Goal: Information Seeking & Learning: Learn about a topic

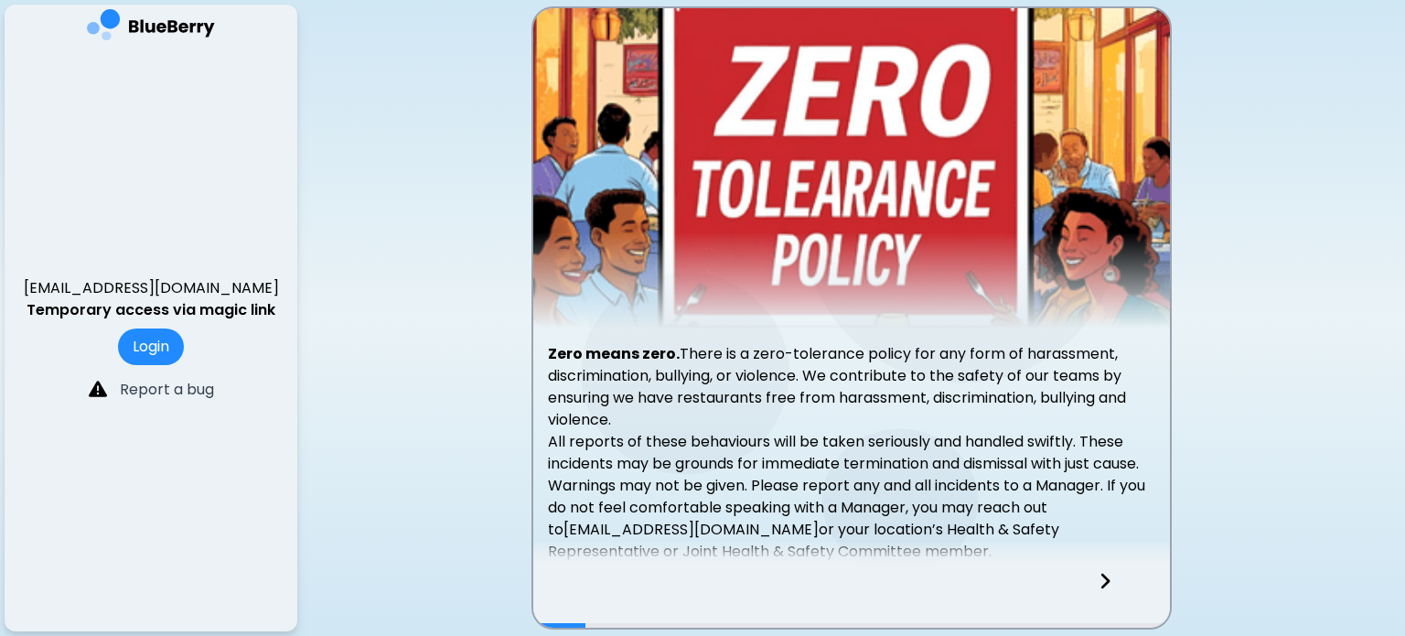
click at [143, 19] on img at bounding box center [151, 28] width 128 height 38
click at [146, 351] on button "Login" at bounding box center [151, 346] width 66 height 37
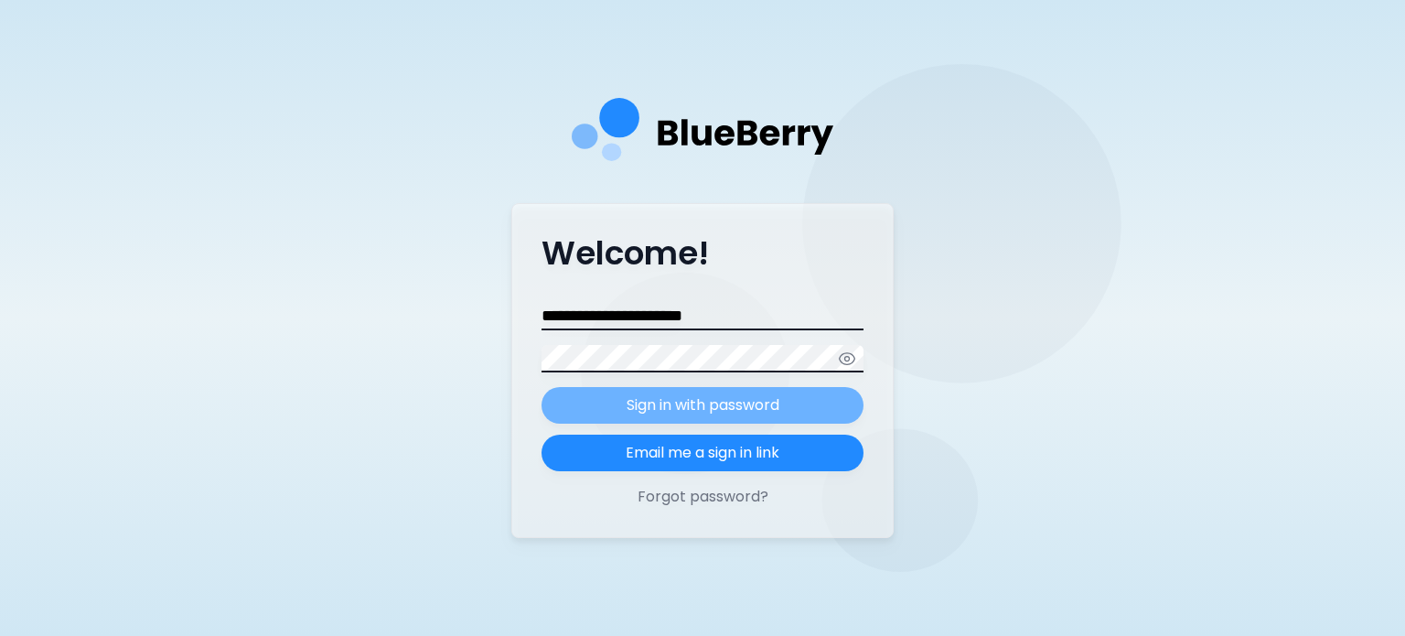
click at [667, 410] on p "Sign in with password" at bounding box center [703, 405] width 153 height 22
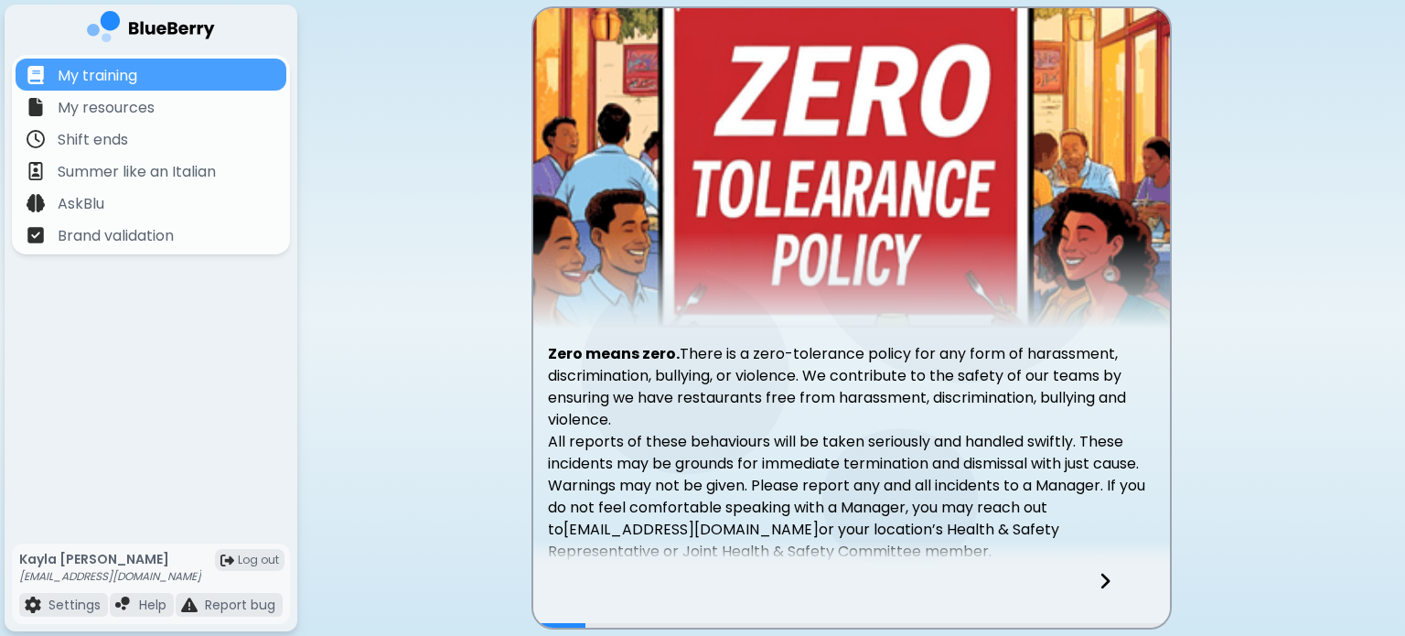
click at [163, 24] on img at bounding box center [151, 30] width 128 height 38
click at [103, 67] on p "My training" at bounding box center [98, 76] width 80 height 22
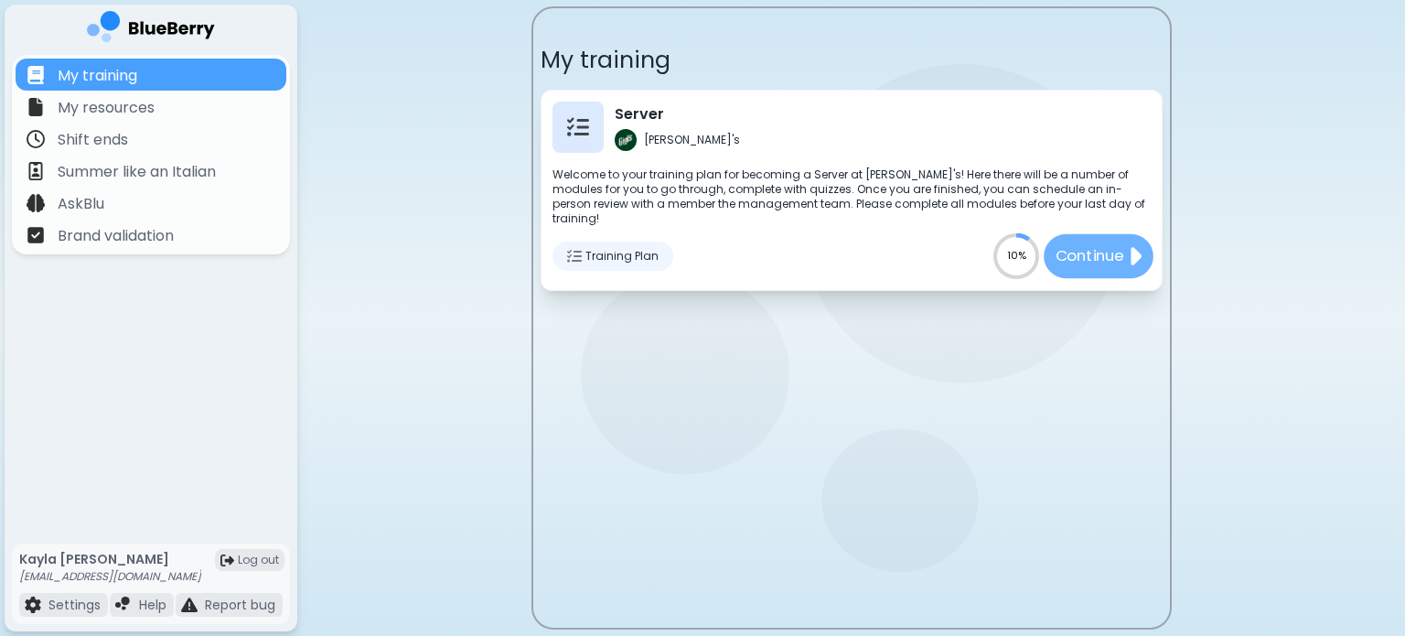
click at [1062, 252] on p "Continue" at bounding box center [1089, 255] width 69 height 23
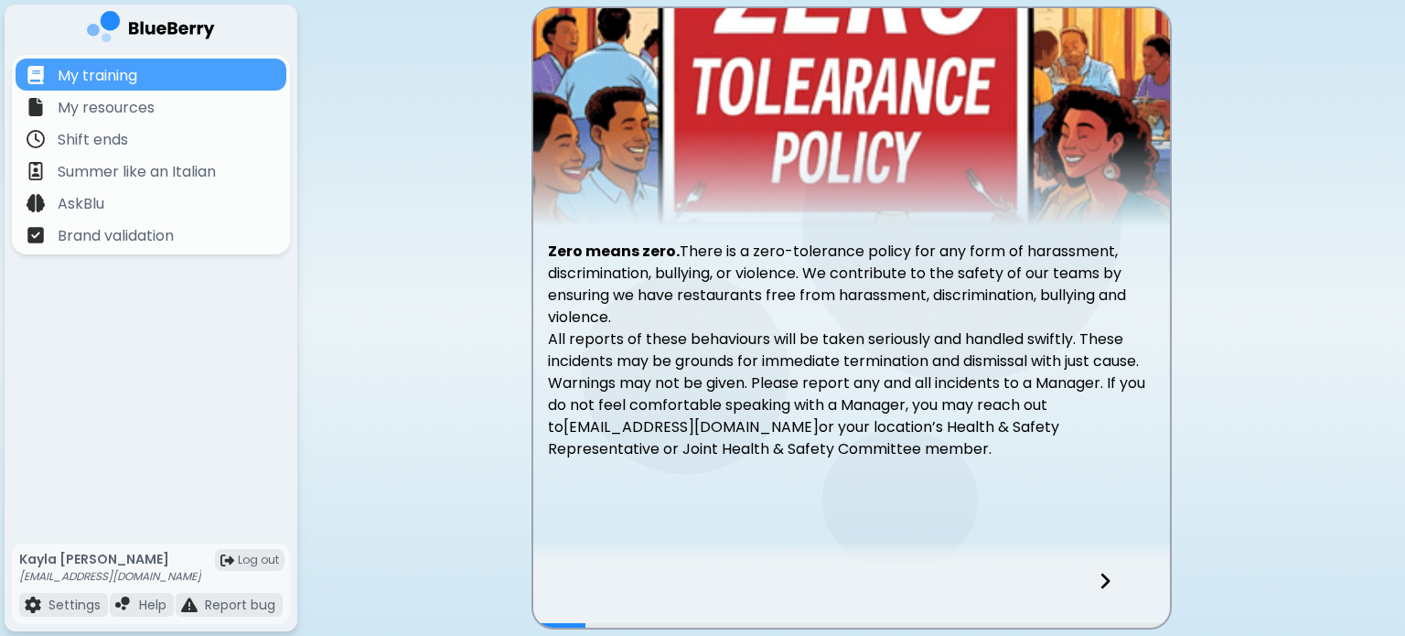
scroll to position [111, 0]
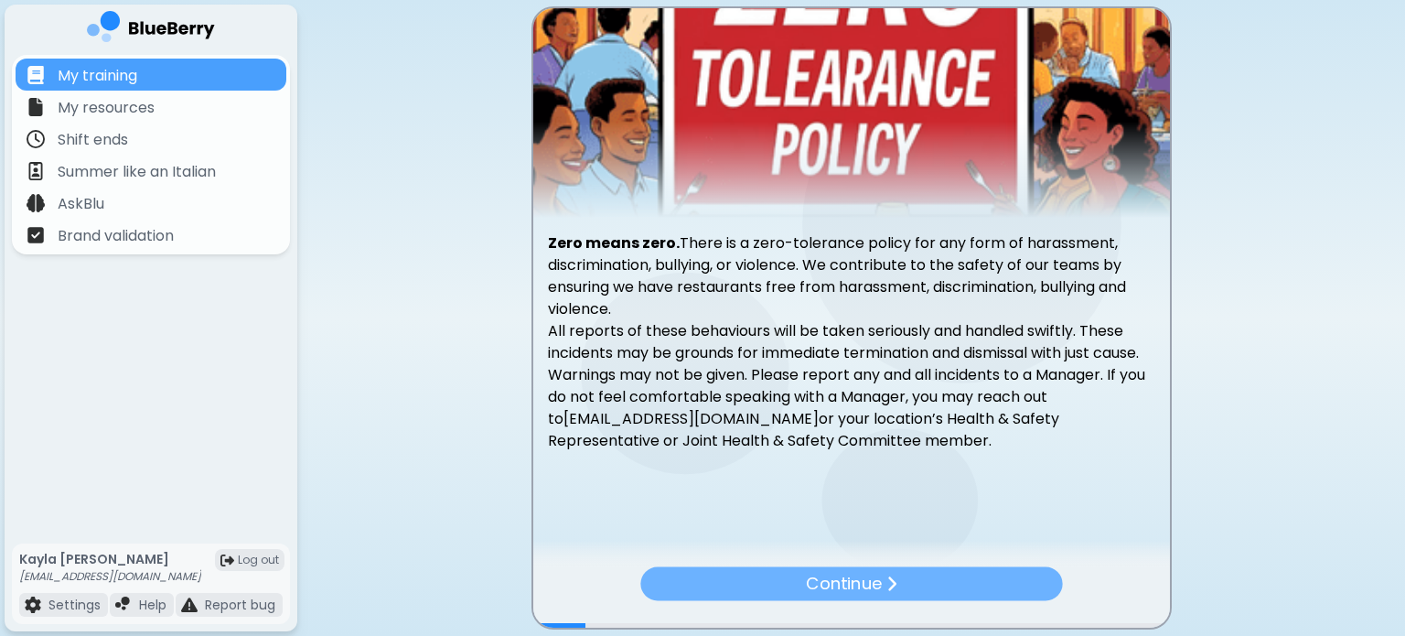
click at [938, 576] on div "Continue" at bounding box center [851, 584] width 422 height 34
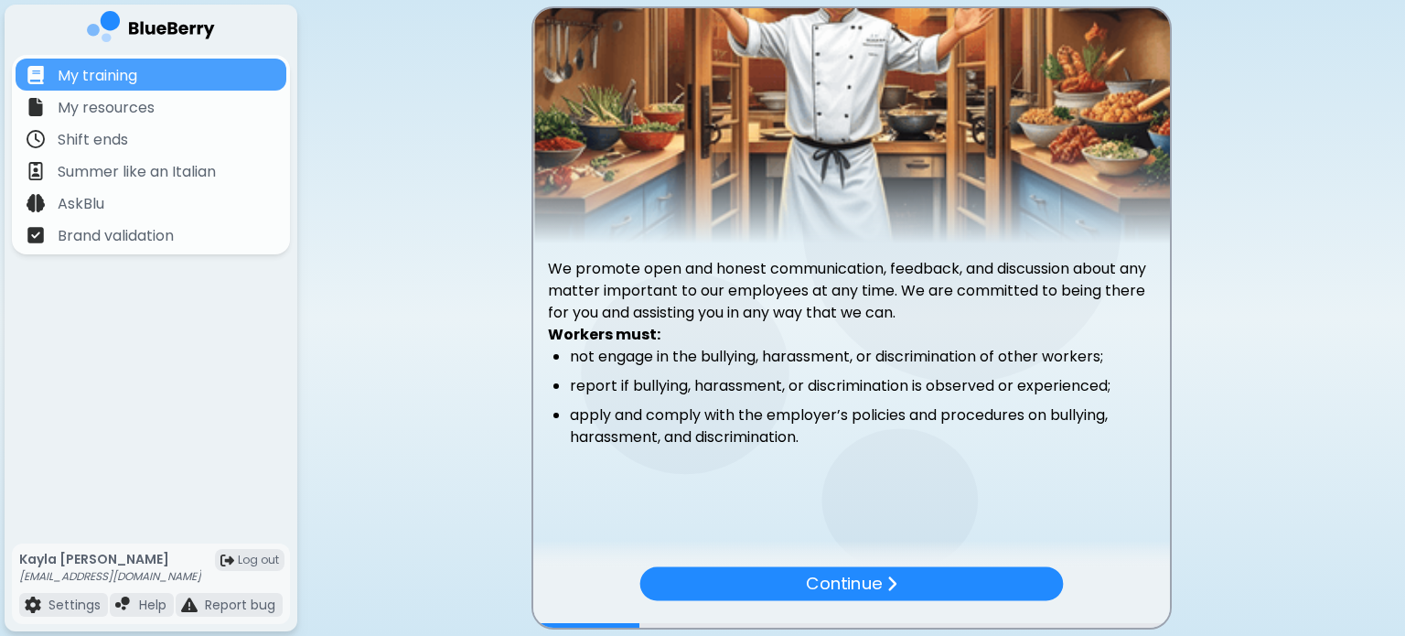
scroll to position [89, 0]
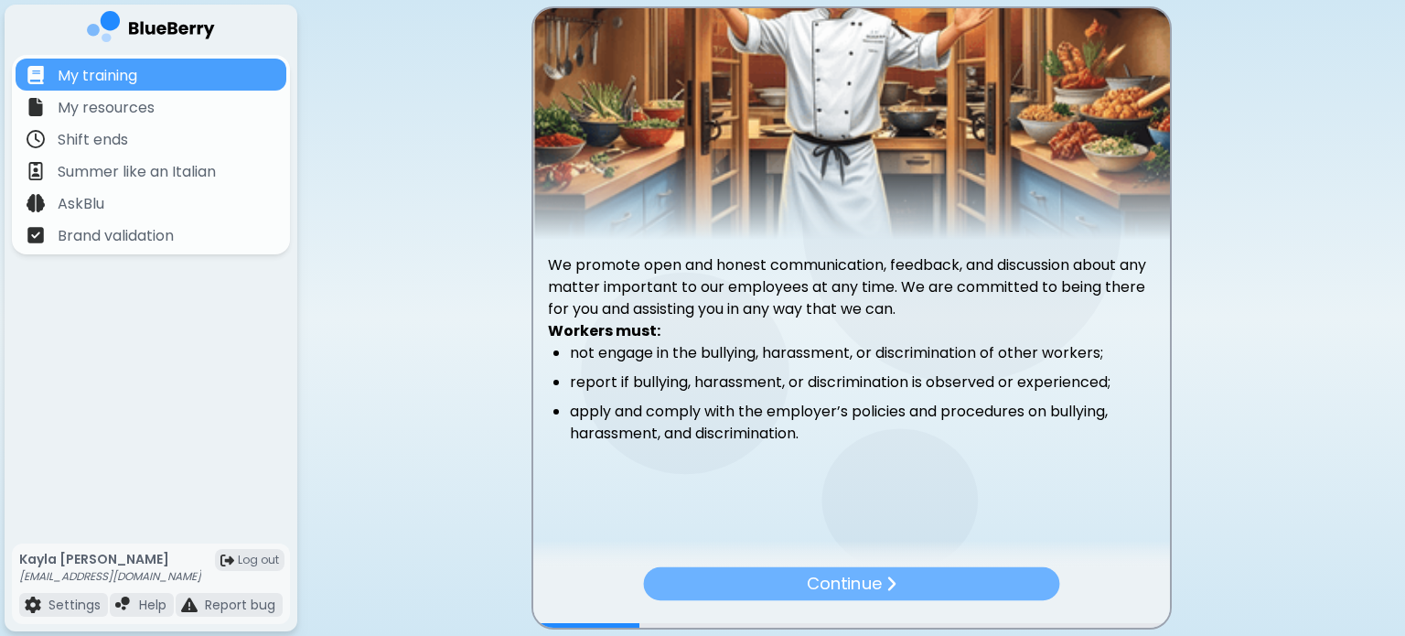
click at [932, 582] on div "Continue" at bounding box center [851, 583] width 416 height 33
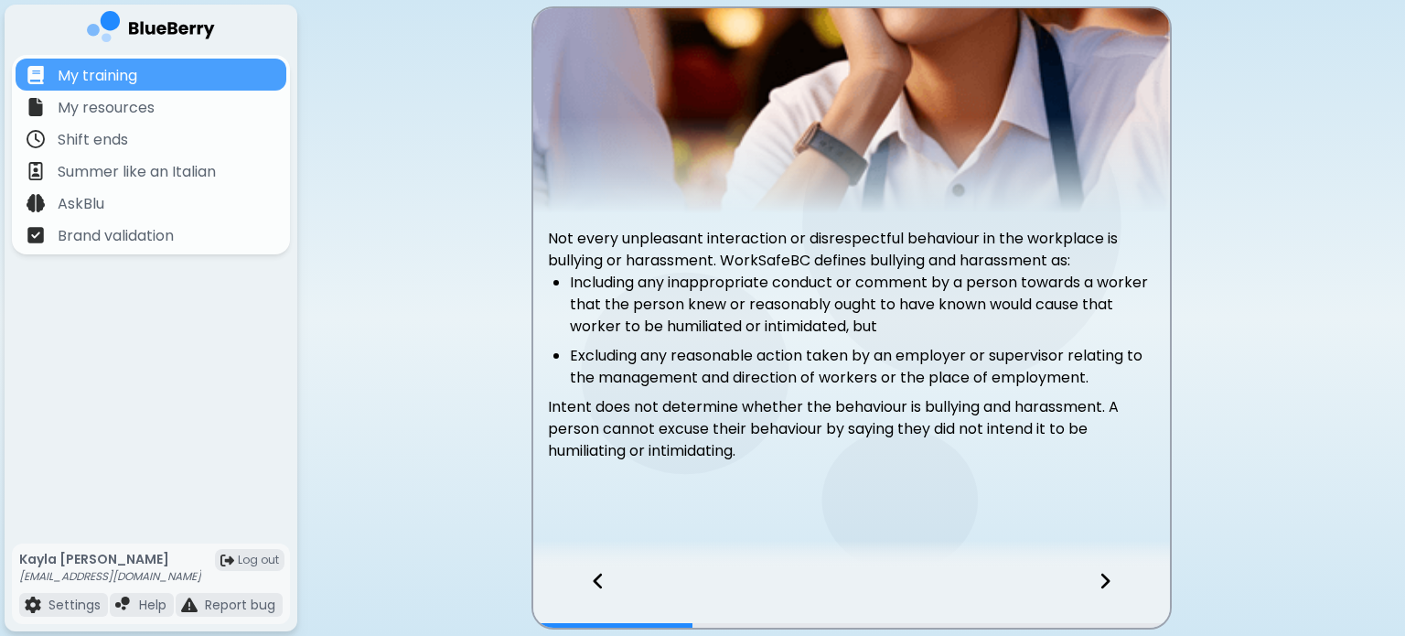
scroll to position [125, 0]
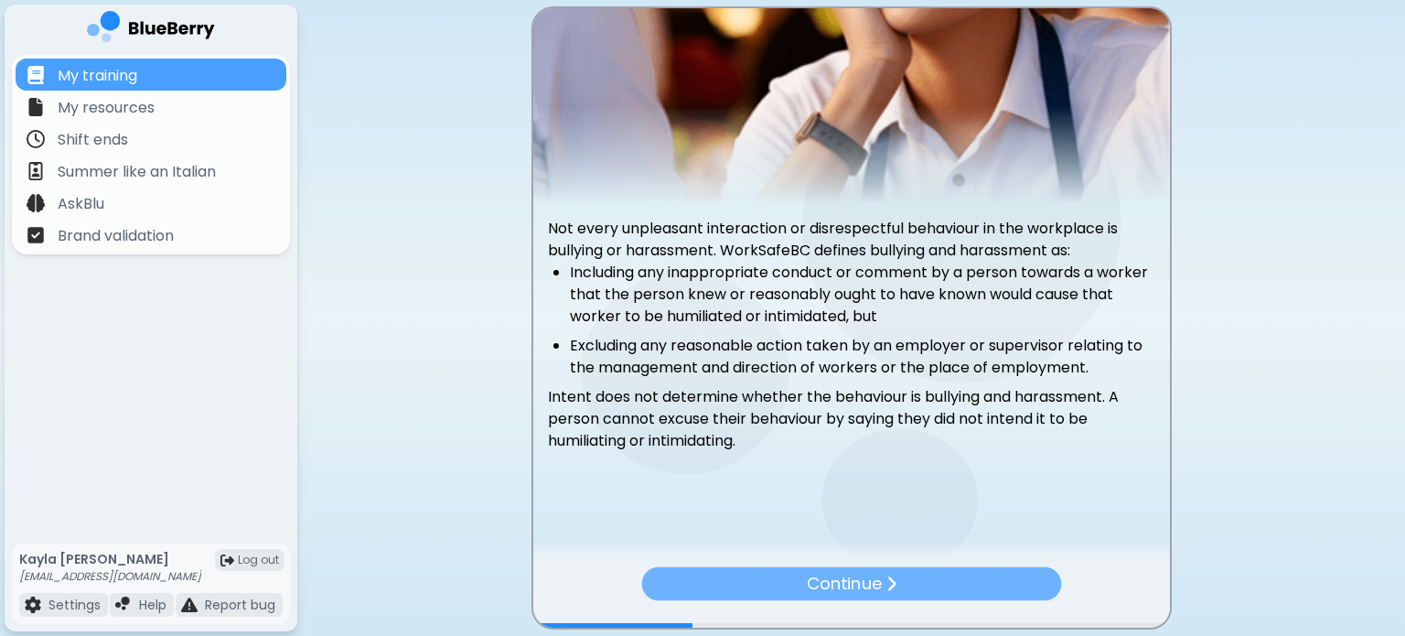
click at [984, 585] on div "Continue" at bounding box center [851, 584] width 420 height 34
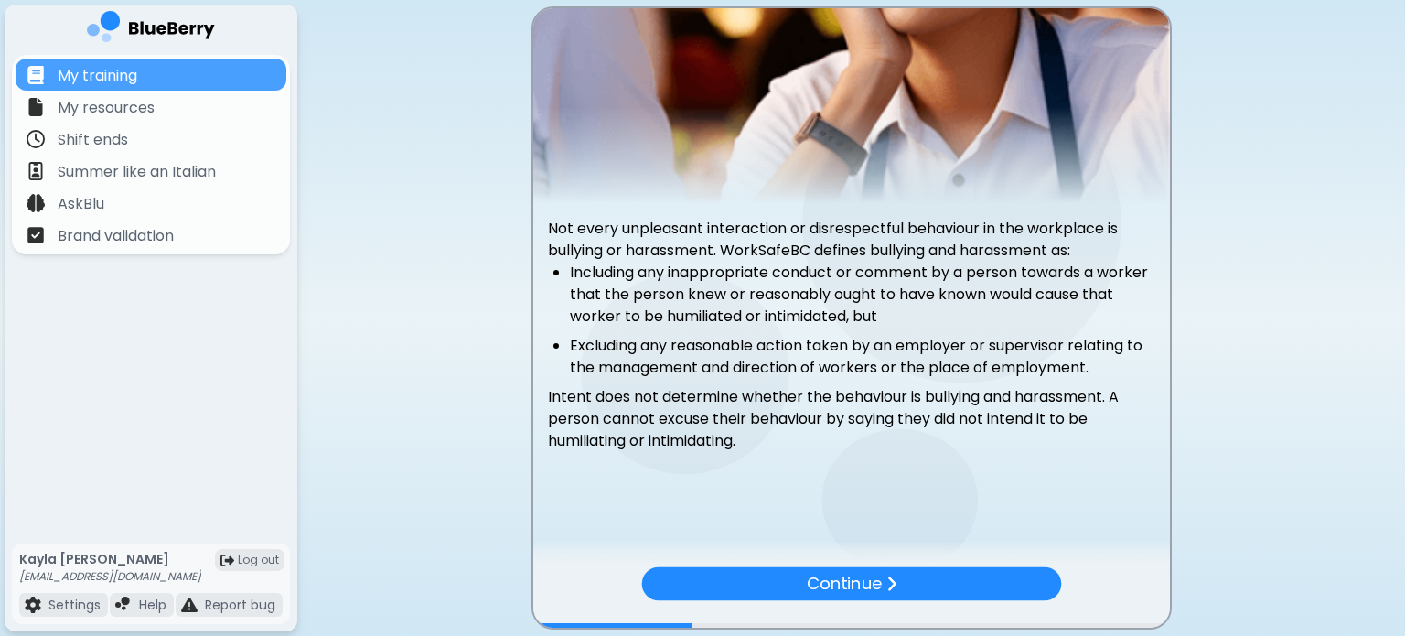
scroll to position [0, 0]
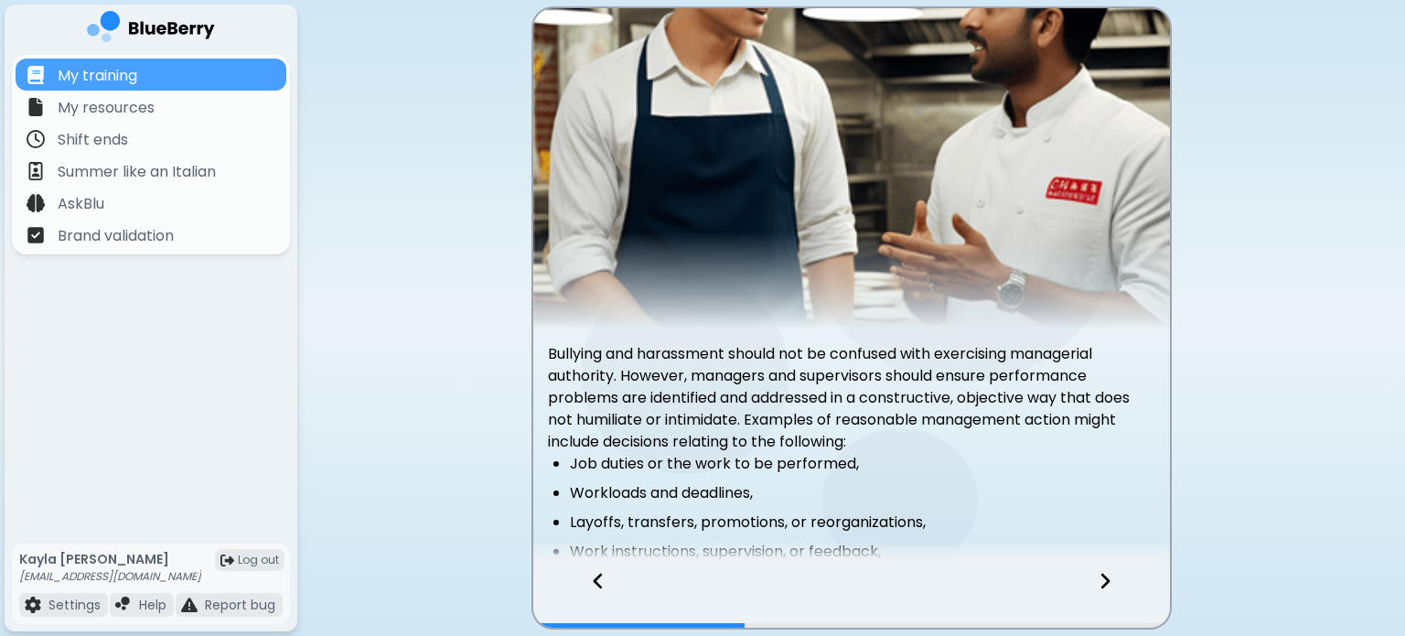
click at [1108, 585] on icon at bounding box center [1105, 581] width 13 height 20
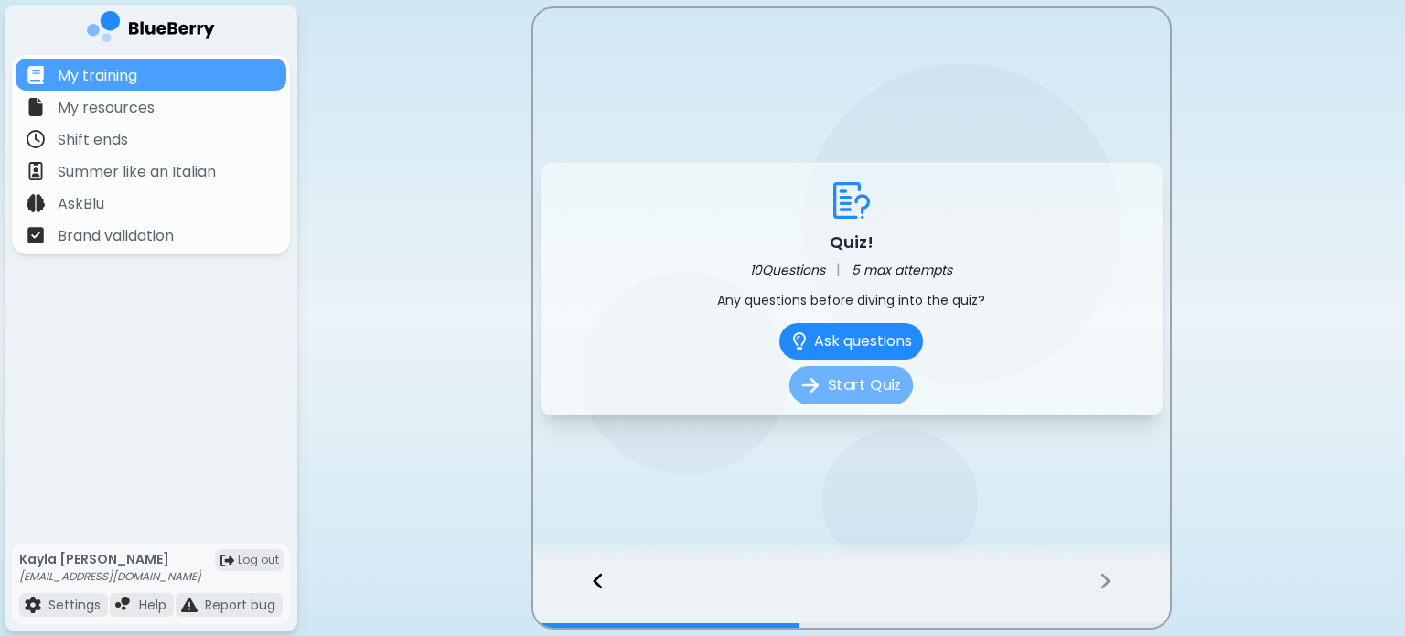
click at [876, 388] on button "Start Quiz" at bounding box center [850, 385] width 123 height 38
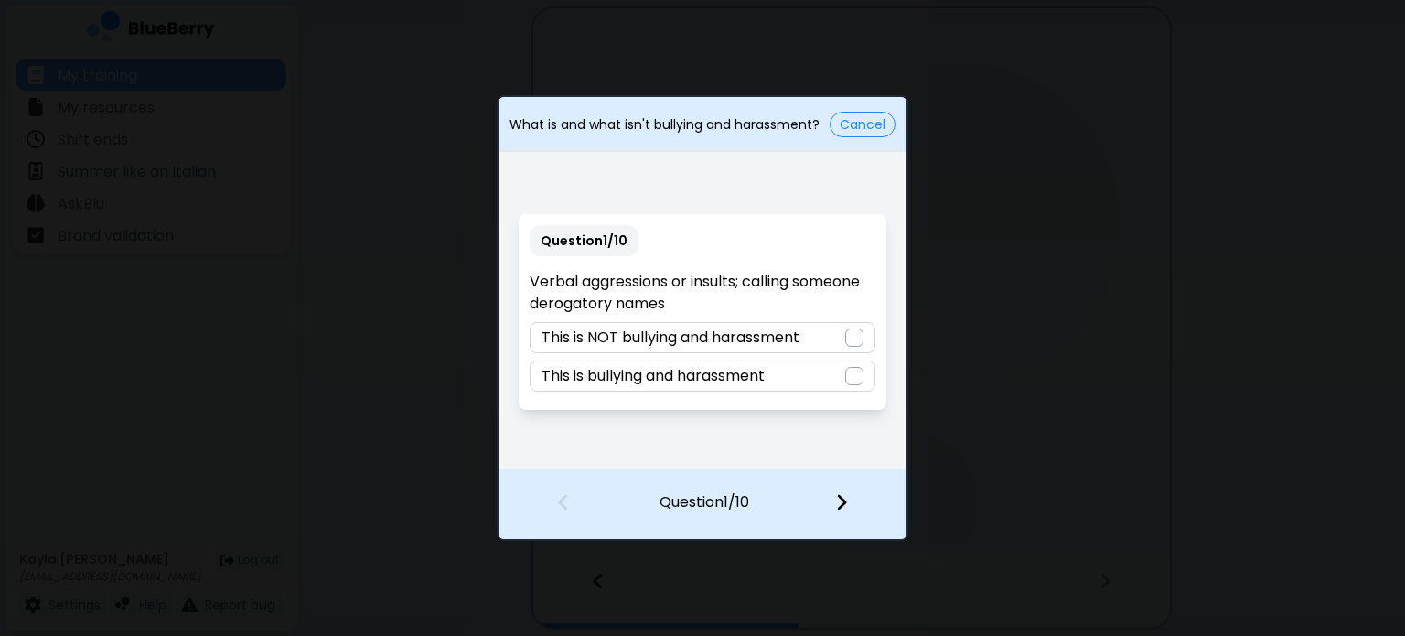
click at [815, 376] on div "This is bullying and harassment" at bounding box center [702, 375] width 345 height 31
click at [835, 502] on img at bounding box center [841, 502] width 13 height 20
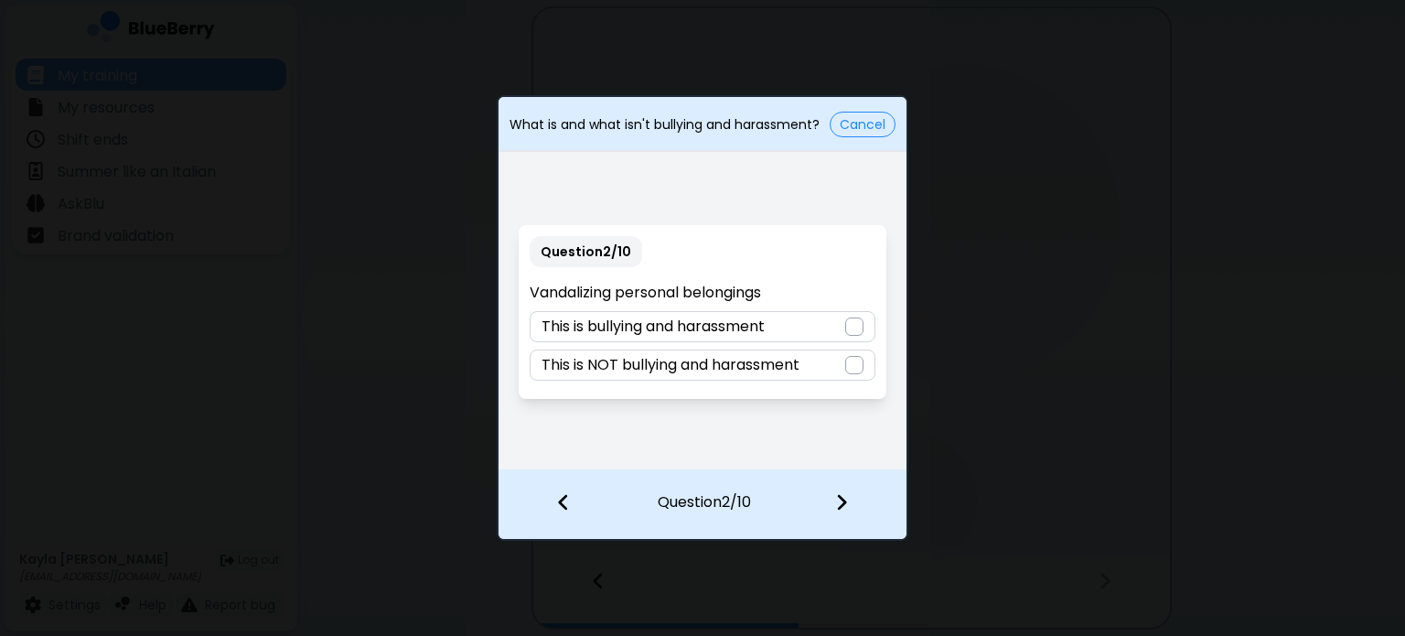
click at [865, 331] on div "This is bullying and harassment" at bounding box center [702, 326] width 345 height 31
click at [847, 503] on img at bounding box center [841, 502] width 13 height 20
click at [845, 363] on div at bounding box center [854, 365] width 18 height 18
click at [856, 334] on div at bounding box center [854, 326] width 18 height 18
click at [845, 496] on img at bounding box center [841, 502] width 13 height 20
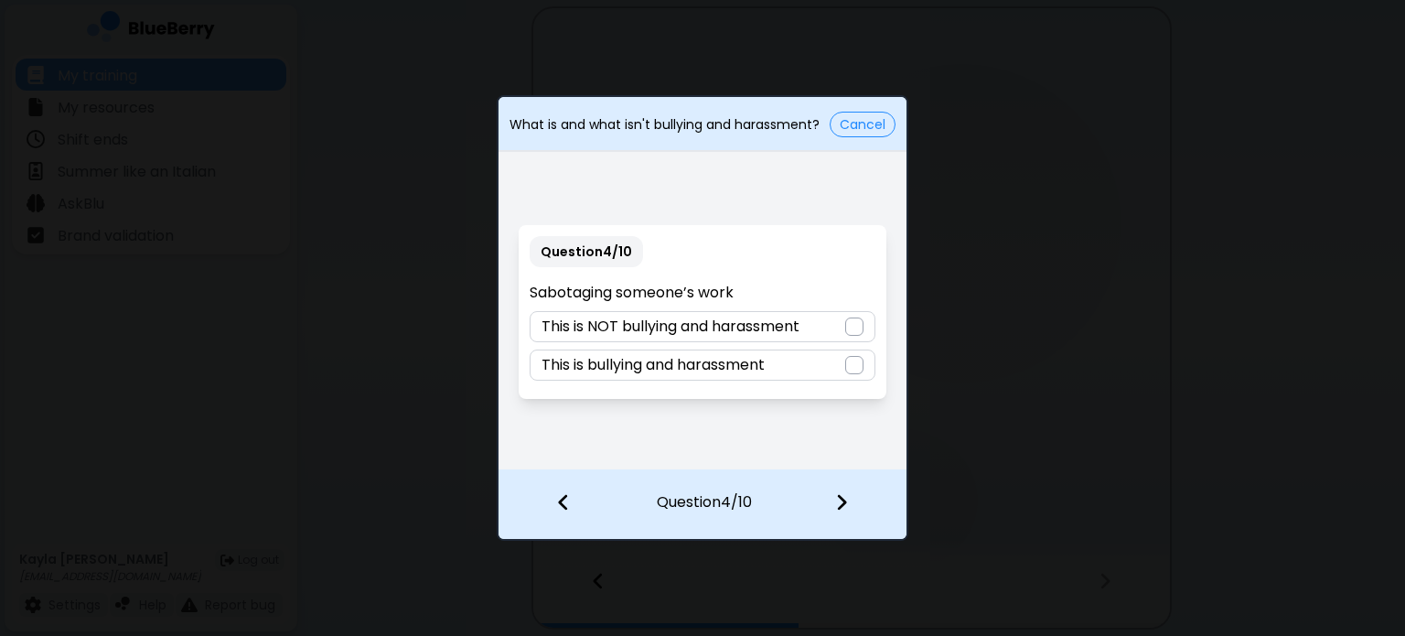
click at [839, 367] on div "This is bullying and harassment" at bounding box center [702, 364] width 345 height 31
click at [832, 506] on div at bounding box center [853, 504] width 108 height 68
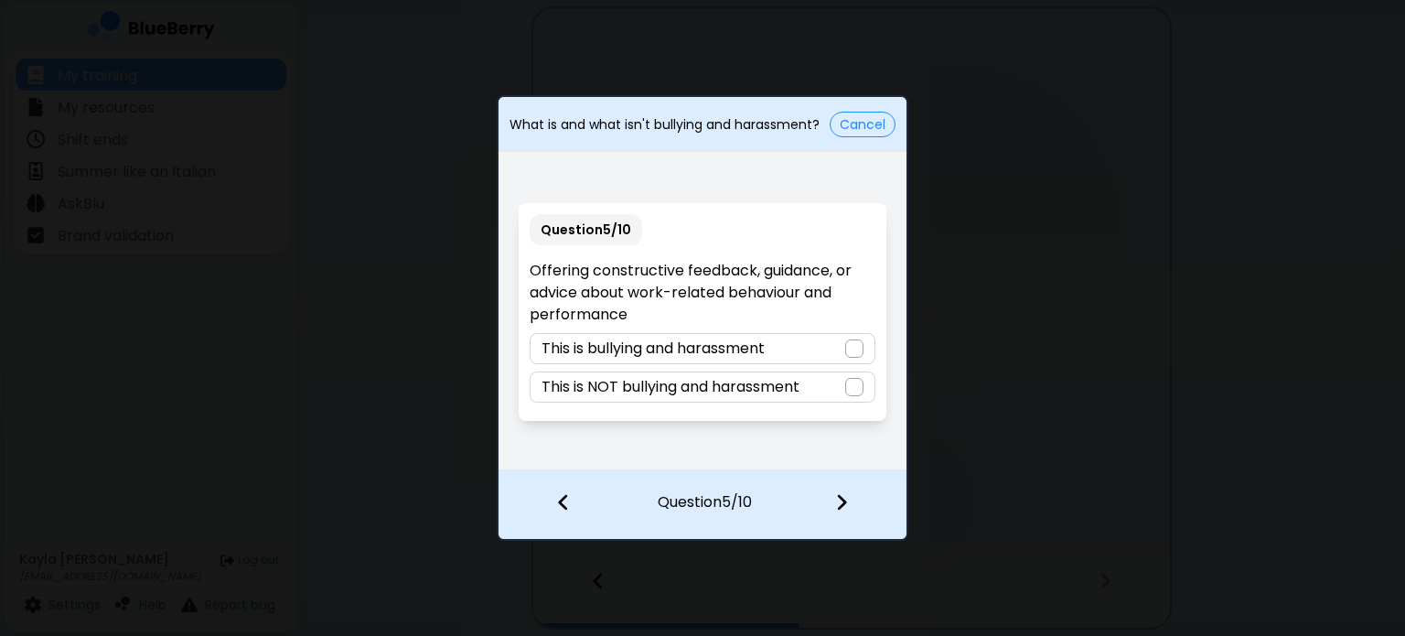
click at [856, 385] on div at bounding box center [854, 387] width 18 height 18
click at [842, 493] on img at bounding box center [841, 502] width 13 height 20
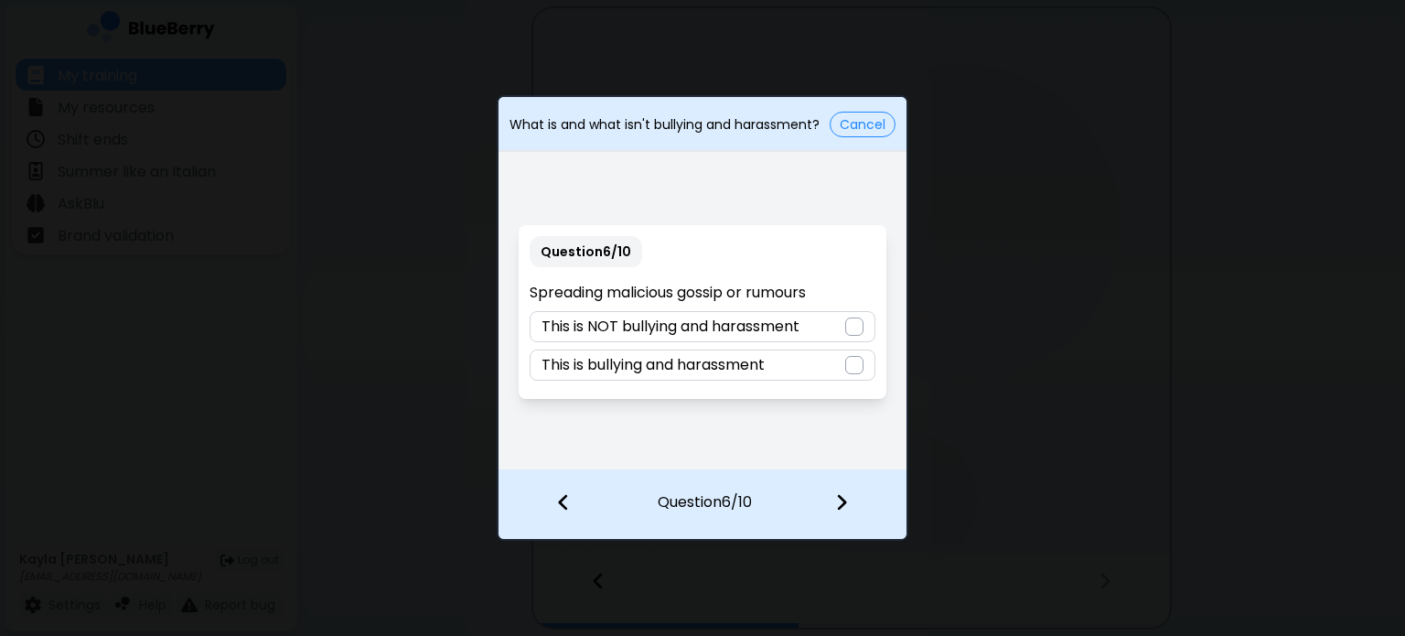
click at [833, 364] on div "This is bullying and harassment" at bounding box center [702, 364] width 345 height 31
click at [842, 502] on img at bounding box center [841, 502] width 13 height 20
click at [858, 330] on div at bounding box center [854, 326] width 18 height 18
click at [833, 498] on div at bounding box center [853, 504] width 108 height 68
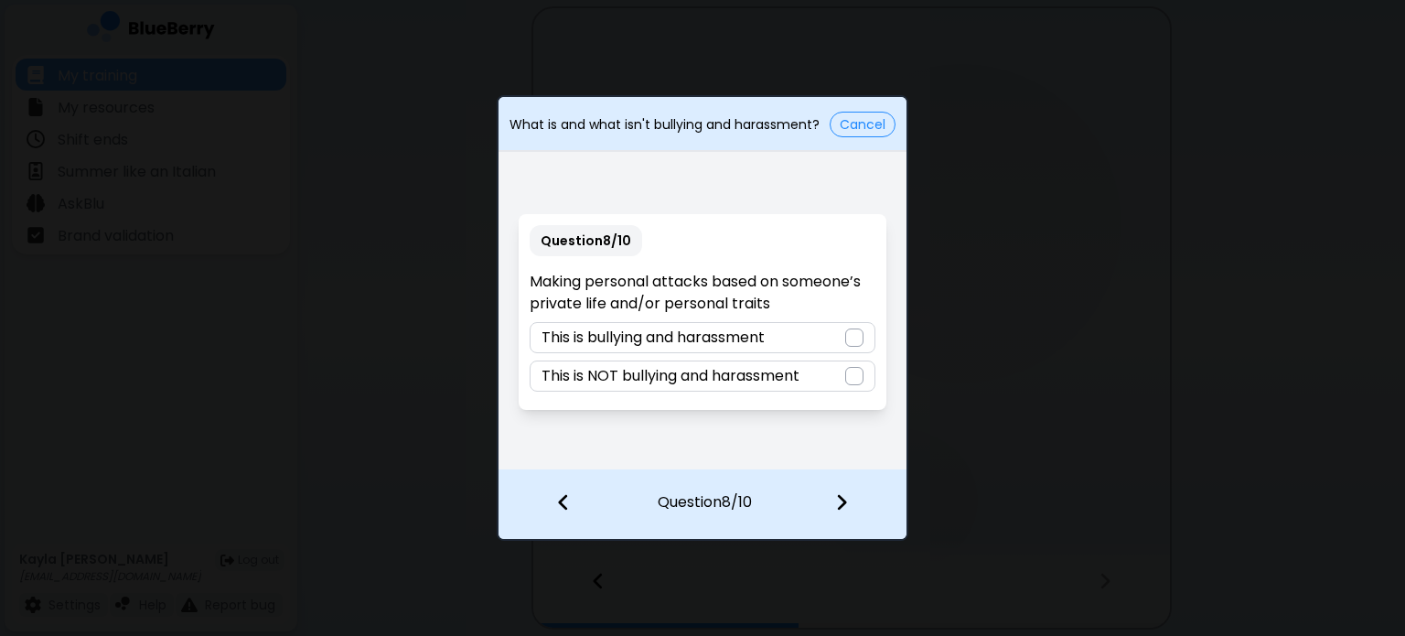
click at [853, 343] on div at bounding box center [854, 337] width 18 height 18
click at [835, 507] on img at bounding box center [841, 502] width 13 height 20
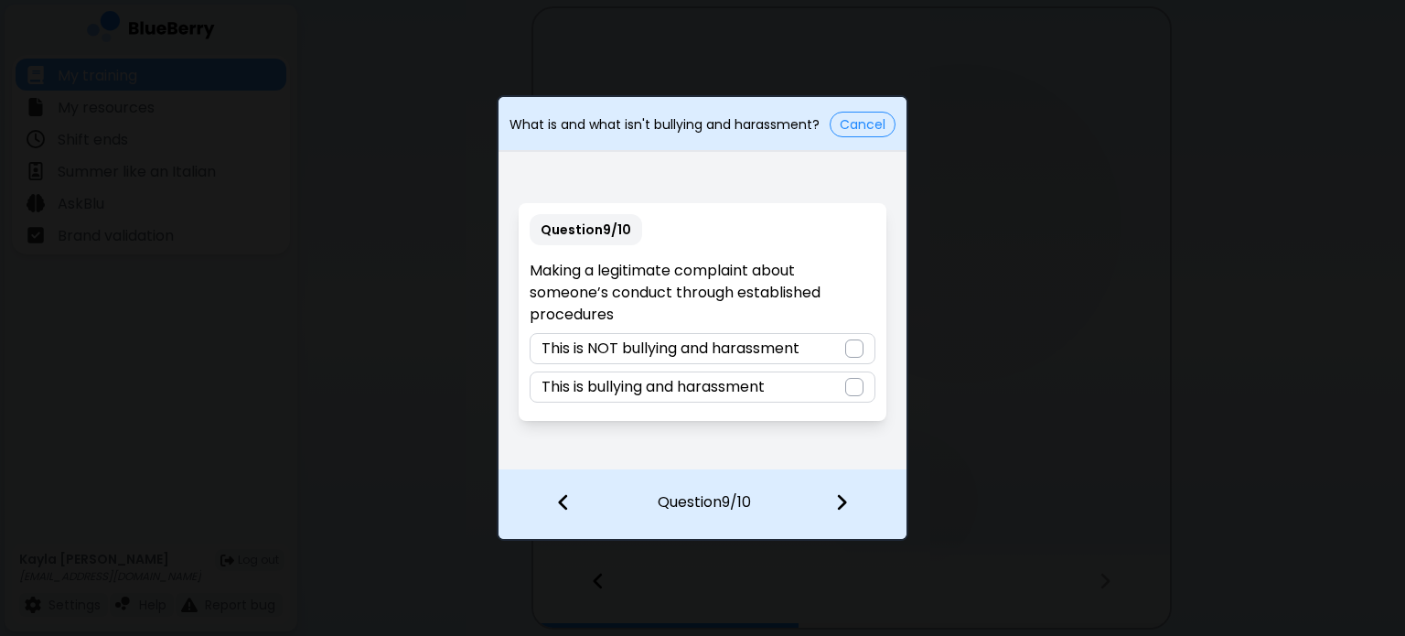
click at [853, 387] on div at bounding box center [854, 387] width 18 height 18
click at [831, 497] on div at bounding box center [853, 504] width 108 height 68
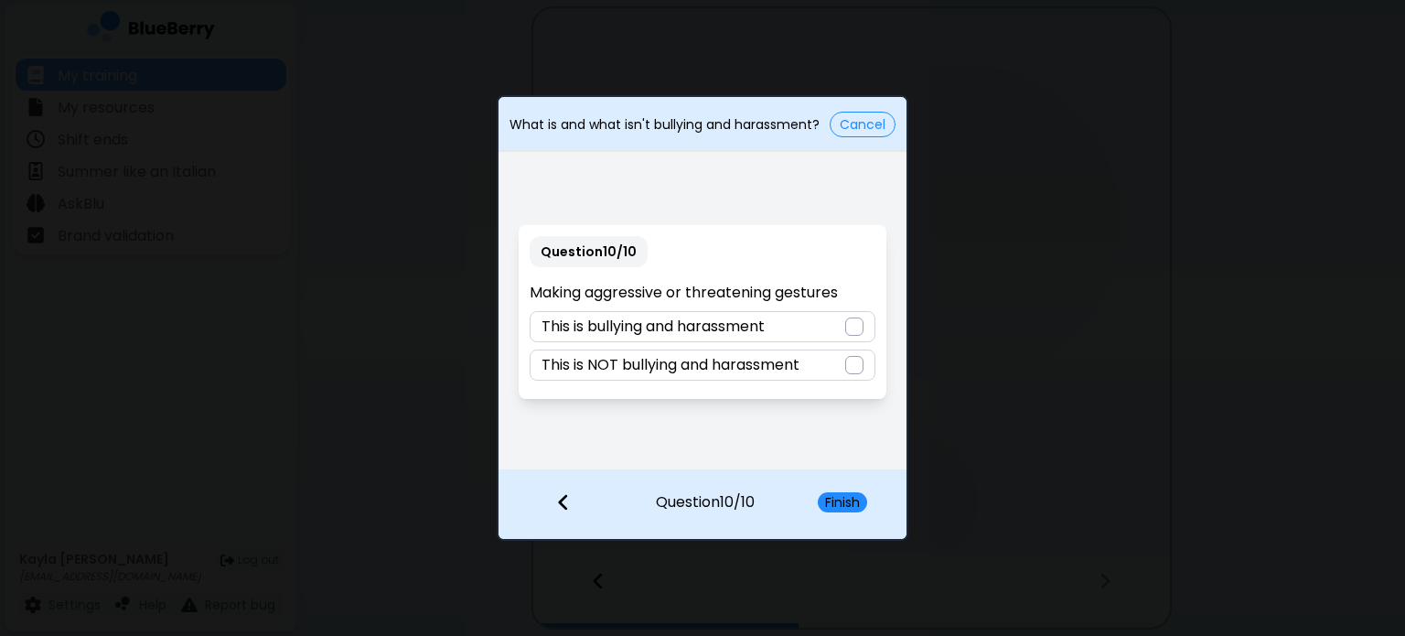
click at [856, 323] on div at bounding box center [854, 326] width 18 height 18
click at [842, 498] on button "Finish" at bounding box center [842, 502] width 49 height 20
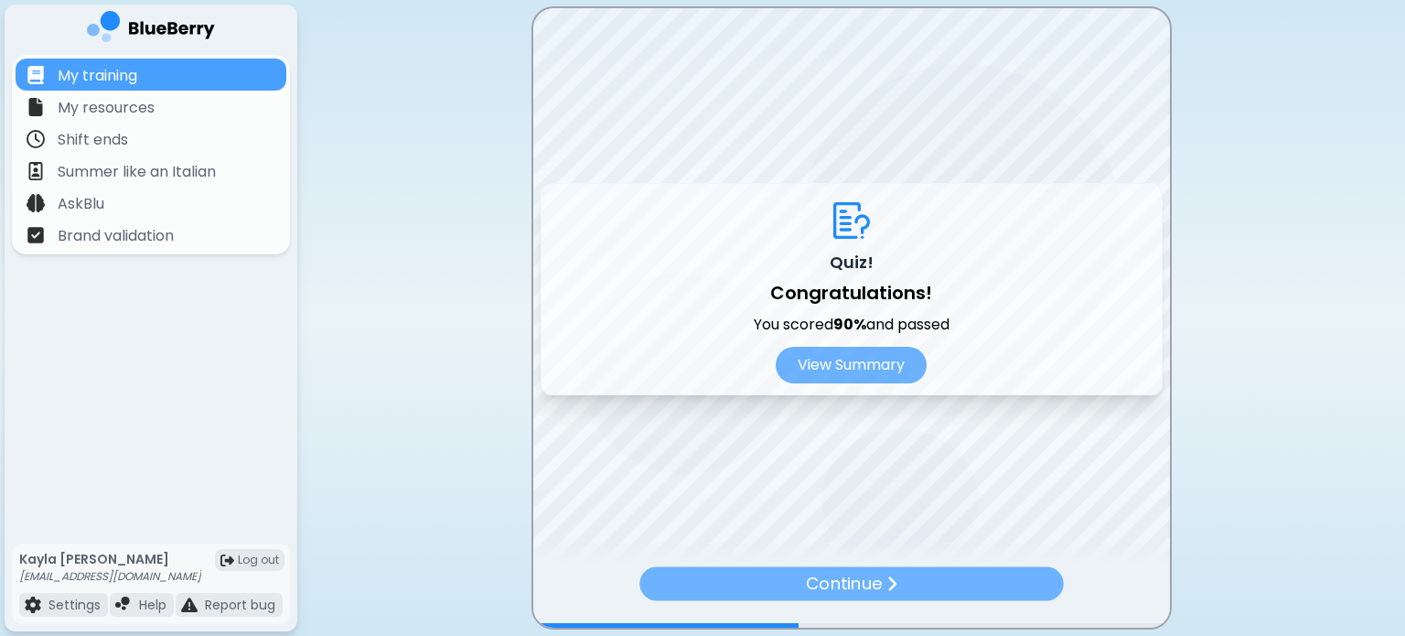
click at [845, 577] on p "Continue" at bounding box center [844, 584] width 76 height 27
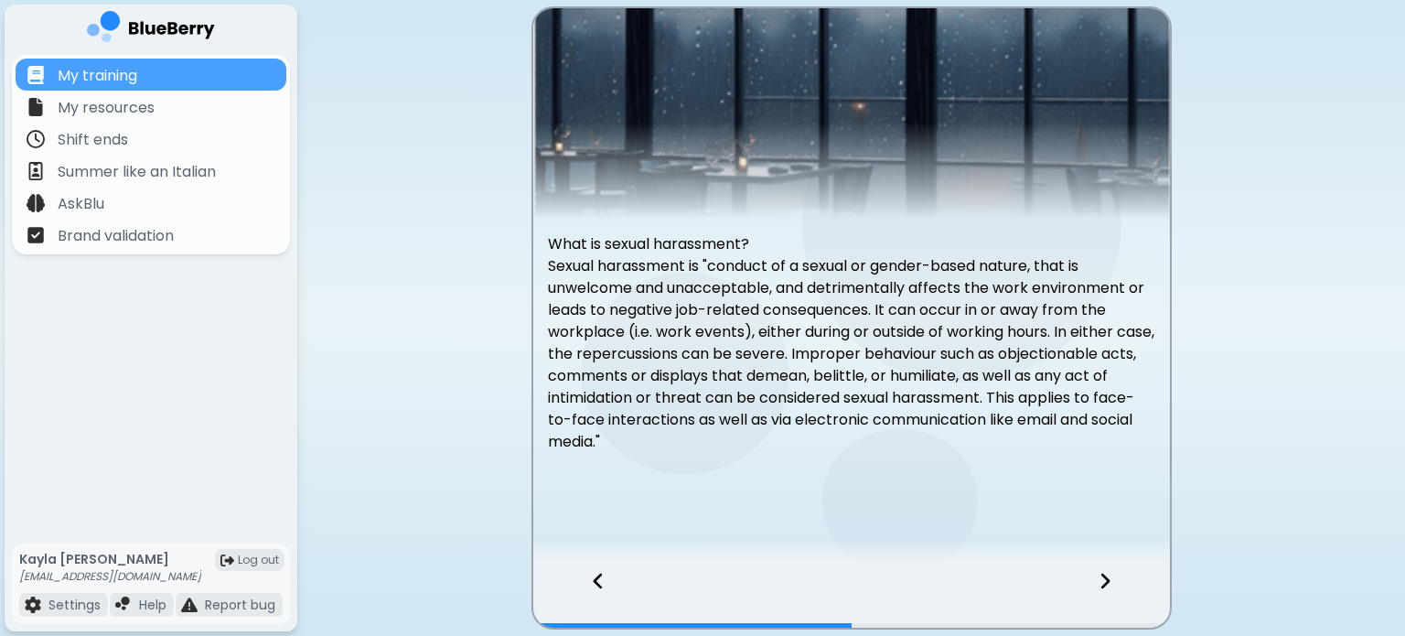
scroll to position [111, 0]
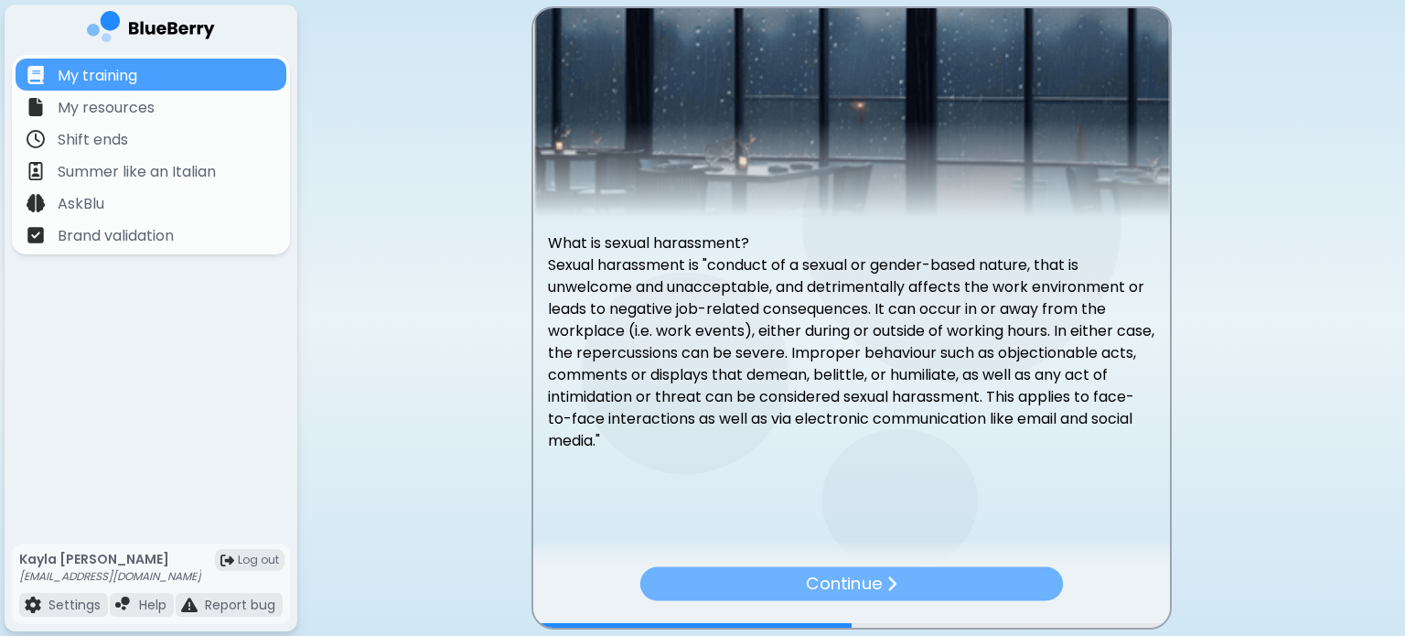
click at [969, 586] on div "Continue" at bounding box center [850, 584] width 423 height 34
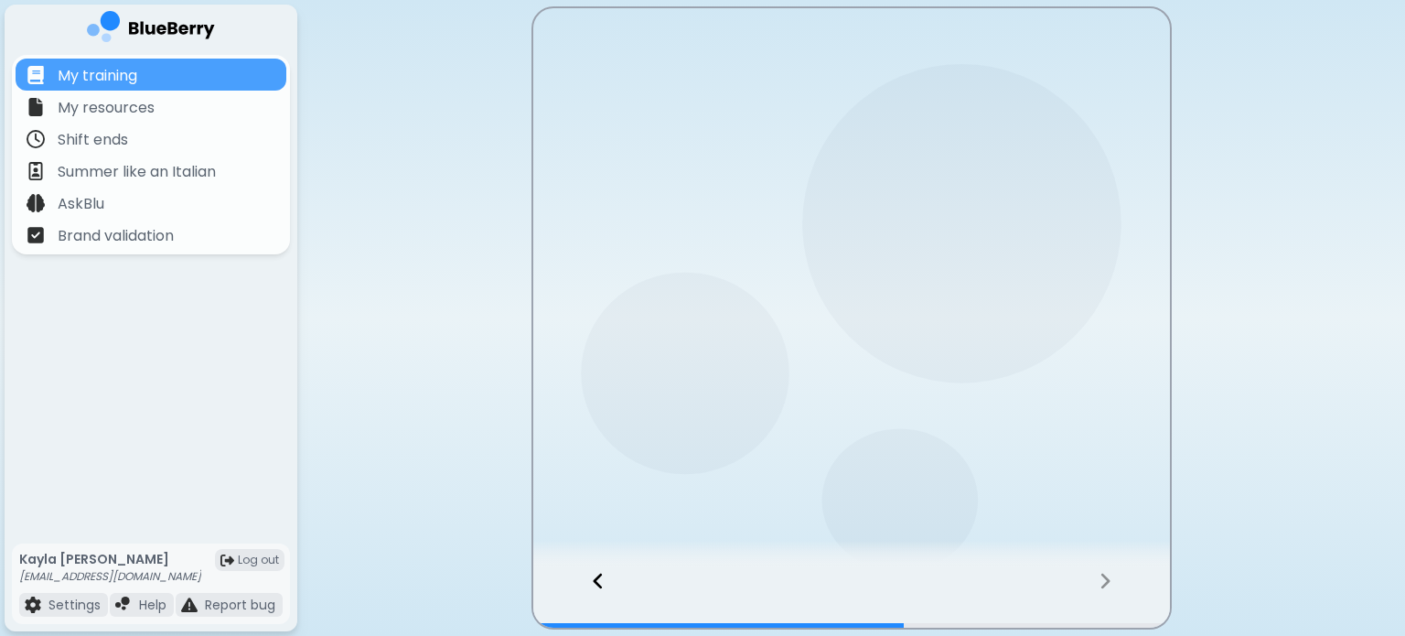
scroll to position [0, 0]
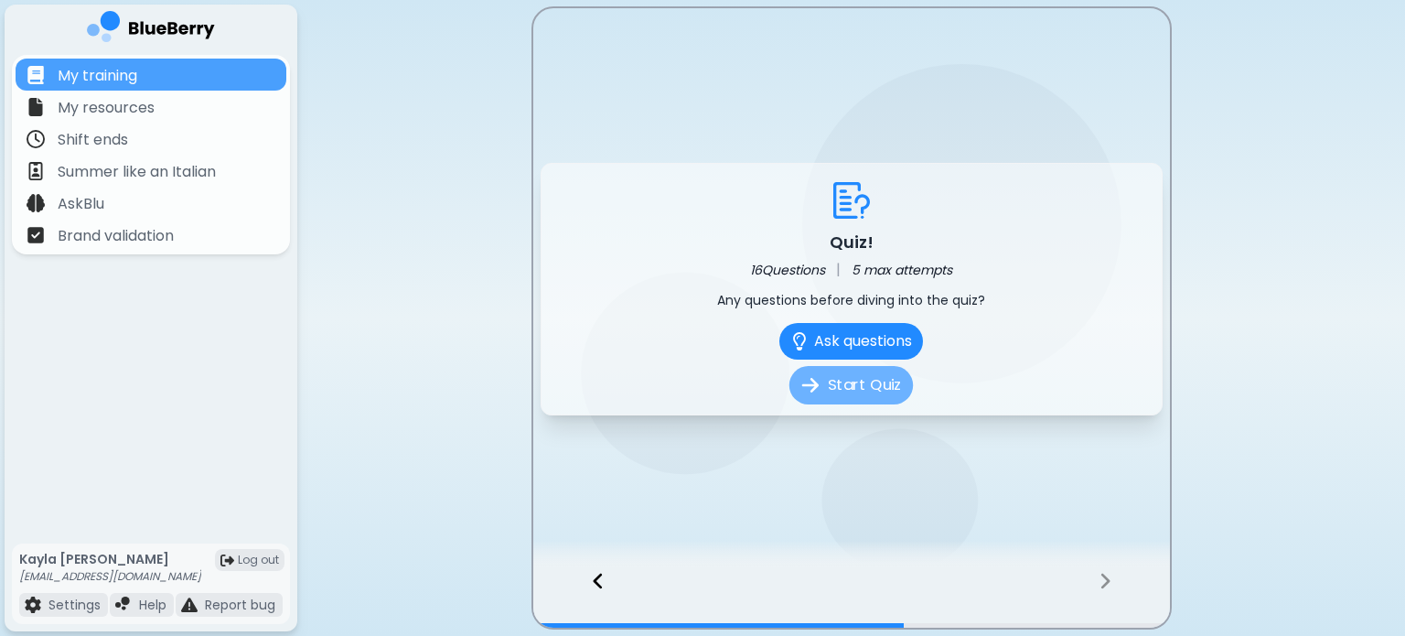
click at [896, 393] on button "Start Quiz" at bounding box center [850, 385] width 123 height 38
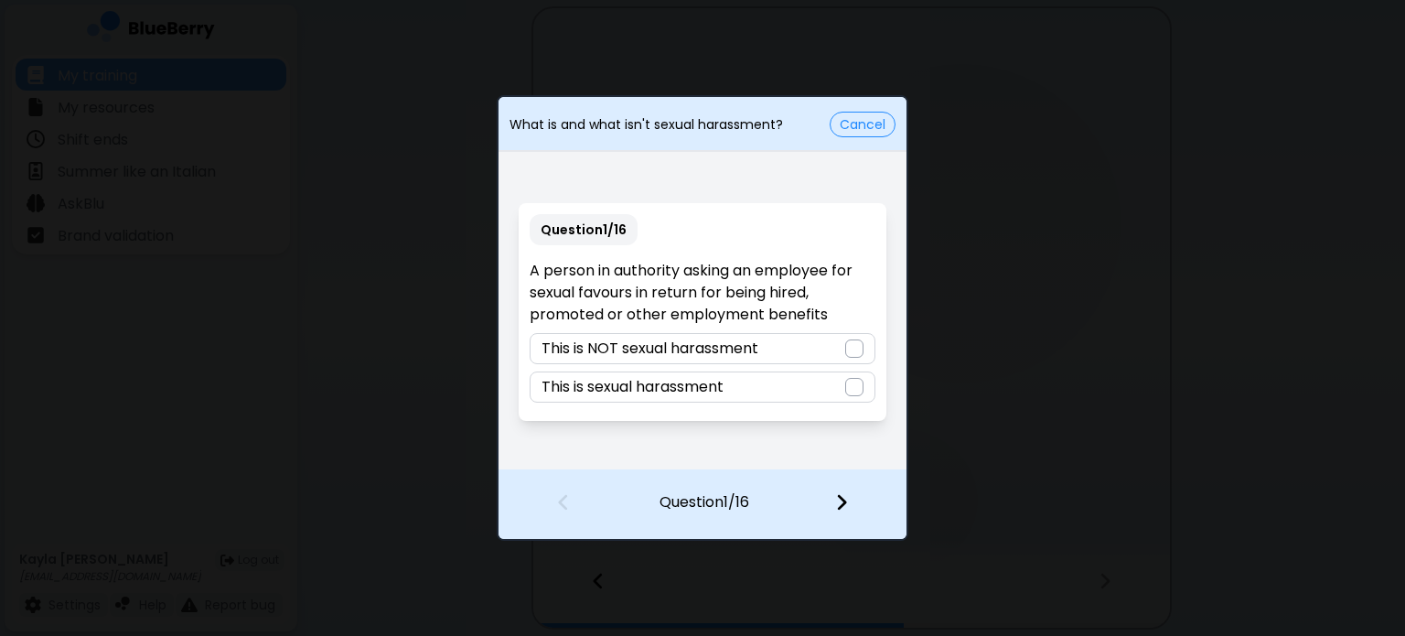
click at [797, 374] on div "This is sexual harassment" at bounding box center [702, 386] width 345 height 31
click at [844, 500] on img at bounding box center [841, 502] width 13 height 20
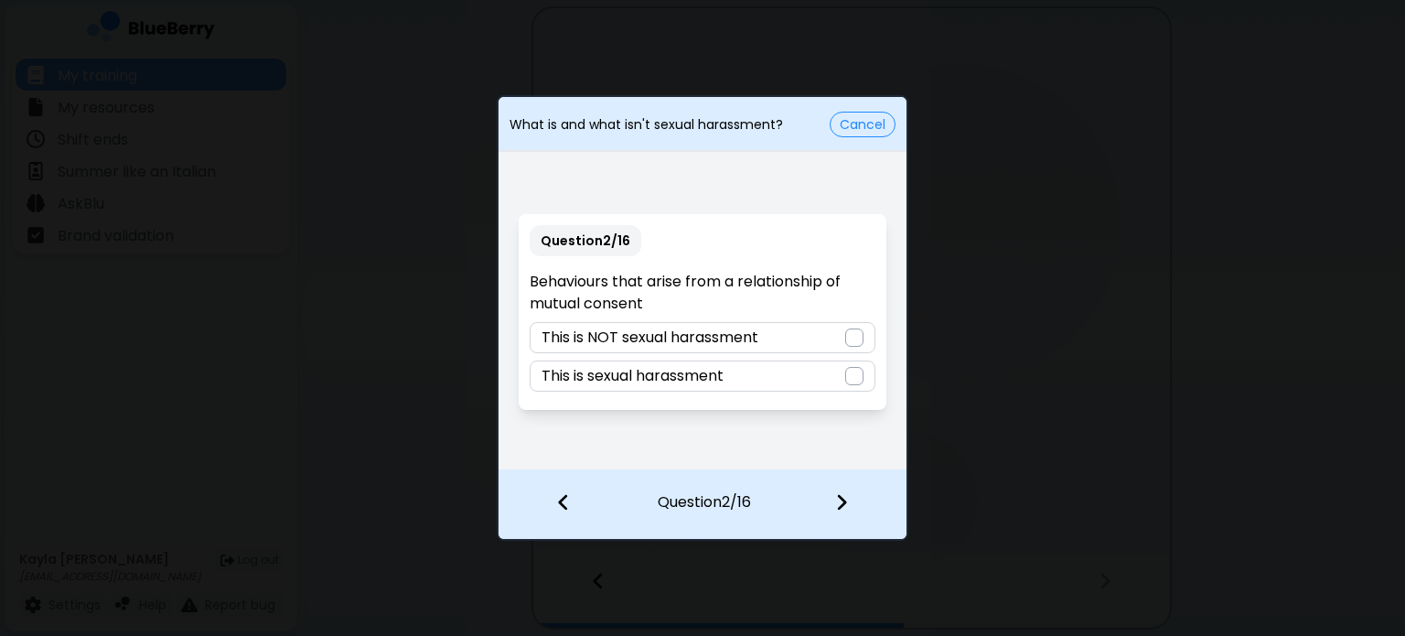
click at [855, 347] on div at bounding box center [854, 337] width 18 height 18
click at [837, 498] on img at bounding box center [841, 502] width 13 height 20
click at [849, 344] on div at bounding box center [854, 337] width 18 height 18
click at [846, 499] on img at bounding box center [841, 502] width 13 height 20
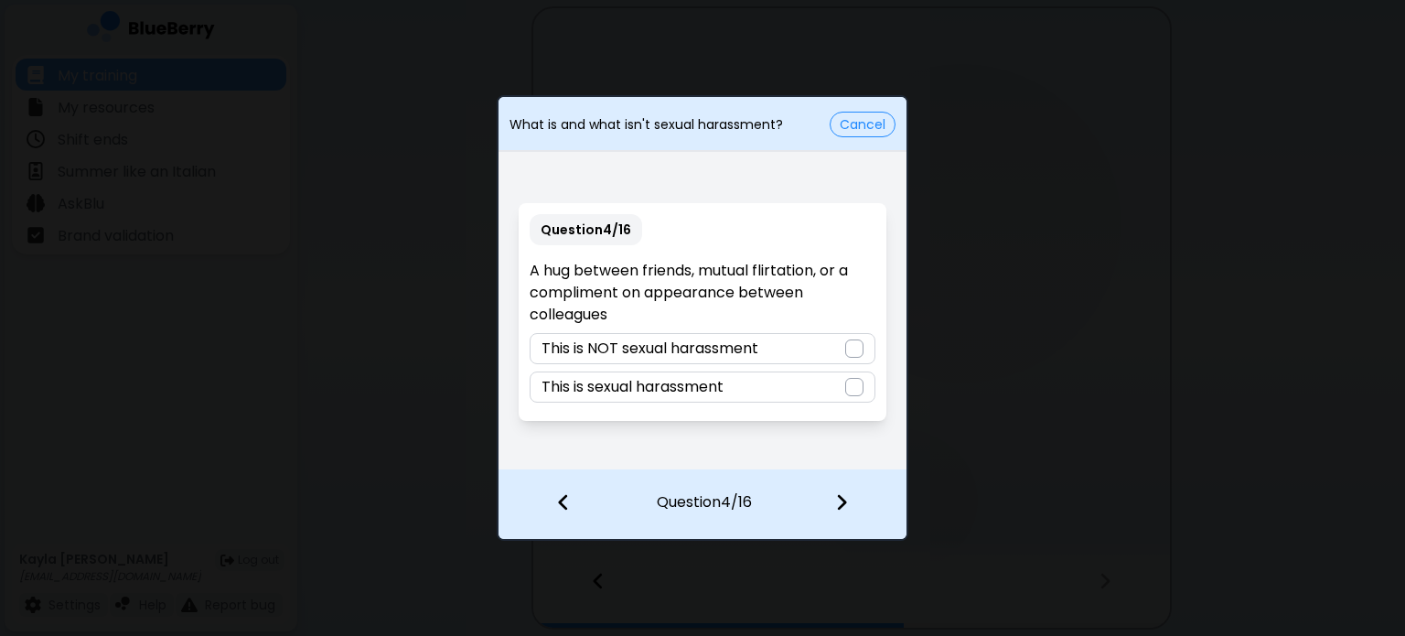
click at [853, 352] on div at bounding box center [854, 348] width 18 height 18
click at [845, 500] on img at bounding box center [841, 502] width 13 height 20
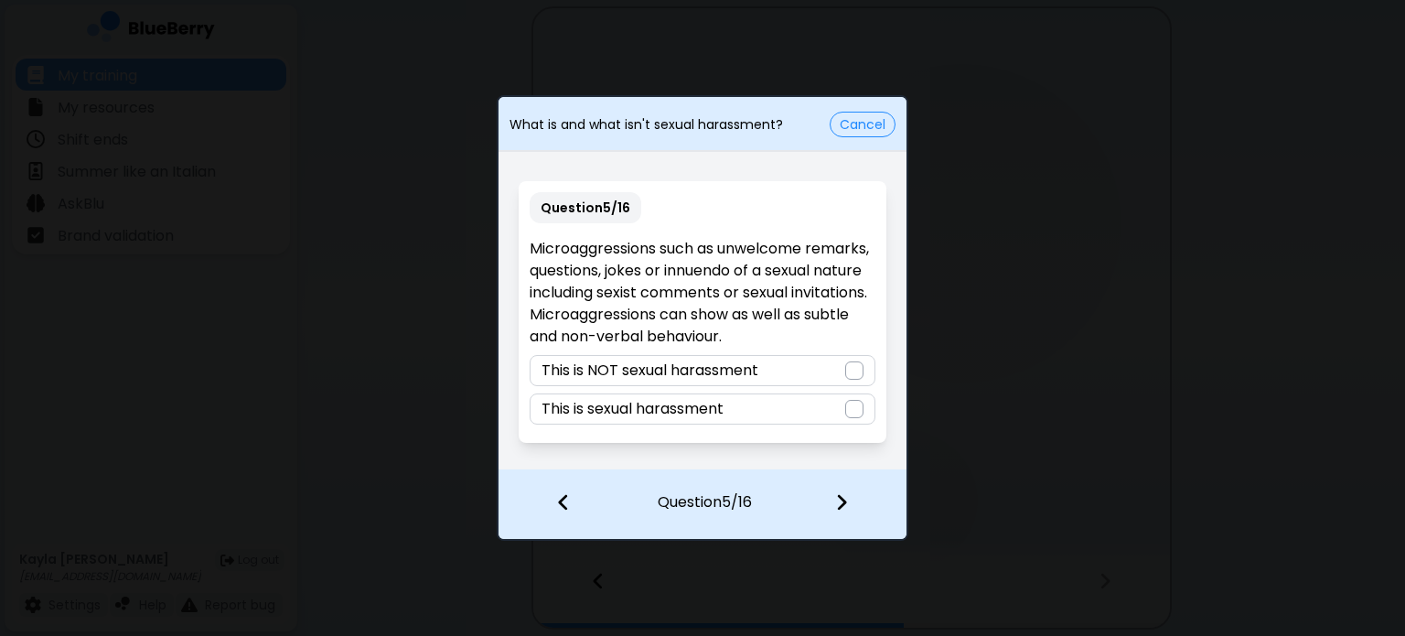
click at [843, 413] on div "This is sexual harassment" at bounding box center [702, 408] width 345 height 31
click at [837, 489] on div at bounding box center [853, 504] width 108 height 68
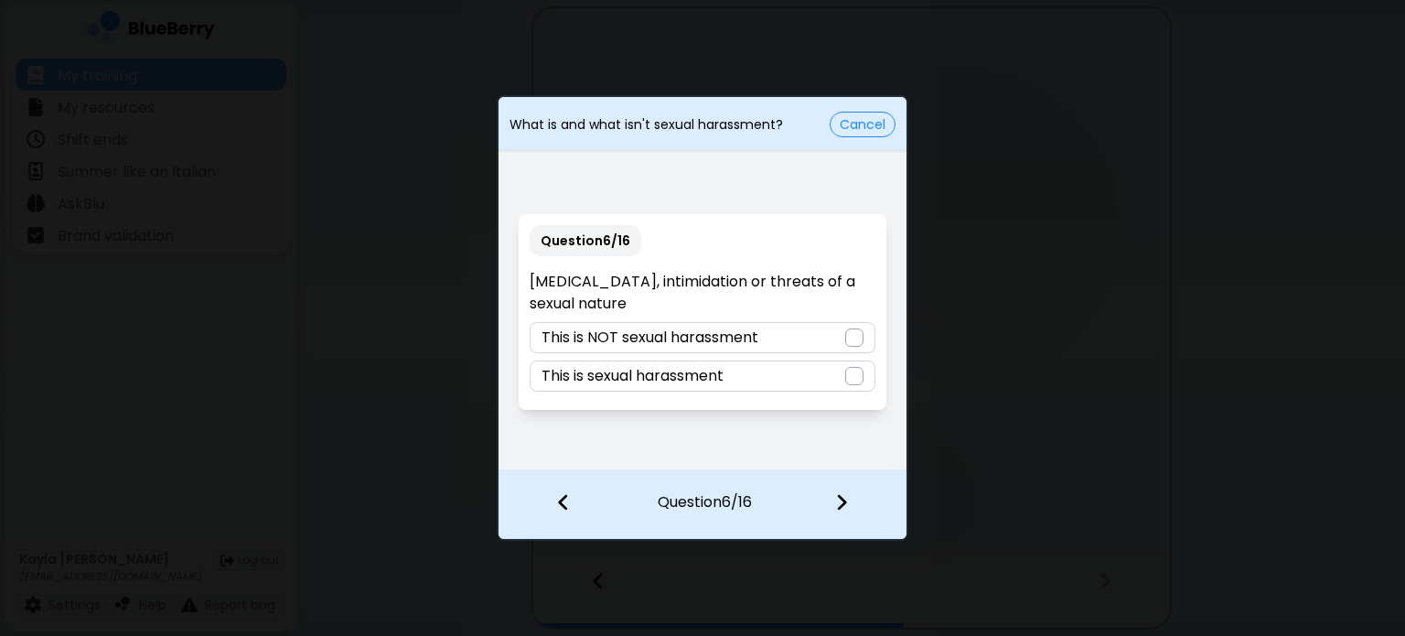
drag, startPoint x: 842, startPoint y: 372, endPoint x: 835, endPoint y: 383, distance: 12.7
click at [842, 372] on div "This is sexual harassment" at bounding box center [702, 375] width 345 height 31
click at [855, 484] on div at bounding box center [853, 504] width 108 height 68
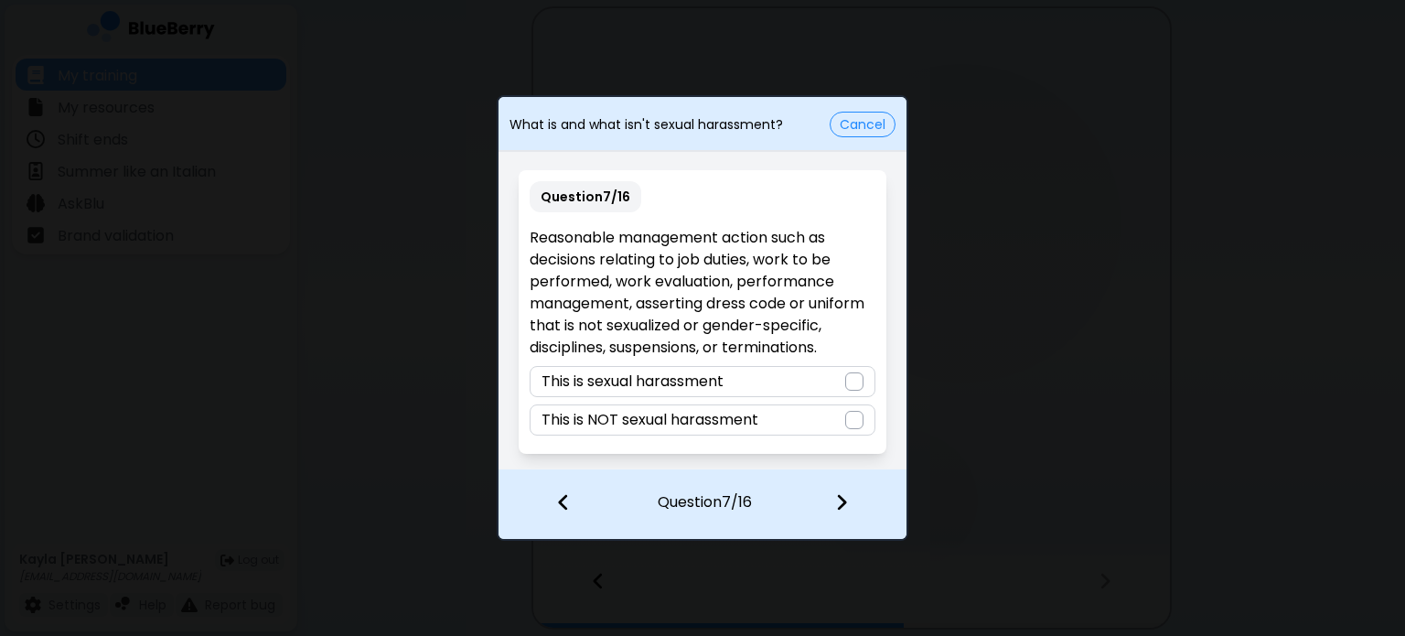
click at [834, 426] on div "This is NOT sexual harassment" at bounding box center [702, 419] width 345 height 31
click at [849, 502] on div at bounding box center [853, 504] width 108 height 68
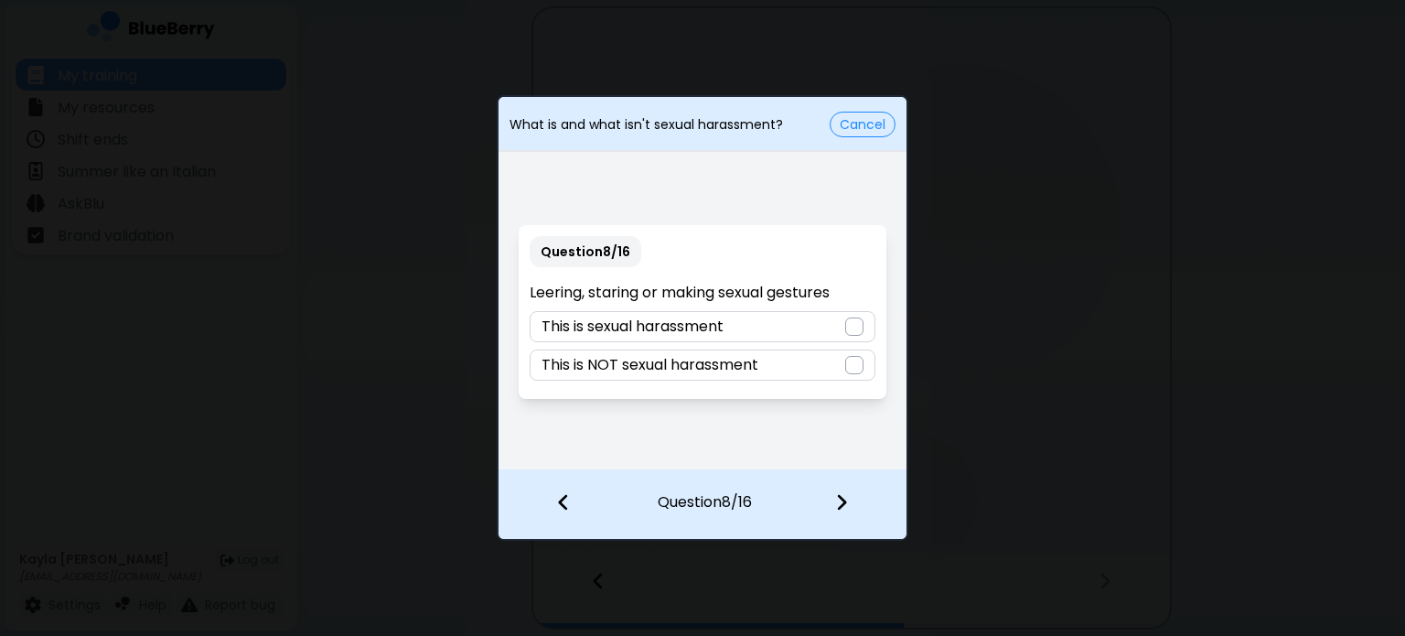
click at [853, 332] on div at bounding box center [854, 326] width 18 height 18
click at [842, 488] on div at bounding box center [853, 504] width 108 height 68
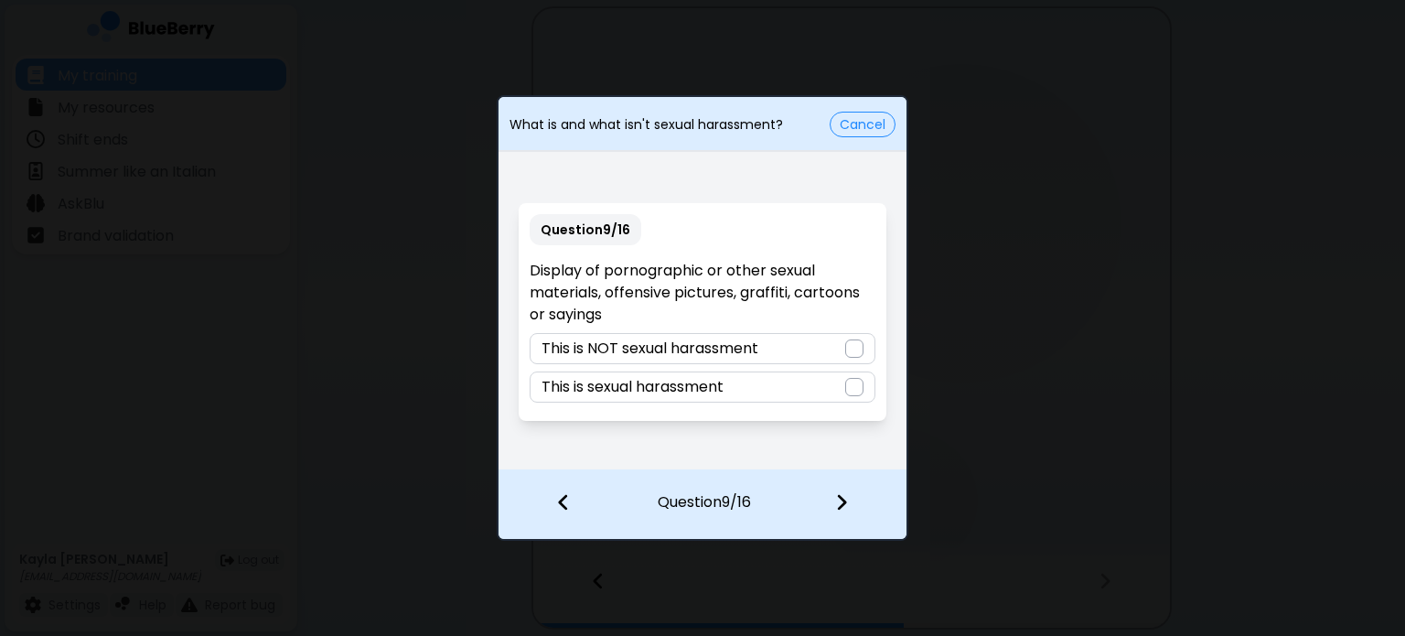
click at [848, 349] on div at bounding box center [854, 348] width 18 height 18
click at [859, 387] on div at bounding box center [854, 387] width 18 height 18
click at [849, 514] on div at bounding box center [853, 504] width 108 height 68
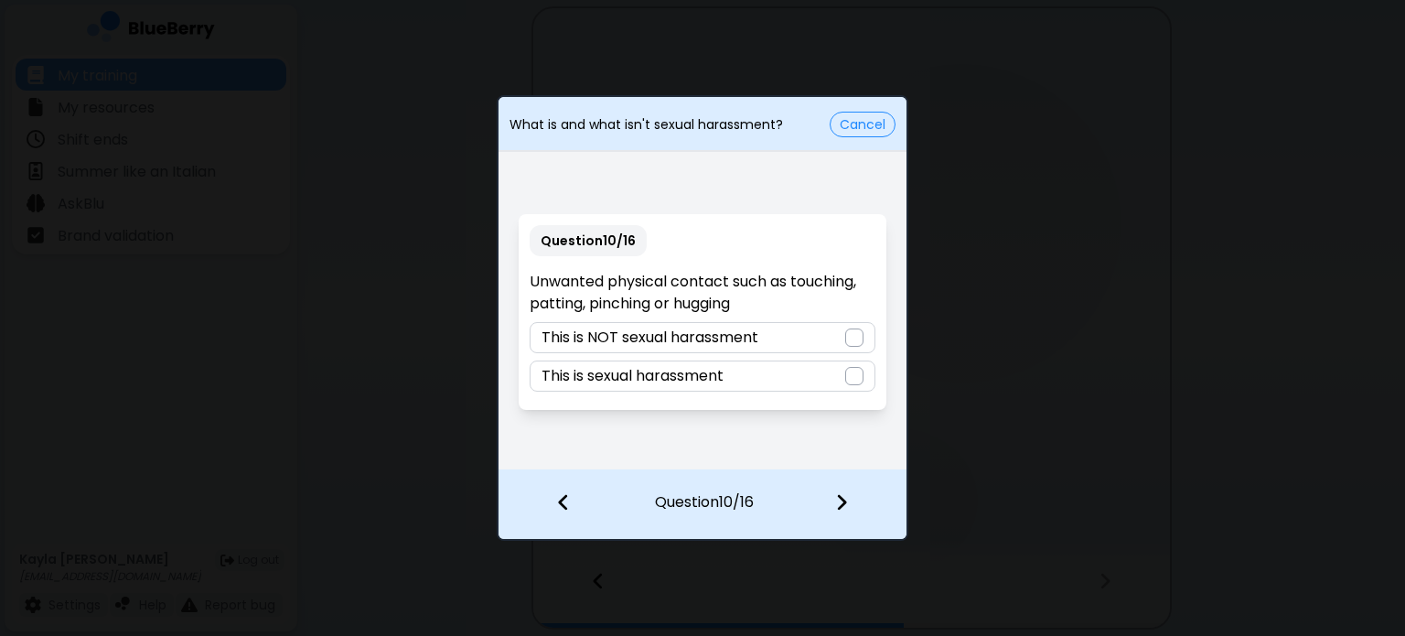
click at [853, 365] on div "This is sexual harassment" at bounding box center [702, 375] width 345 height 31
click at [849, 486] on div at bounding box center [853, 504] width 108 height 68
click at [855, 331] on div at bounding box center [854, 337] width 18 height 18
click at [838, 488] on div at bounding box center [853, 504] width 108 height 68
click at [864, 339] on div at bounding box center [854, 337] width 18 height 18
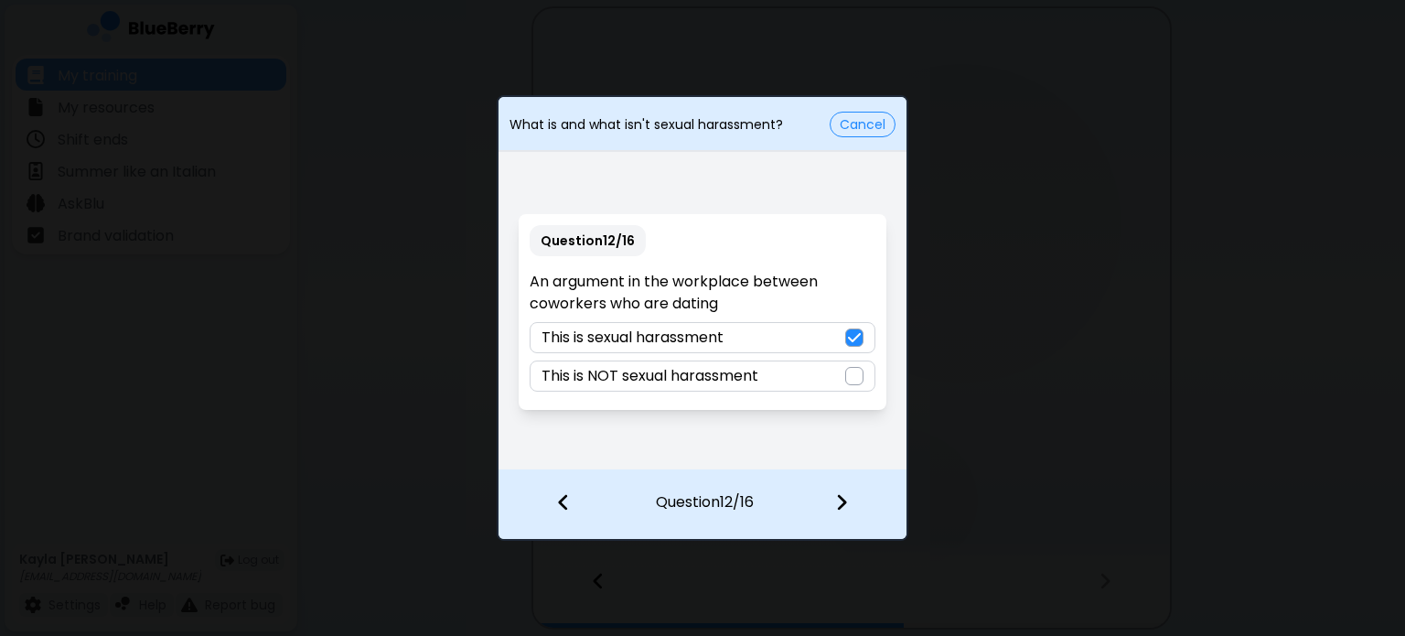
click at [855, 525] on div at bounding box center [853, 504] width 108 height 68
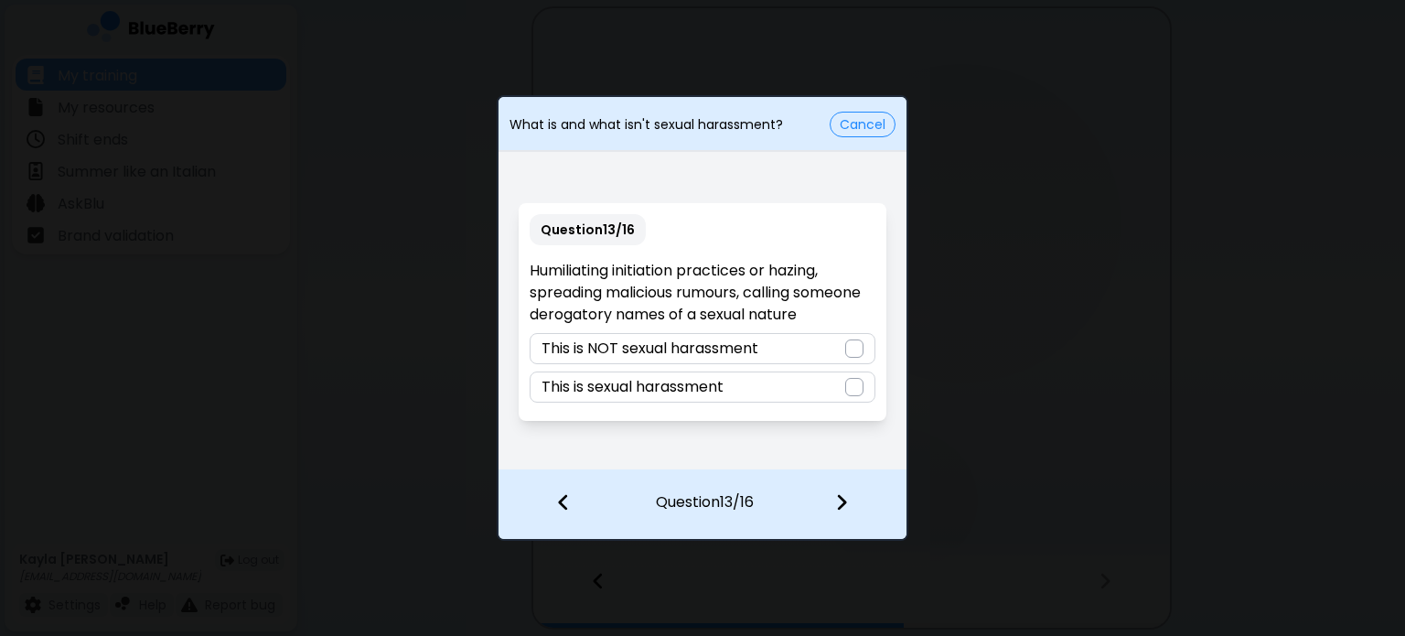
click at [840, 379] on div "This is sexual harassment" at bounding box center [702, 386] width 345 height 31
click at [842, 492] on img at bounding box center [841, 502] width 13 height 20
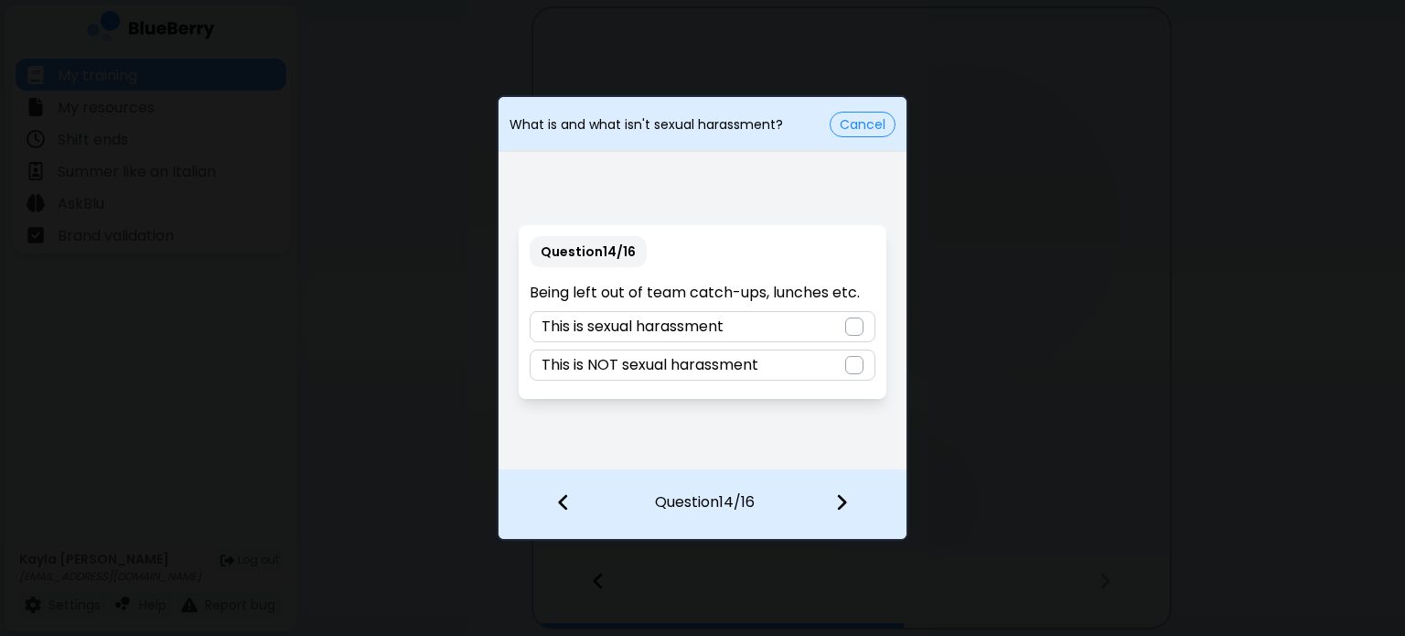
click at [823, 363] on div "This is NOT sexual harassment" at bounding box center [702, 364] width 345 height 31
click at [835, 504] on img at bounding box center [841, 502] width 13 height 20
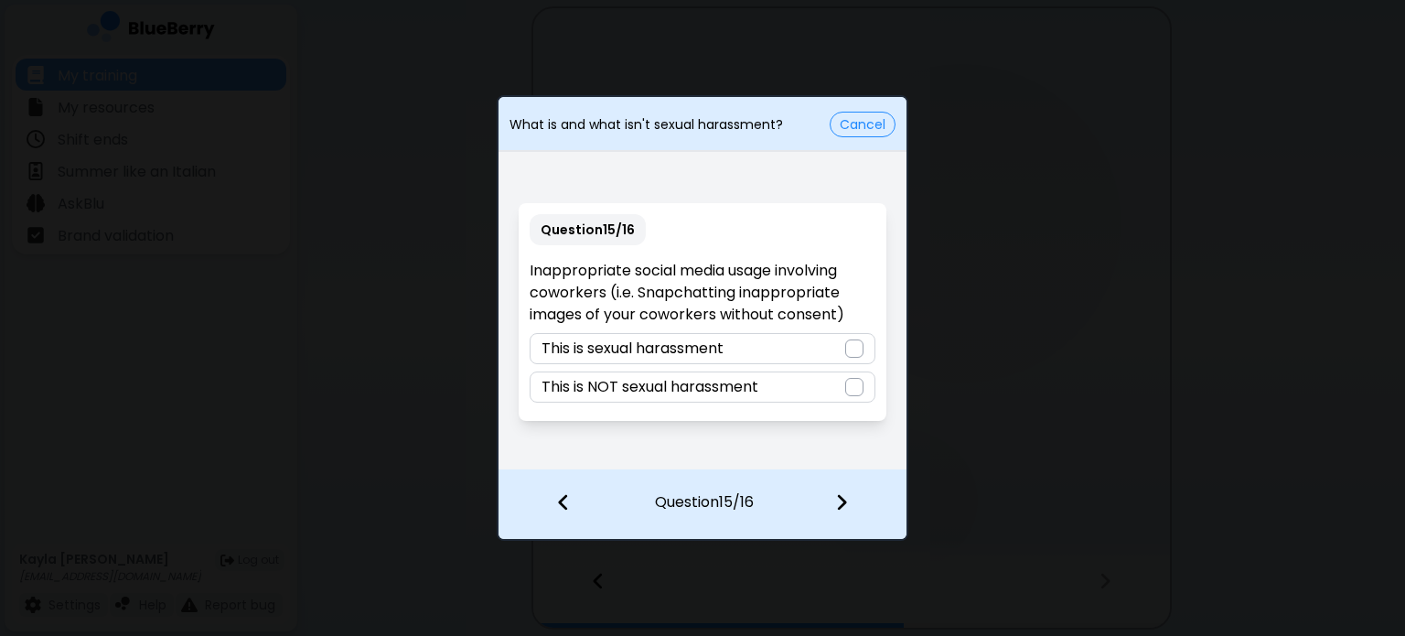
click at [831, 358] on div "This is sexual harassment" at bounding box center [702, 348] width 345 height 31
click at [857, 500] on div at bounding box center [853, 504] width 108 height 68
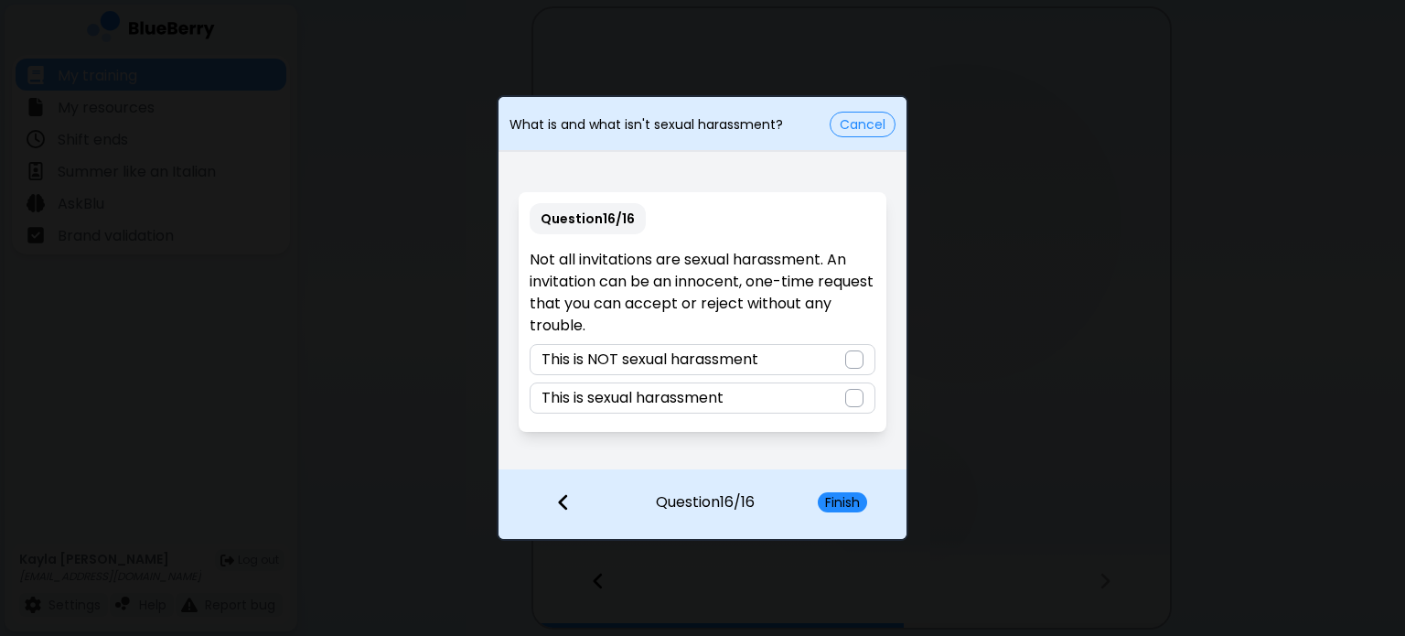
click at [823, 360] on div "This is NOT sexual harassment" at bounding box center [702, 359] width 345 height 31
click at [824, 504] on button "Finish" at bounding box center [842, 502] width 49 height 20
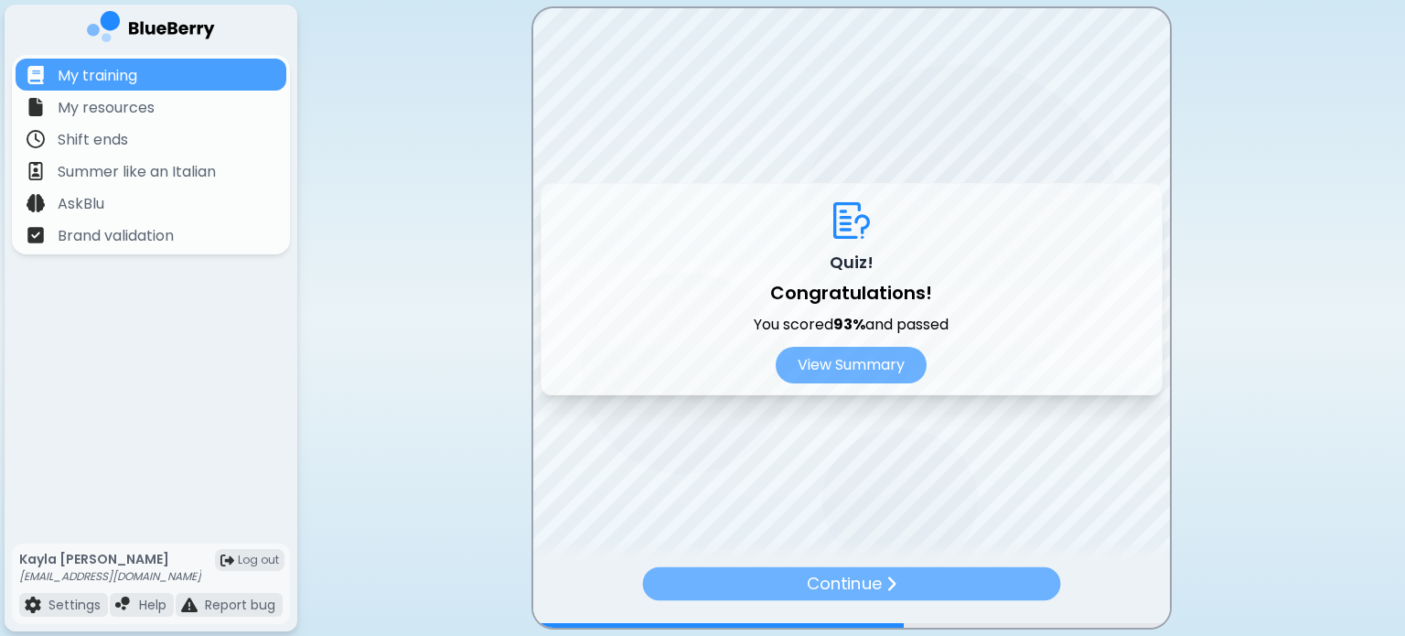
click at [893, 591] on img at bounding box center [890, 582] width 11 height 17
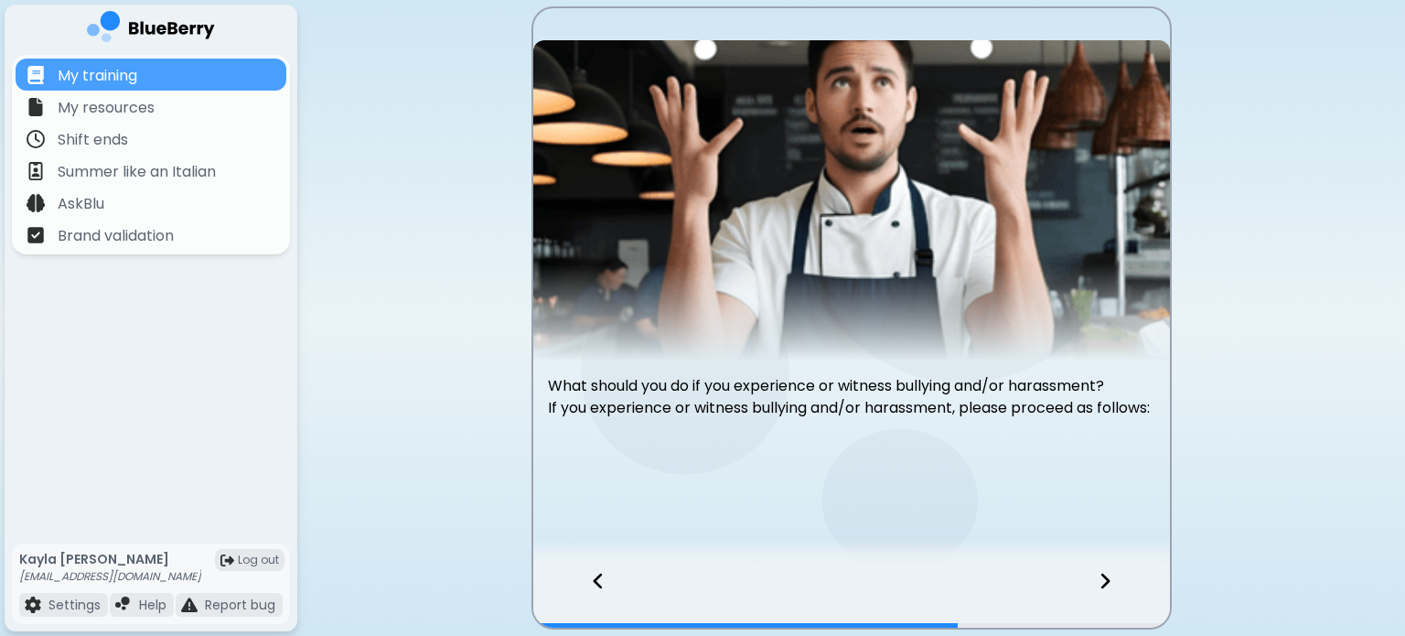
click at [1087, 589] on div at bounding box center [1116, 597] width 108 height 60
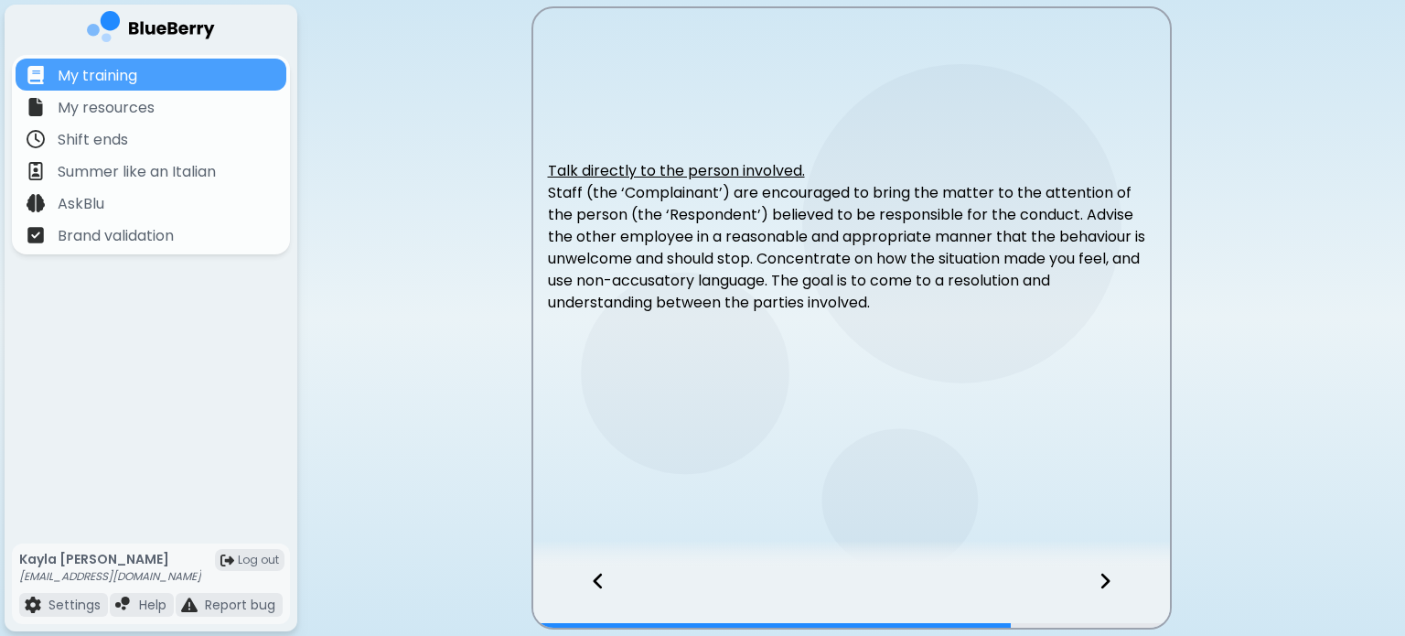
click at [1107, 590] on icon at bounding box center [1105, 581] width 13 height 20
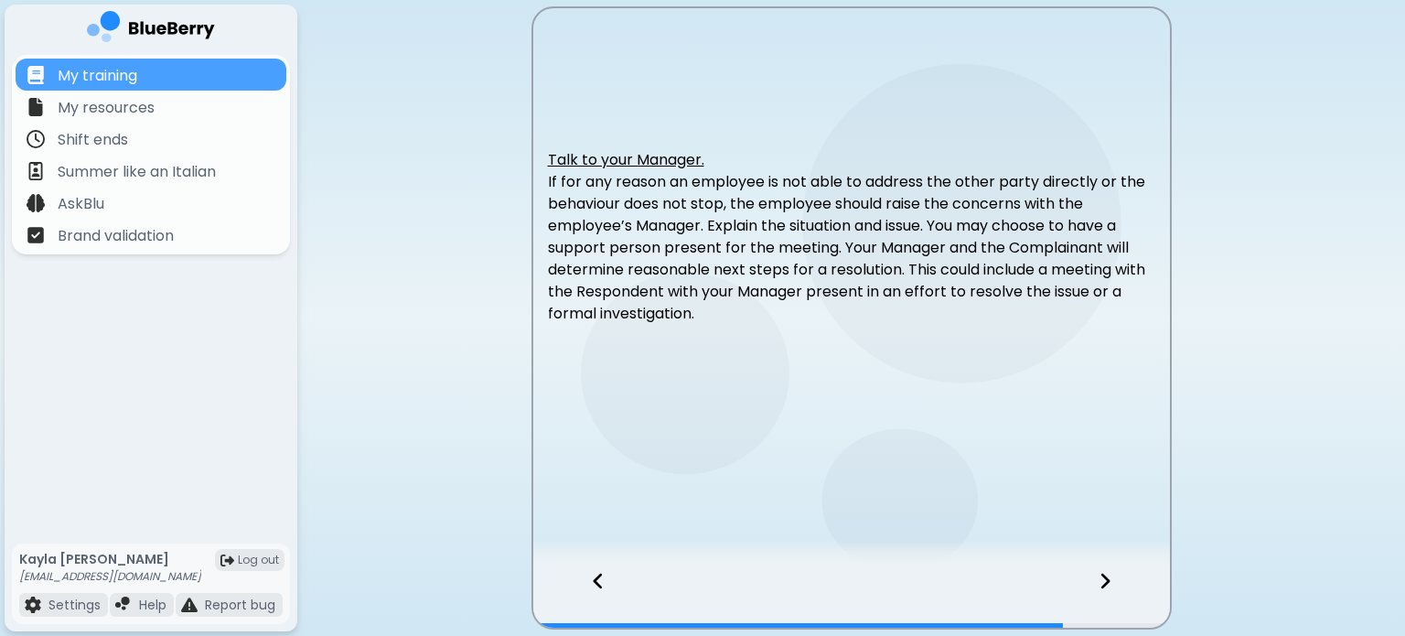
click at [1109, 583] on icon at bounding box center [1104, 582] width 9 height 16
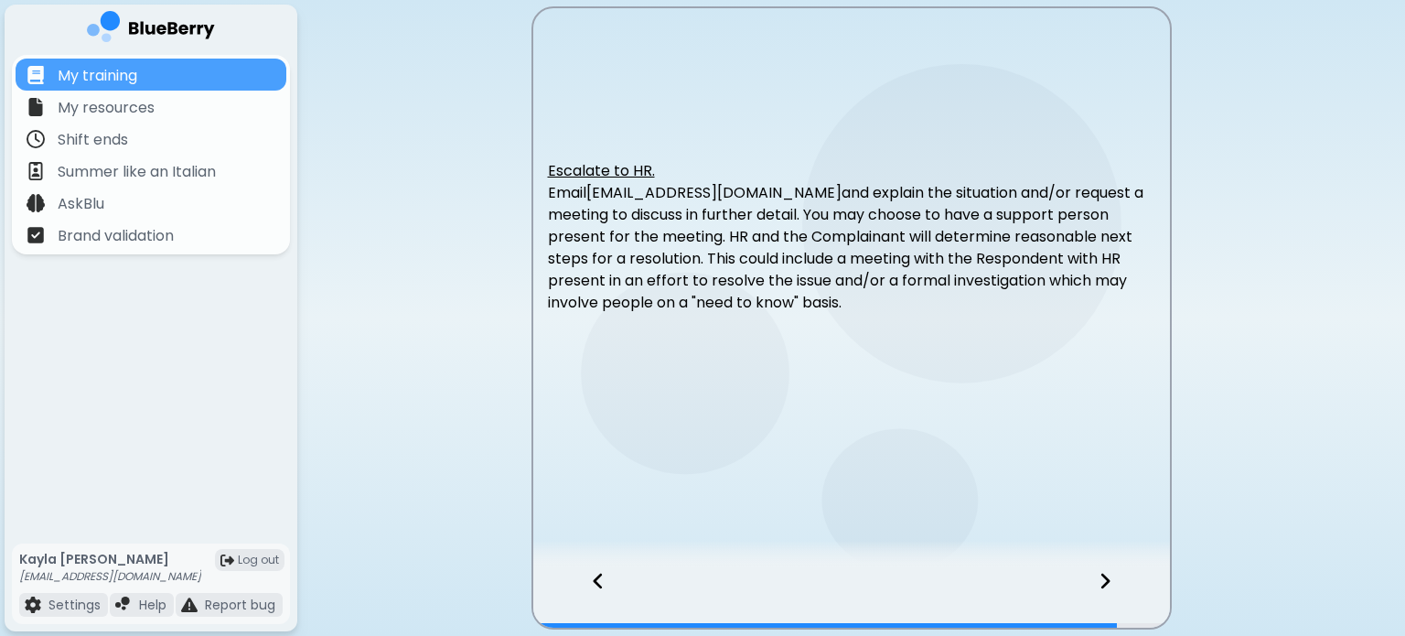
click at [1097, 581] on div at bounding box center [1116, 597] width 108 height 60
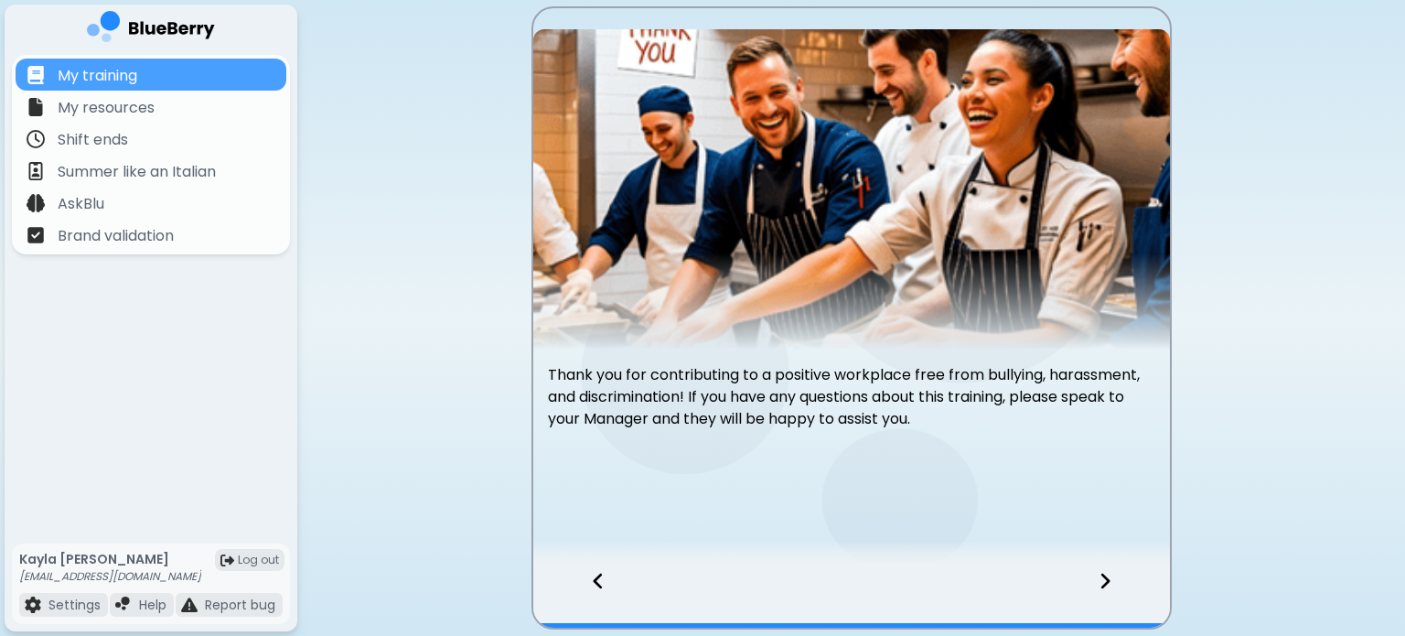
click at [604, 600] on div at bounding box center [589, 597] width 112 height 60
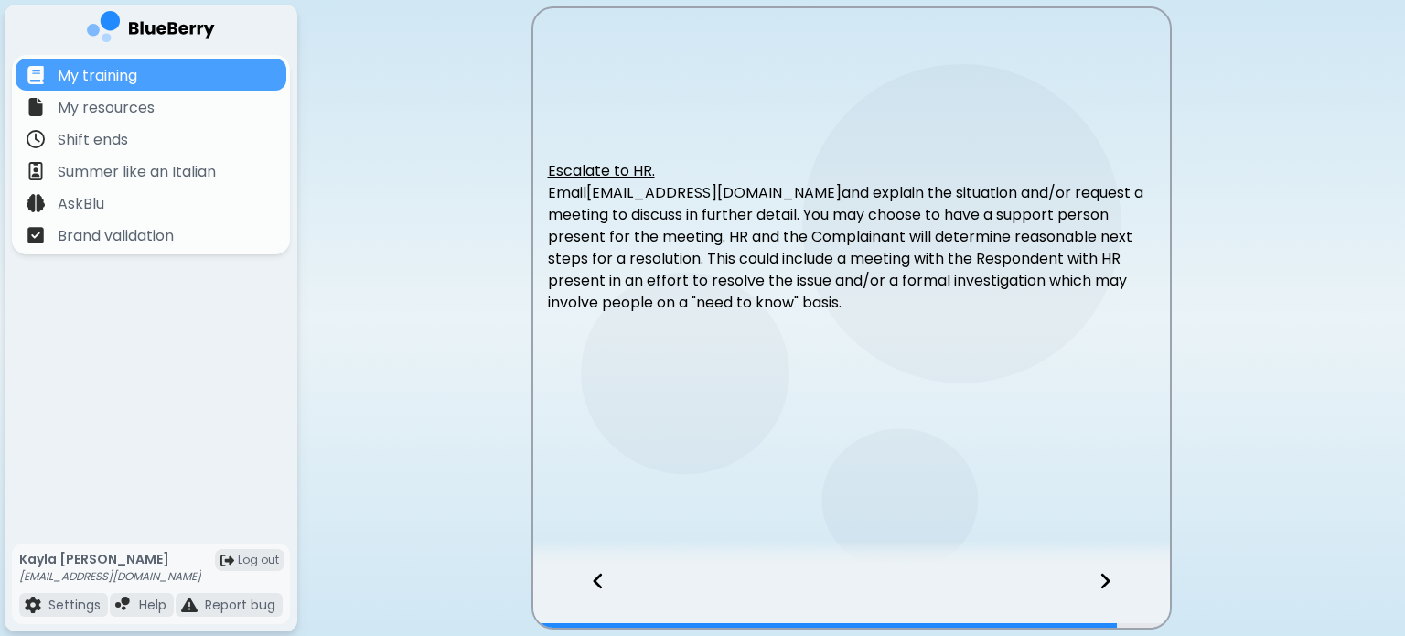
click at [1109, 585] on icon at bounding box center [1105, 581] width 13 height 20
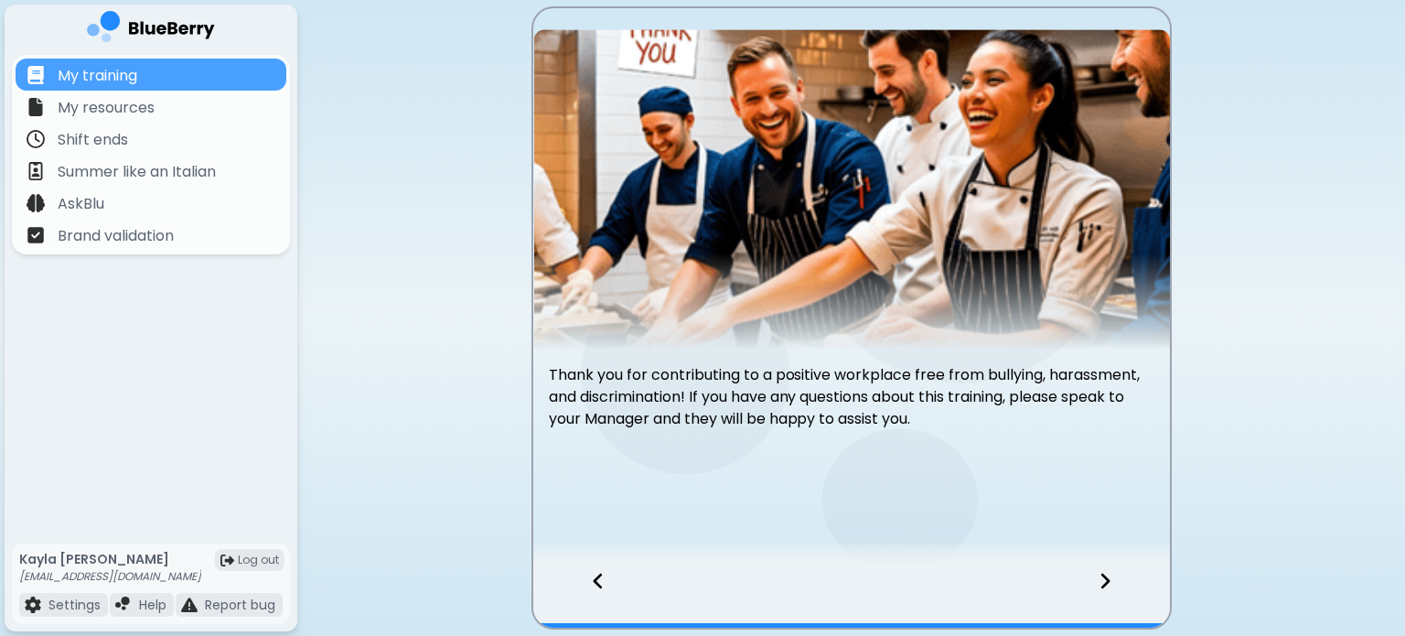
click at [1109, 585] on icon at bounding box center [1105, 581] width 13 height 20
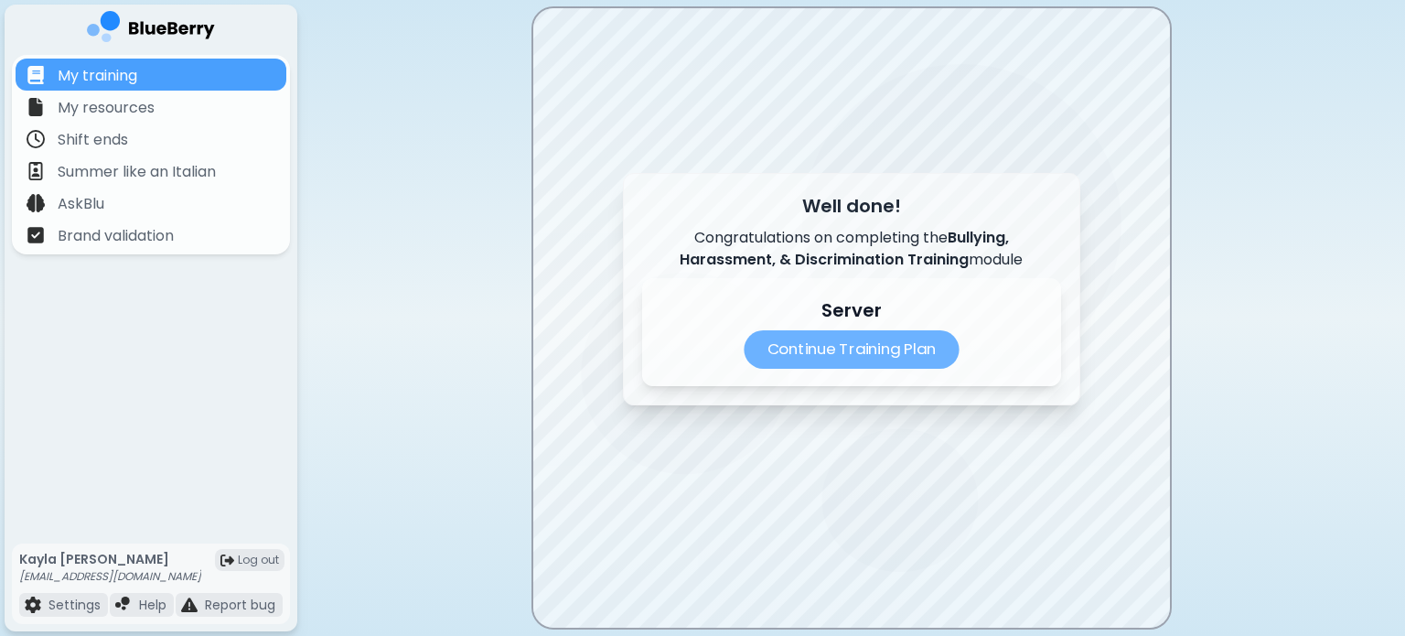
click at [883, 365] on p "Continue Training Plan" at bounding box center [851, 349] width 215 height 38
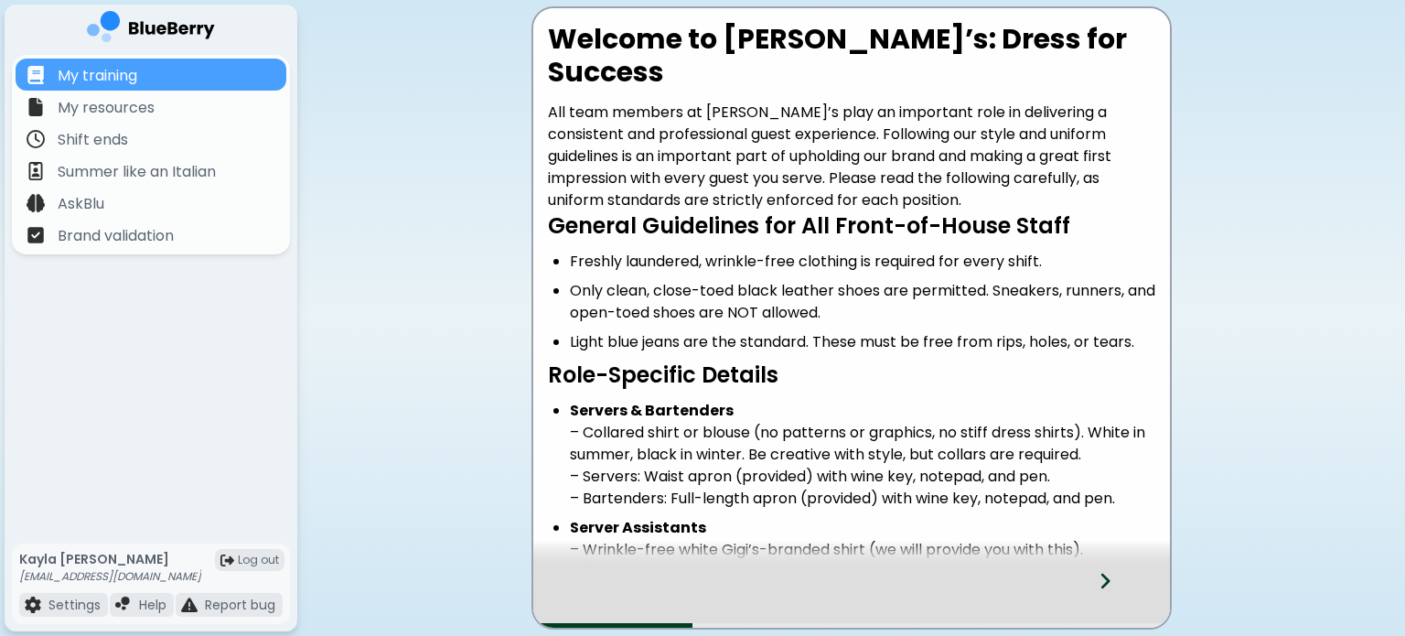
click at [1068, 400] on li "Servers & Bartenders – Collared shirt or blouse (no patterns or graphics, no st…" at bounding box center [862, 455] width 585 height 110
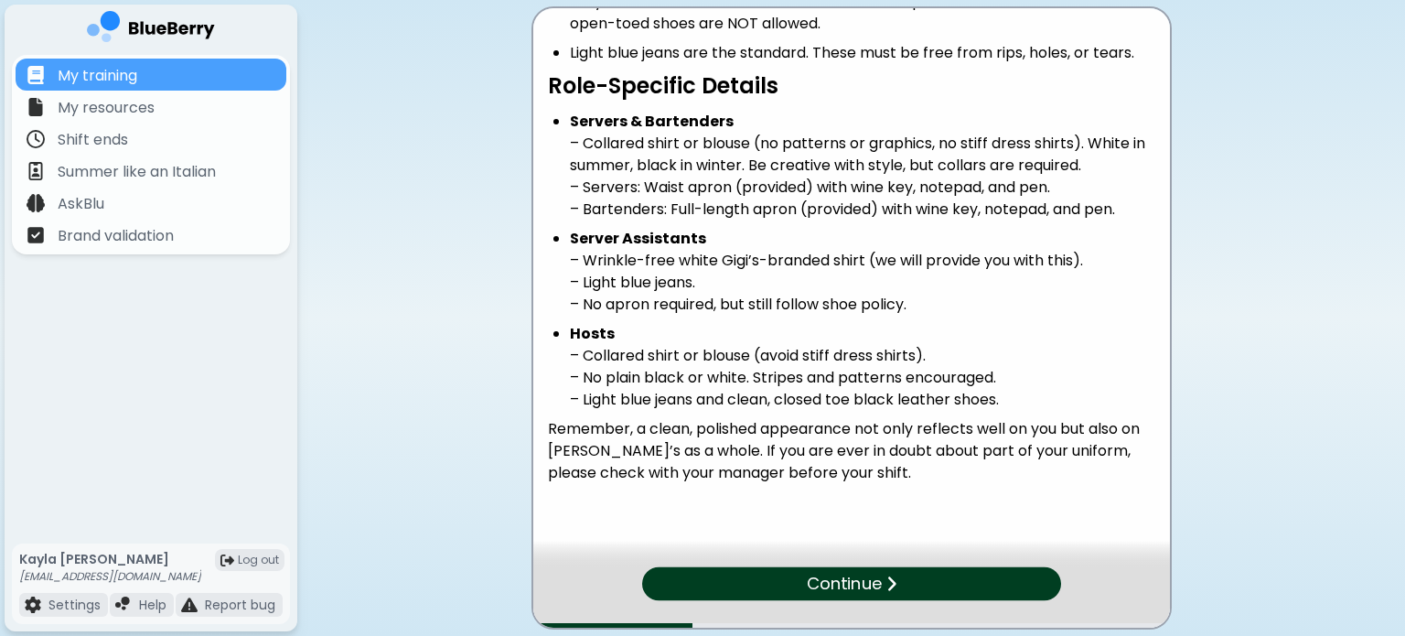
click at [989, 574] on div "Continue" at bounding box center [851, 584] width 419 height 34
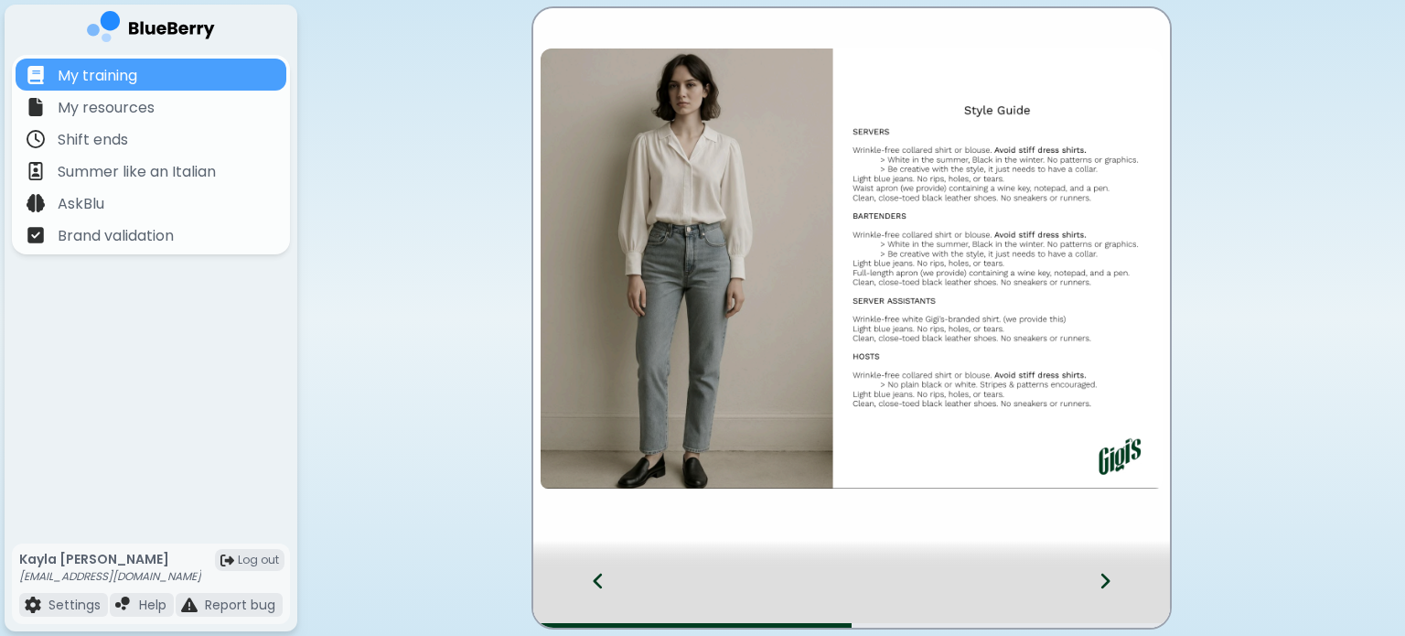
click at [1091, 591] on div at bounding box center [1116, 597] width 108 height 60
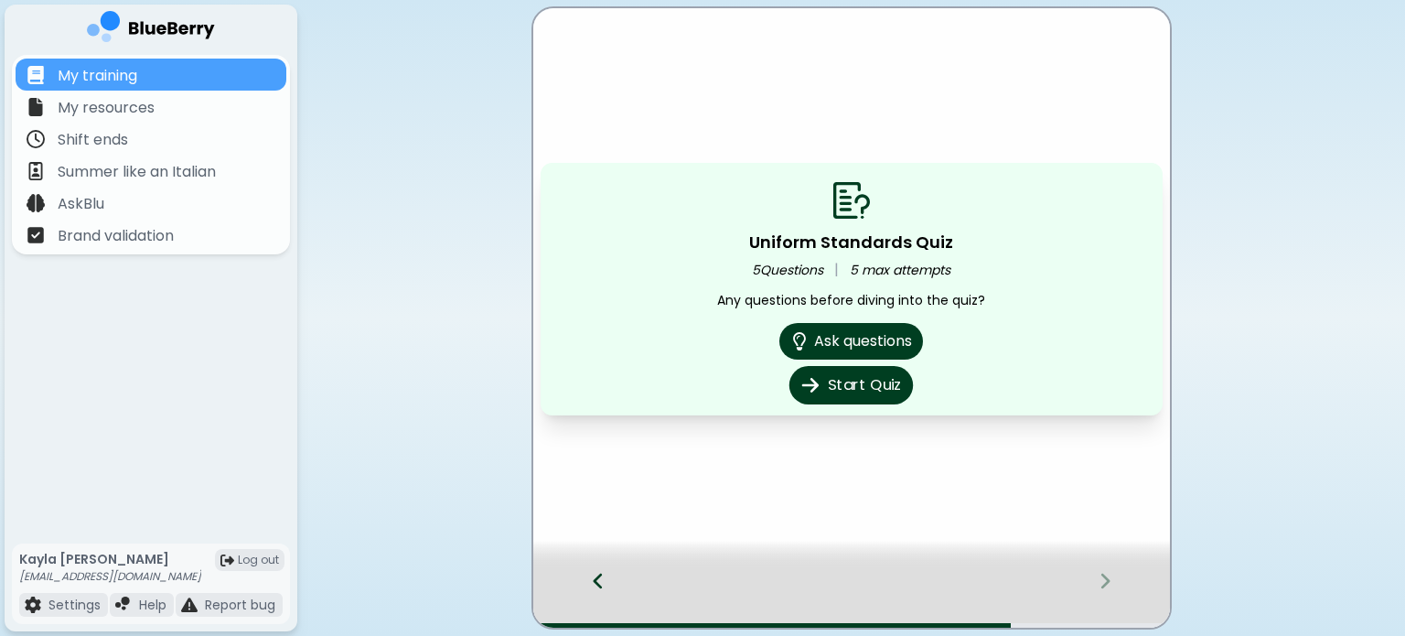
click at [883, 379] on button "Start Quiz" at bounding box center [850, 385] width 123 height 38
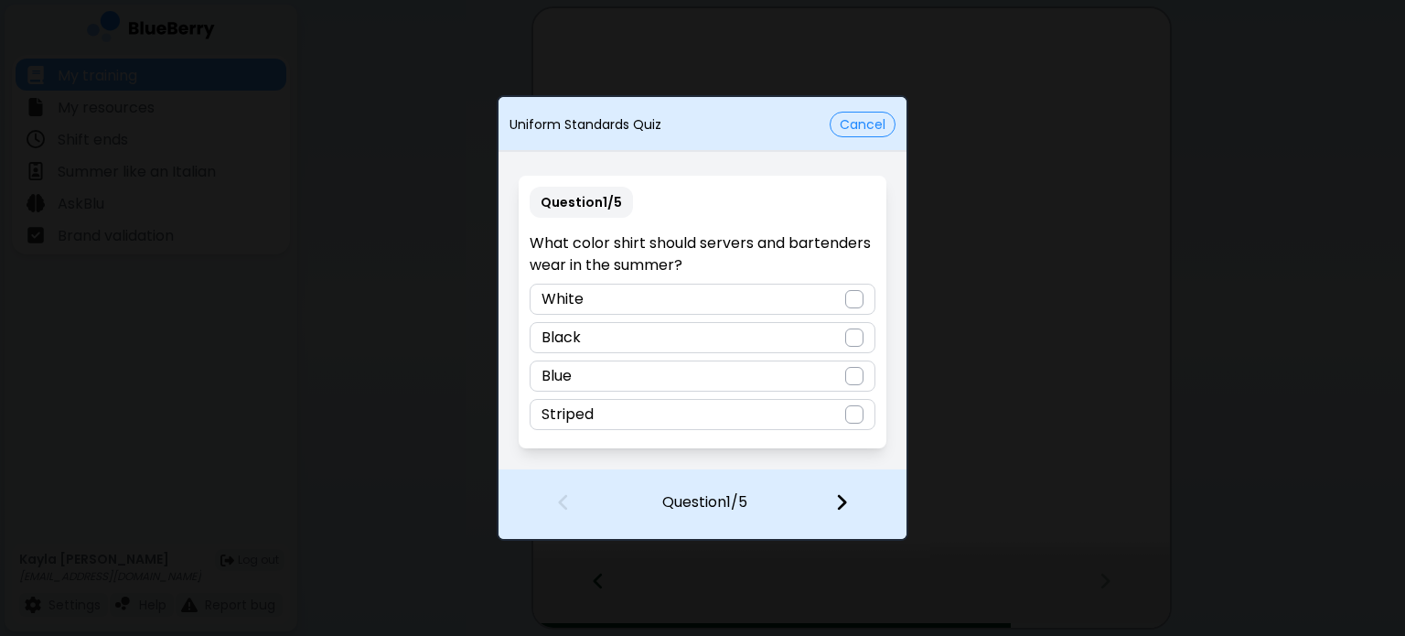
click at [843, 288] on div "White" at bounding box center [702, 299] width 345 height 31
click at [853, 508] on div at bounding box center [853, 504] width 108 height 68
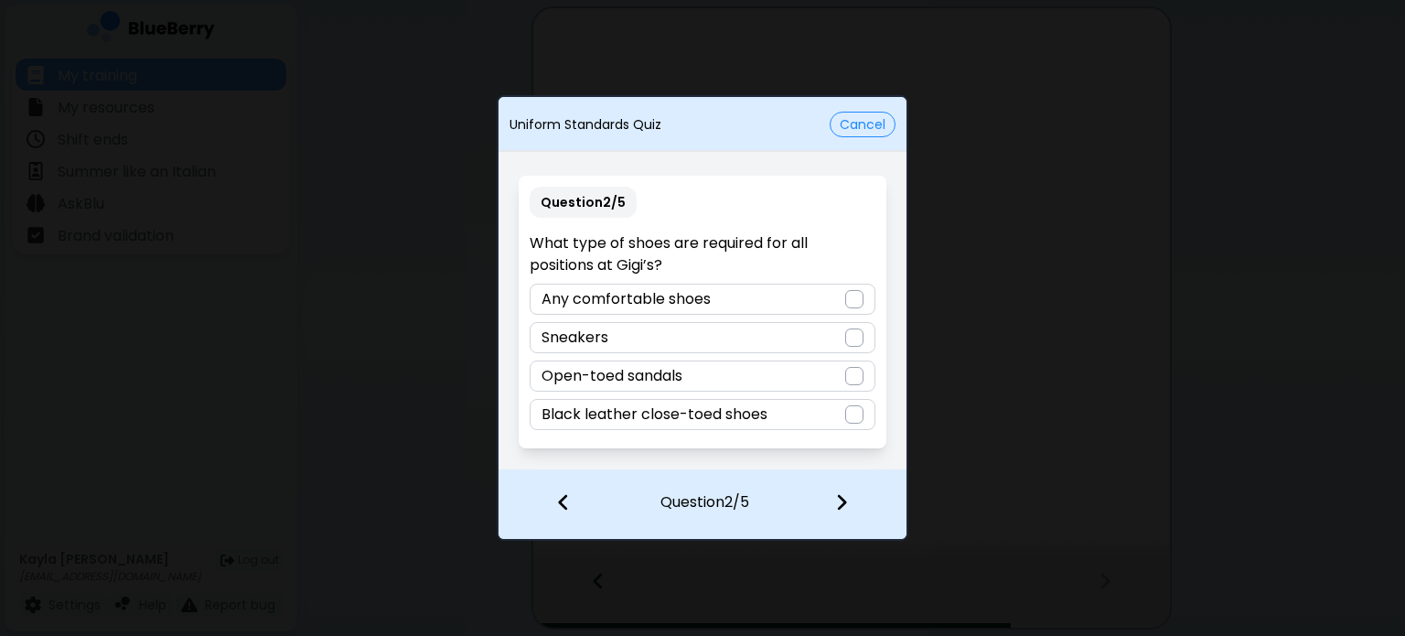
click at [821, 418] on div "Black leather close-toed shoes" at bounding box center [702, 414] width 345 height 31
click at [843, 504] on img at bounding box center [841, 502] width 13 height 20
click at [856, 402] on div "Wearing jeans with rips or tears" at bounding box center [702, 414] width 345 height 31
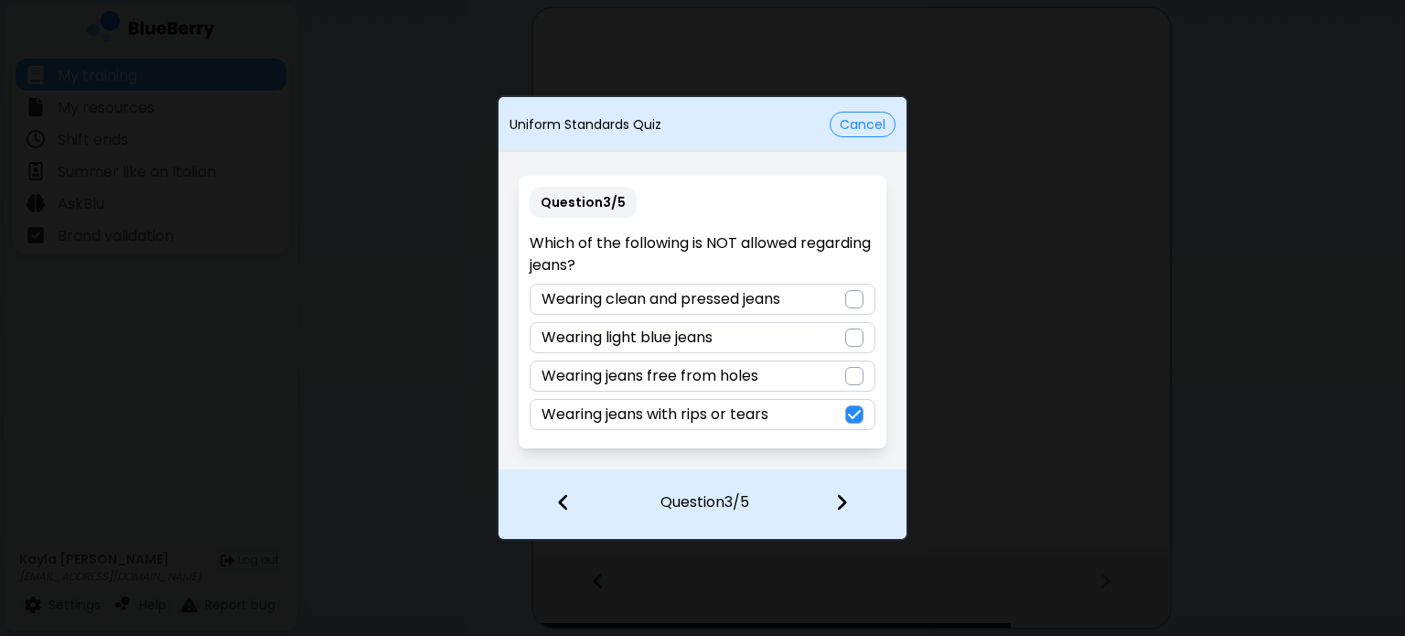
click at [853, 500] on div at bounding box center [853, 504] width 108 height 68
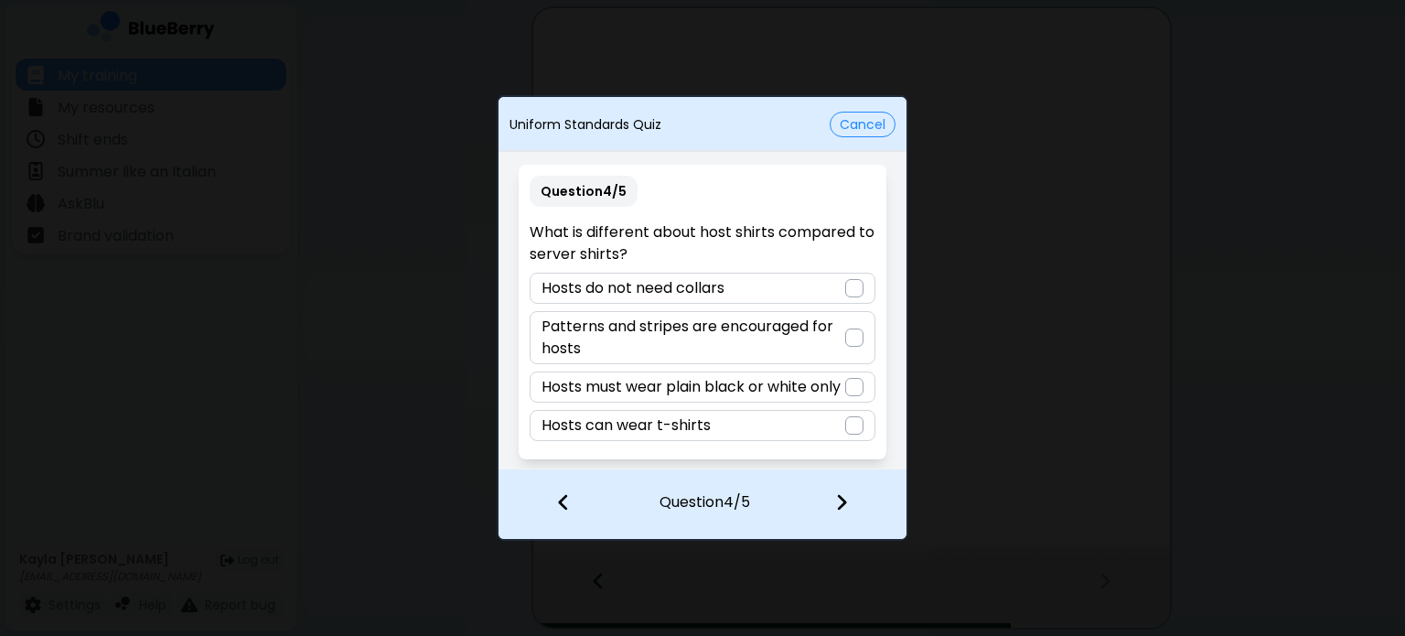
click at [856, 425] on div at bounding box center [854, 425] width 18 height 18
click at [847, 493] on img at bounding box center [841, 502] width 13 height 20
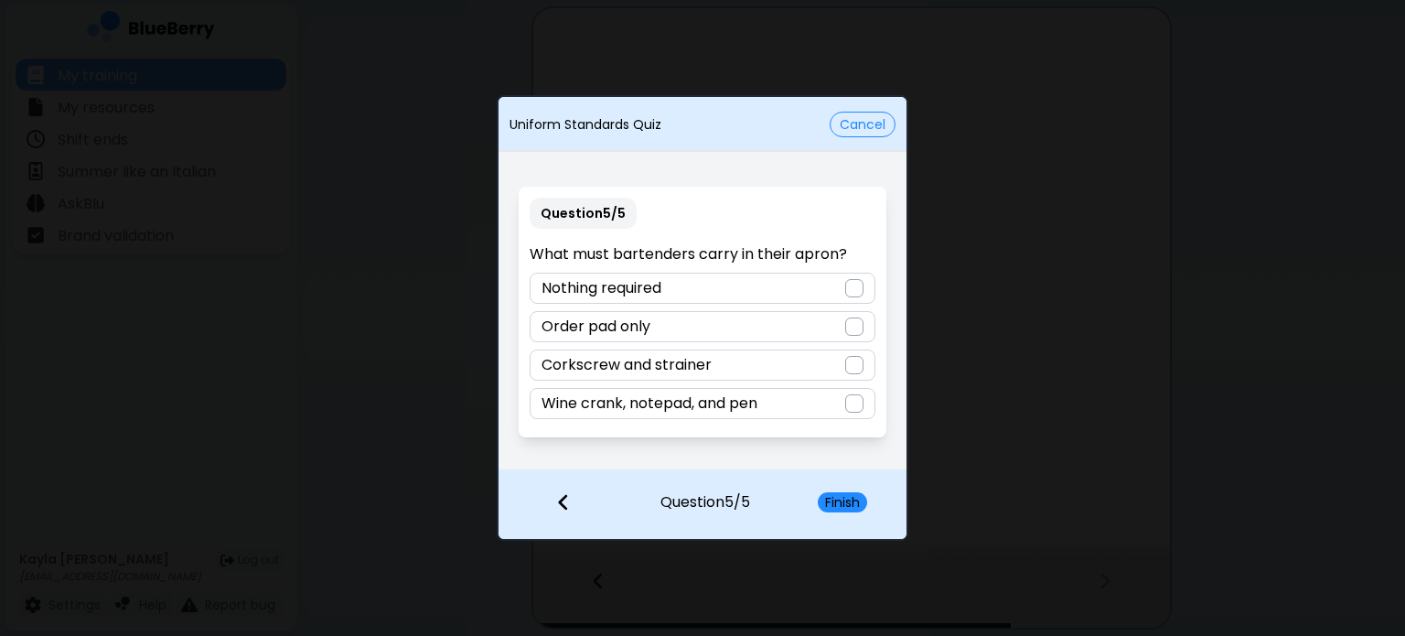
click at [842, 390] on div "Wine crank, notepad, and pen" at bounding box center [702, 403] width 345 height 31
click at [855, 494] on button "Finish" at bounding box center [842, 502] width 49 height 20
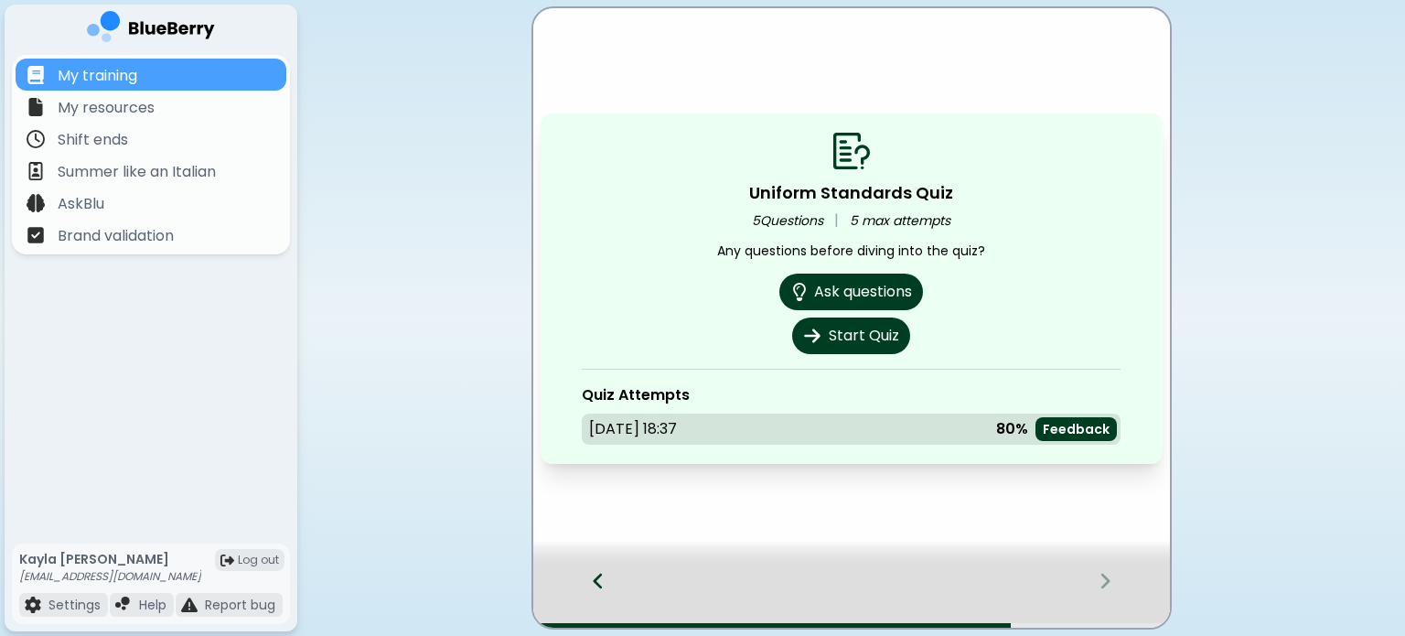
click at [617, 579] on div at bounding box center [589, 597] width 112 height 60
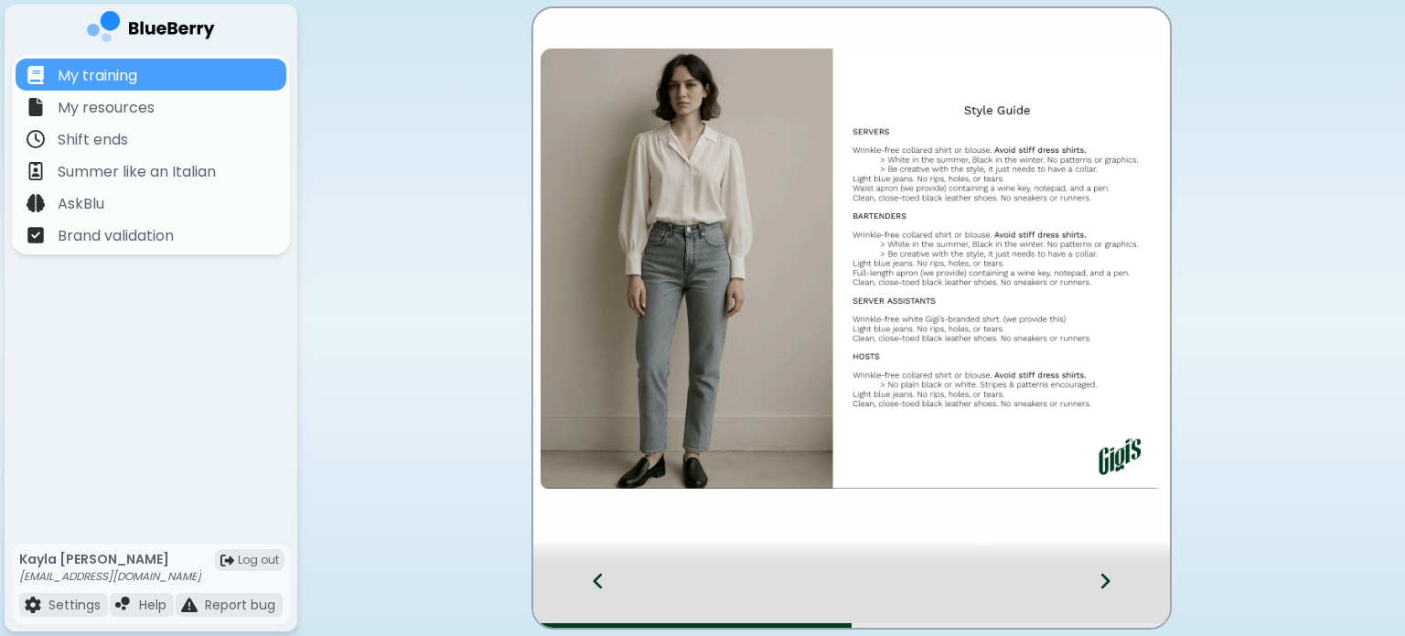
click at [1106, 593] on div at bounding box center [1116, 597] width 108 height 60
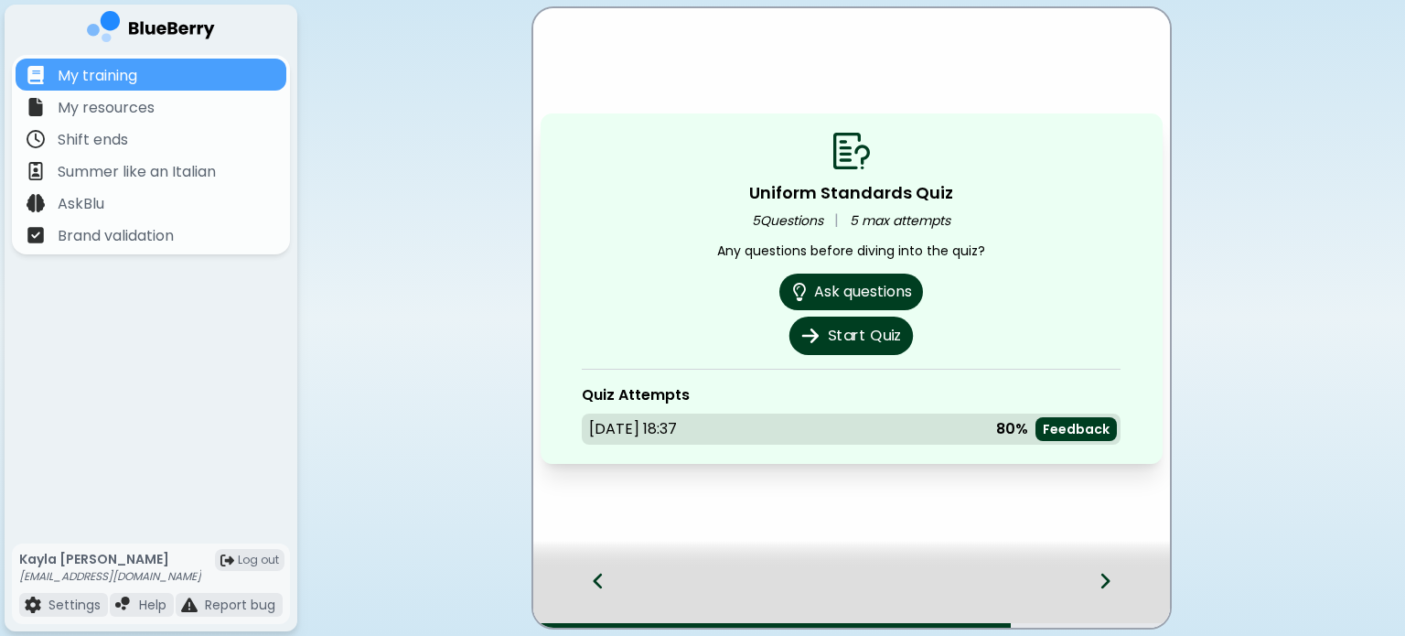
click at [851, 344] on button "Start Quiz" at bounding box center [850, 336] width 123 height 38
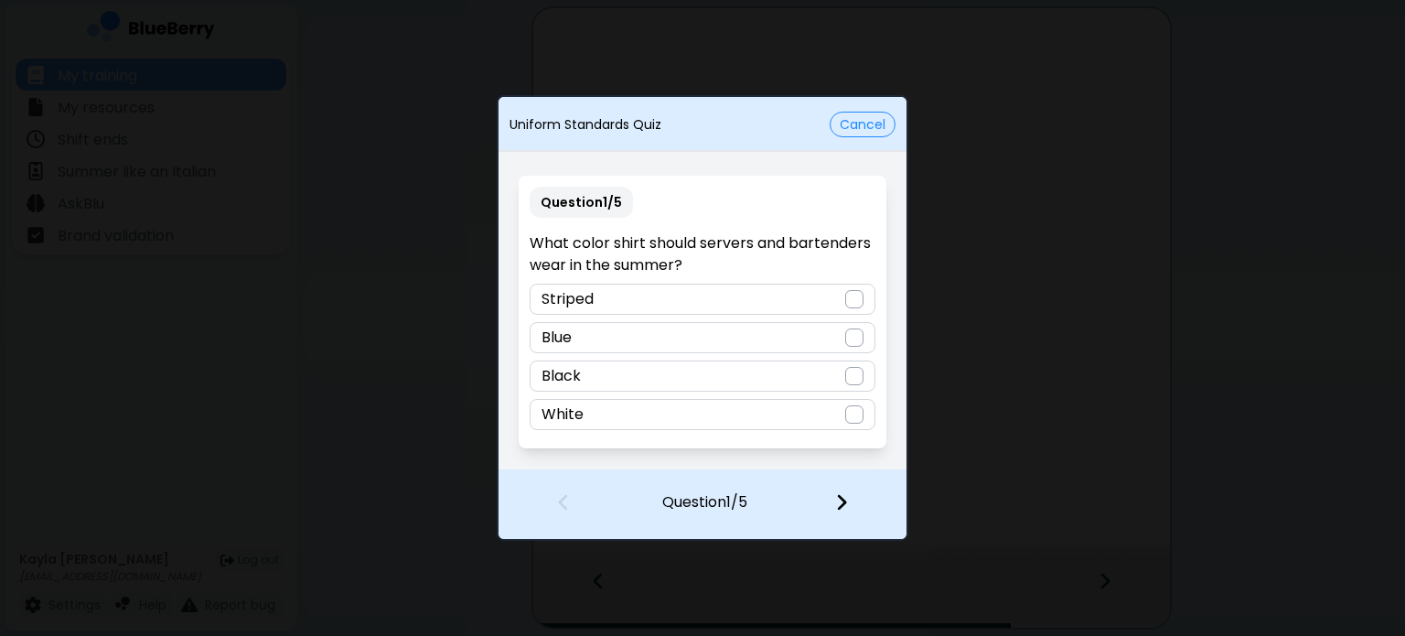
click at [859, 291] on div at bounding box center [854, 299] width 18 height 18
click at [857, 411] on div at bounding box center [854, 414] width 18 height 18
click at [829, 505] on div at bounding box center [853, 504] width 108 height 68
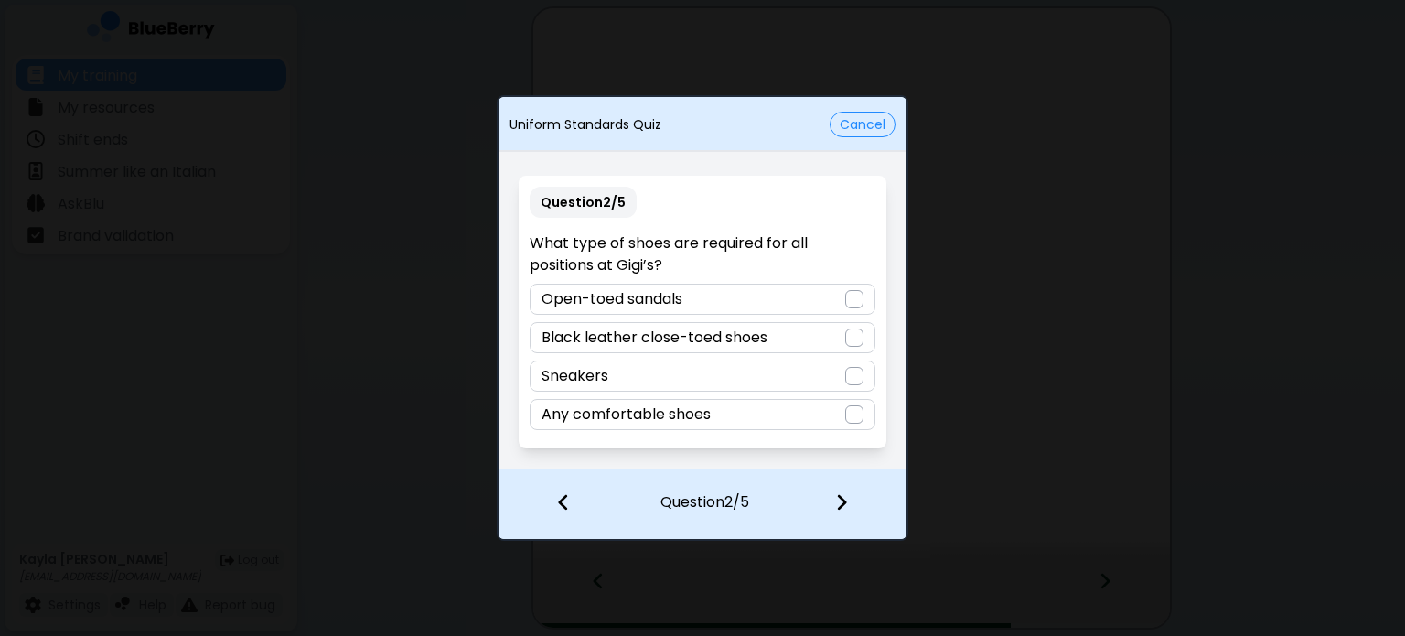
click at [850, 334] on div at bounding box center [854, 337] width 18 height 18
click at [852, 493] on div at bounding box center [853, 504] width 108 height 68
drag, startPoint x: 861, startPoint y: 405, endPoint x: 848, endPoint y: 434, distance: 31.1
click at [861, 405] on div at bounding box center [854, 414] width 18 height 18
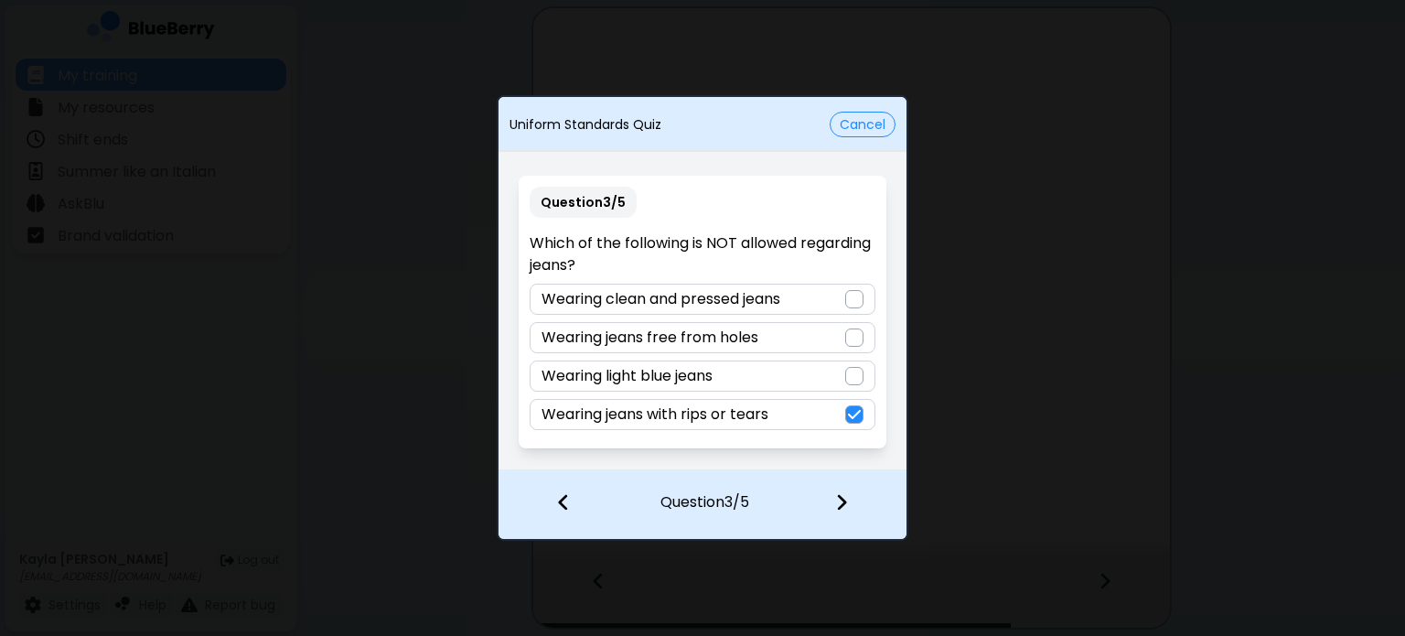
click at [849, 496] on div at bounding box center [853, 504] width 108 height 68
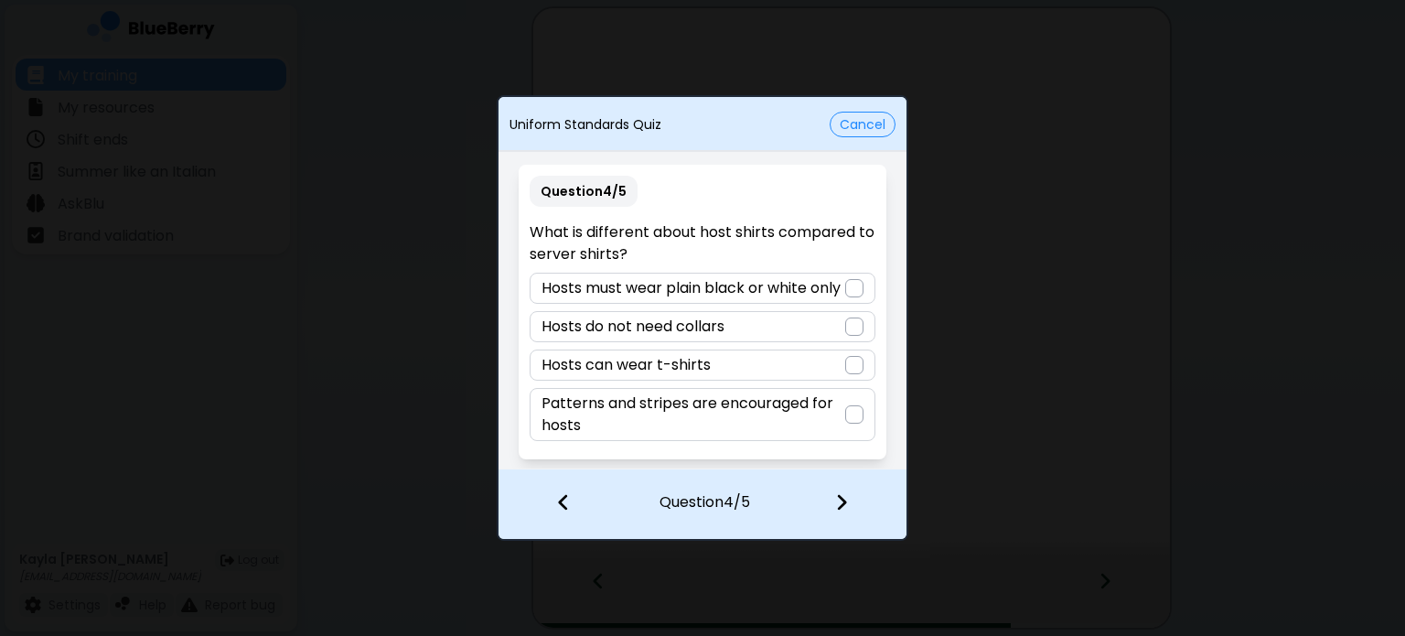
click at [854, 407] on div at bounding box center [854, 414] width 18 height 18
click at [831, 505] on div at bounding box center [853, 504] width 108 height 68
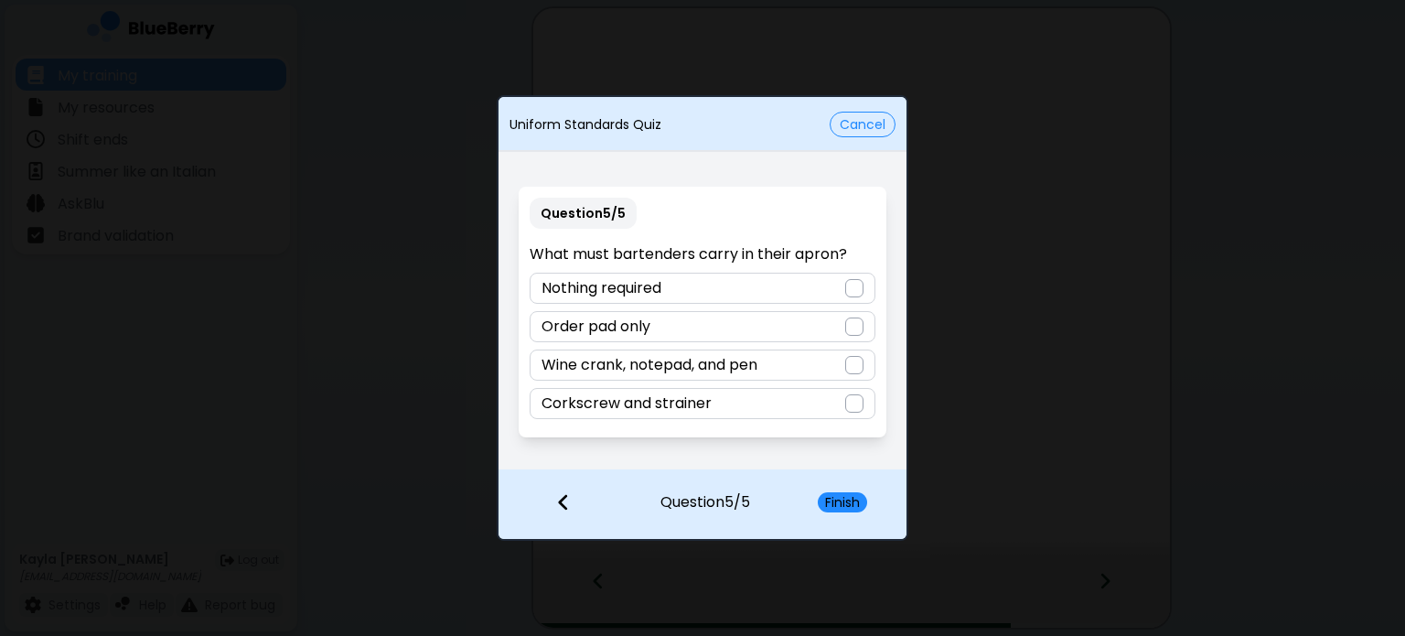
click at [845, 288] on div at bounding box center [854, 288] width 18 height 18
click at [838, 495] on button "Finish" at bounding box center [842, 502] width 49 height 20
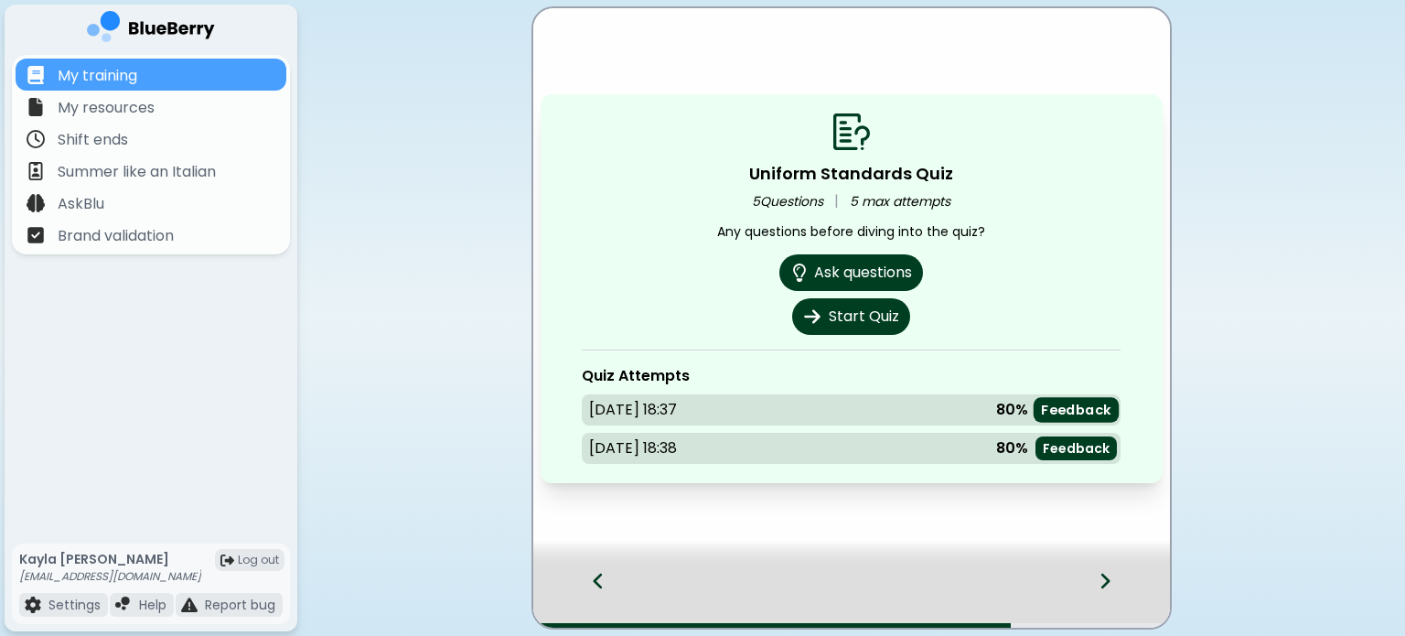
click at [1109, 418] on p "Feedback" at bounding box center [1076, 410] width 70 height 17
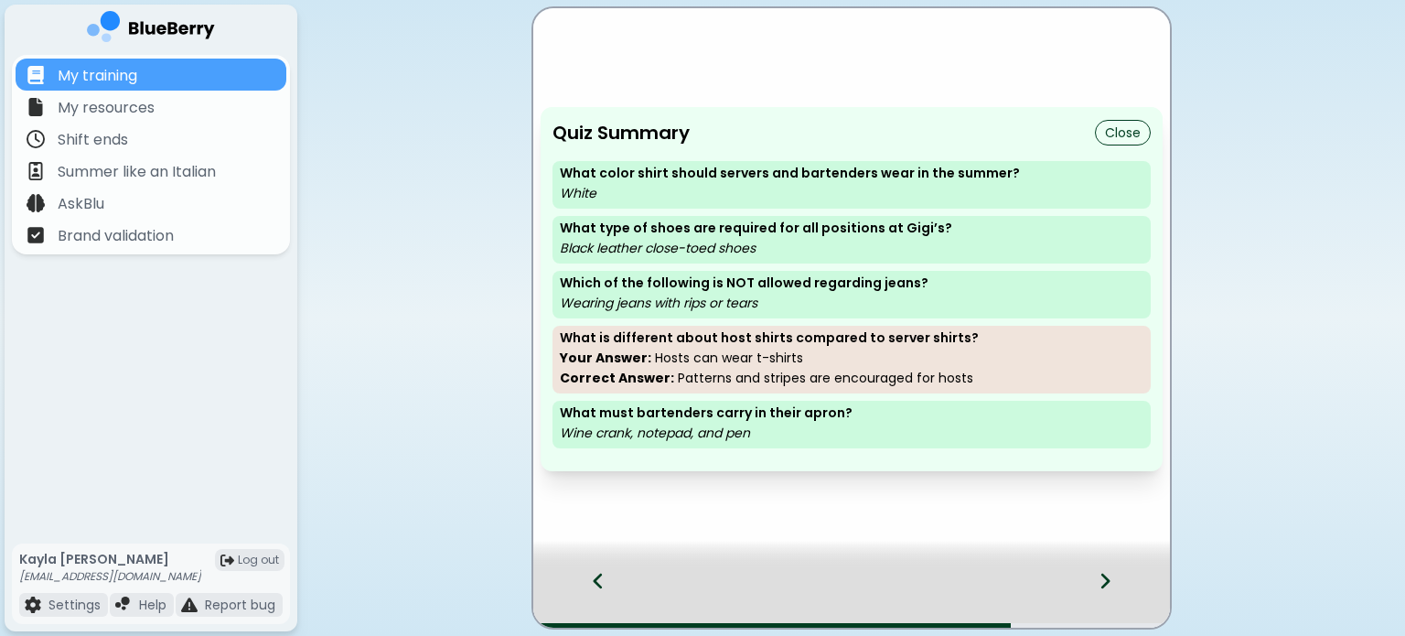
click at [1132, 134] on button "Close" at bounding box center [1123, 133] width 56 height 26
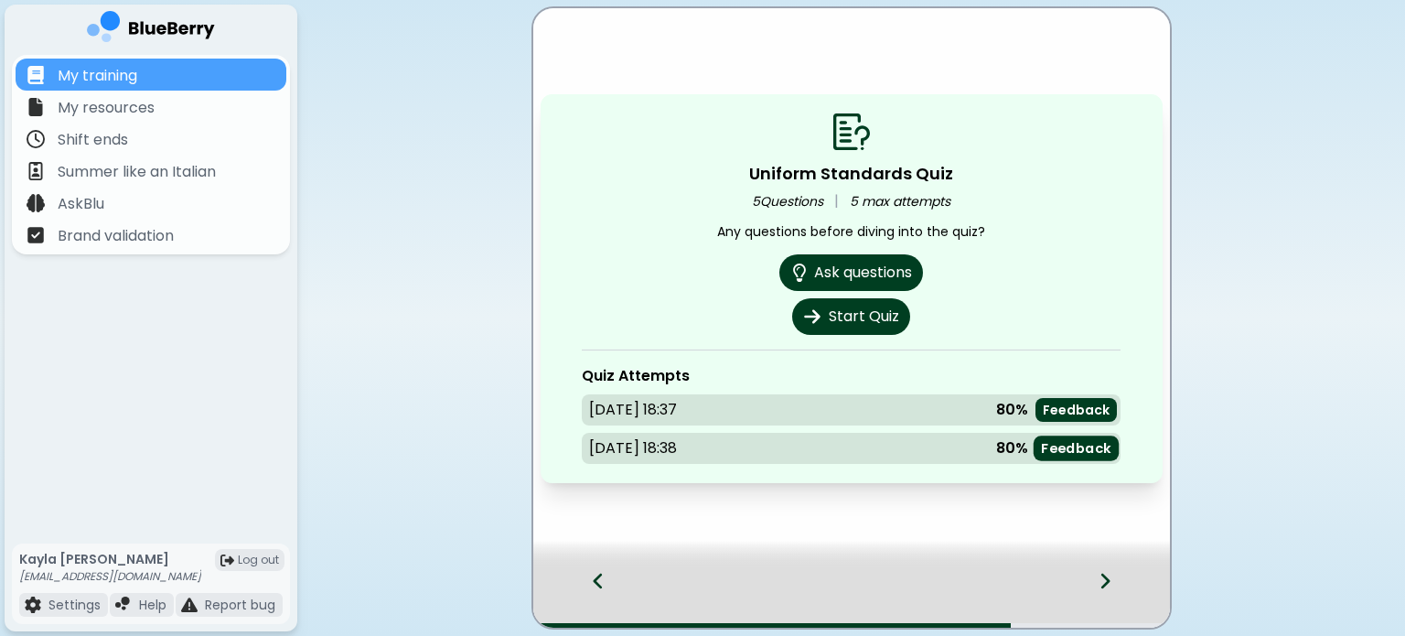
click at [1068, 446] on p "Feedback" at bounding box center [1076, 448] width 70 height 17
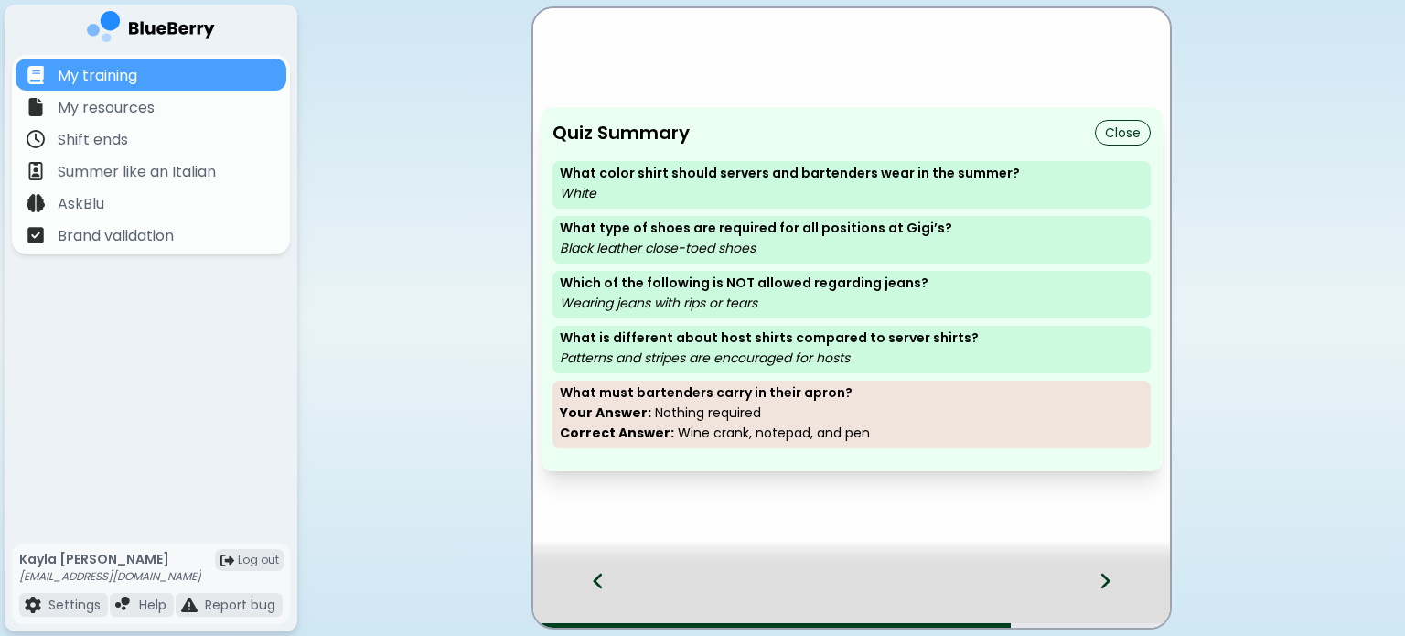
click at [1107, 123] on button "Close" at bounding box center [1123, 133] width 56 height 26
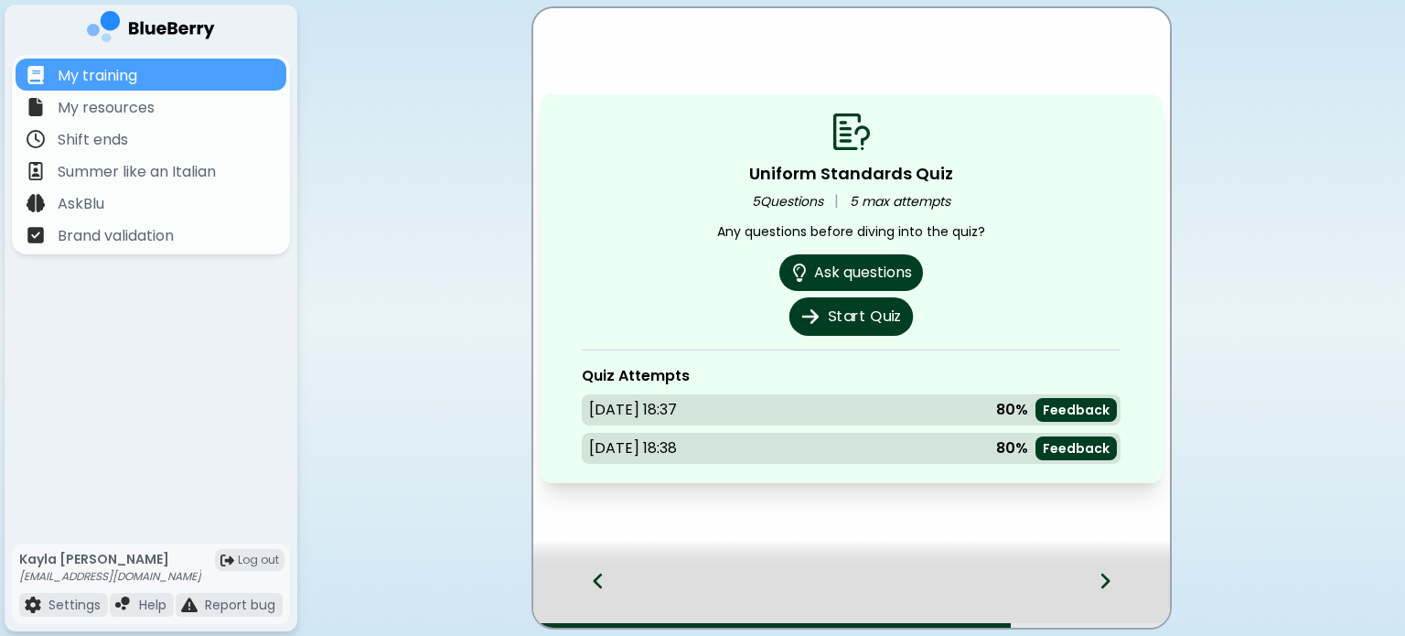
click at [878, 309] on button "Start Quiz" at bounding box center [850, 316] width 123 height 38
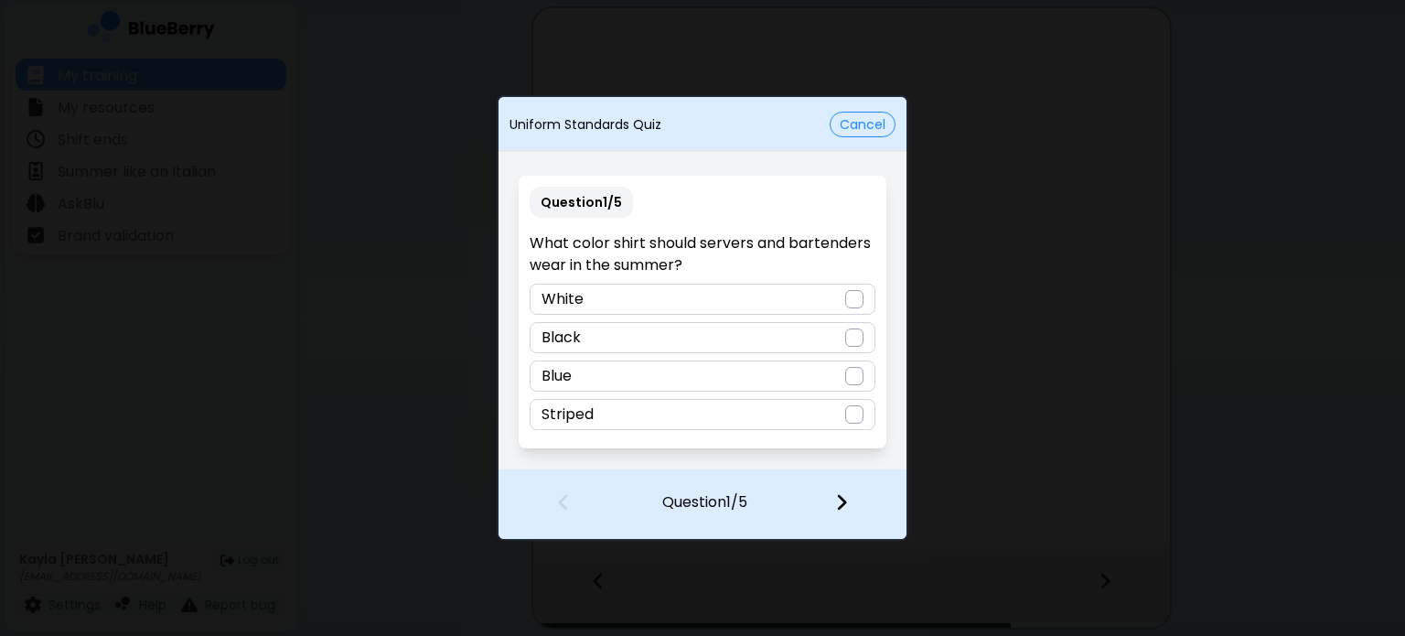
click at [809, 292] on div "White" at bounding box center [702, 299] width 345 height 31
click at [849, 501] on div at bounding box center [853, 504] width 108 height 68
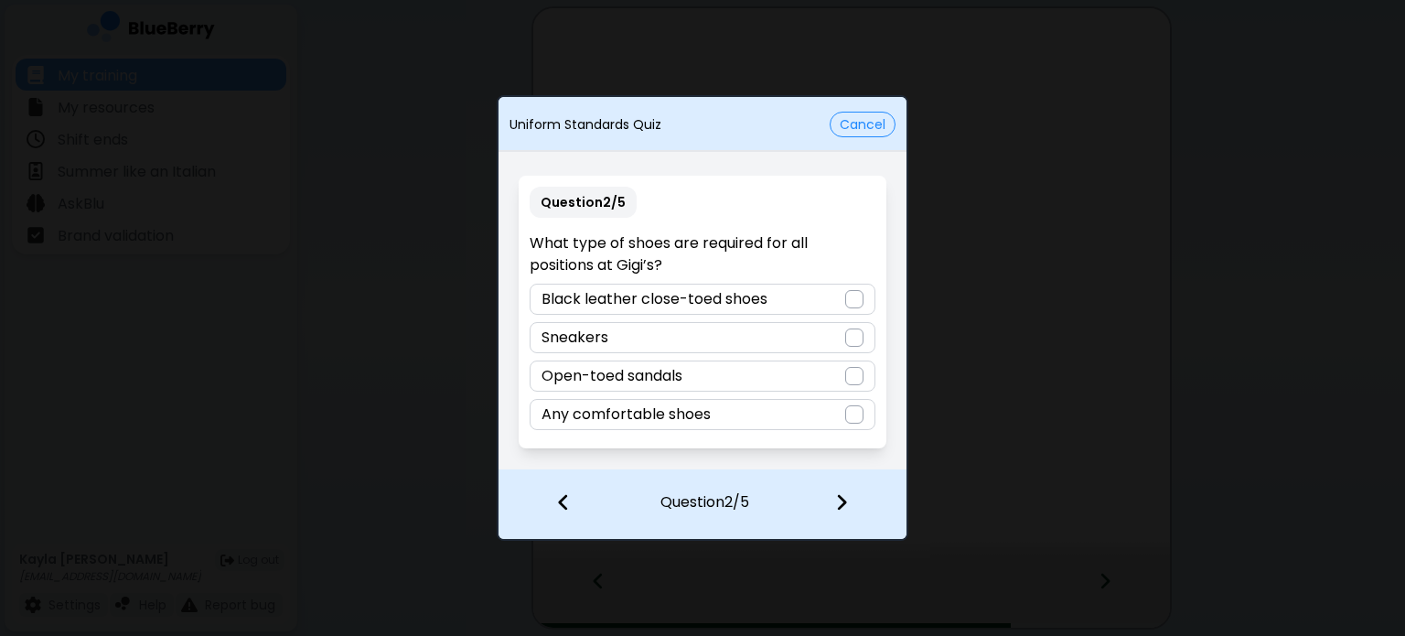
click at [842, 299] on div "Black leather close-toed shoes" at bounding box center [702, 299] width 345 height 31
click at [850, 500] on div at bounding box center [853, 504] width 108 height 68
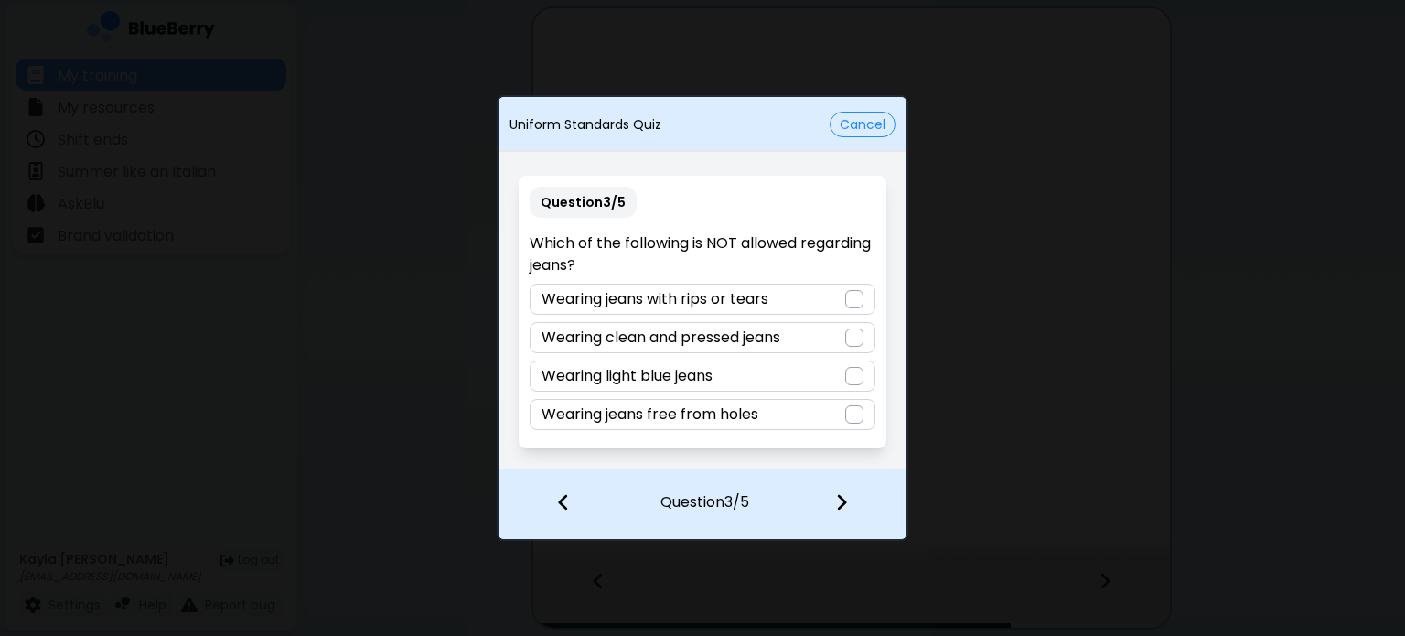
drag, startPoint x: 857, startPoint y: 293, endPoint x: 855, endPoint y: 322, distance: 29.3
click at [857, 294] on div at bounding box center [854, 299] width 18 height 18
click at [835, 519] on div at bounding box center [853, 504] width 108 height 68
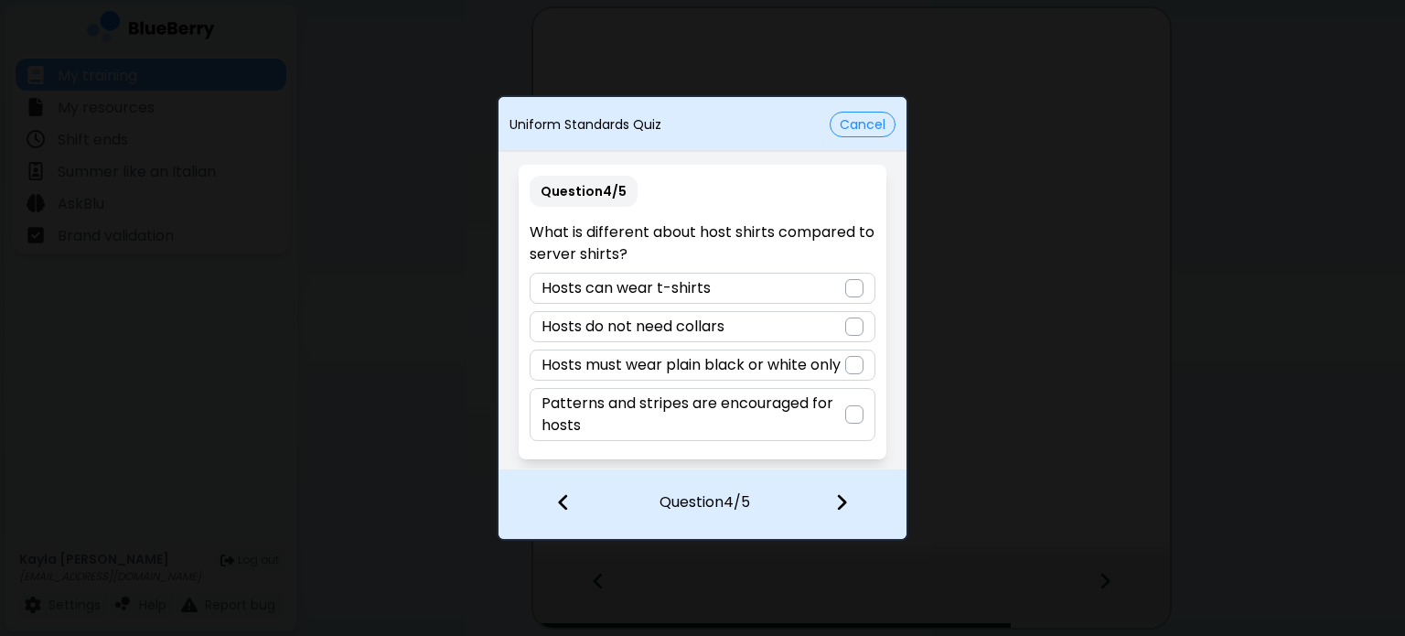
click at [833, 409] on p "Patterns and stripes are encouraged for hosts" at bounding box center [693, 414] width 303 height 44
click at [841, 507] on img at bounding box center [841, 502] width 13 height 20
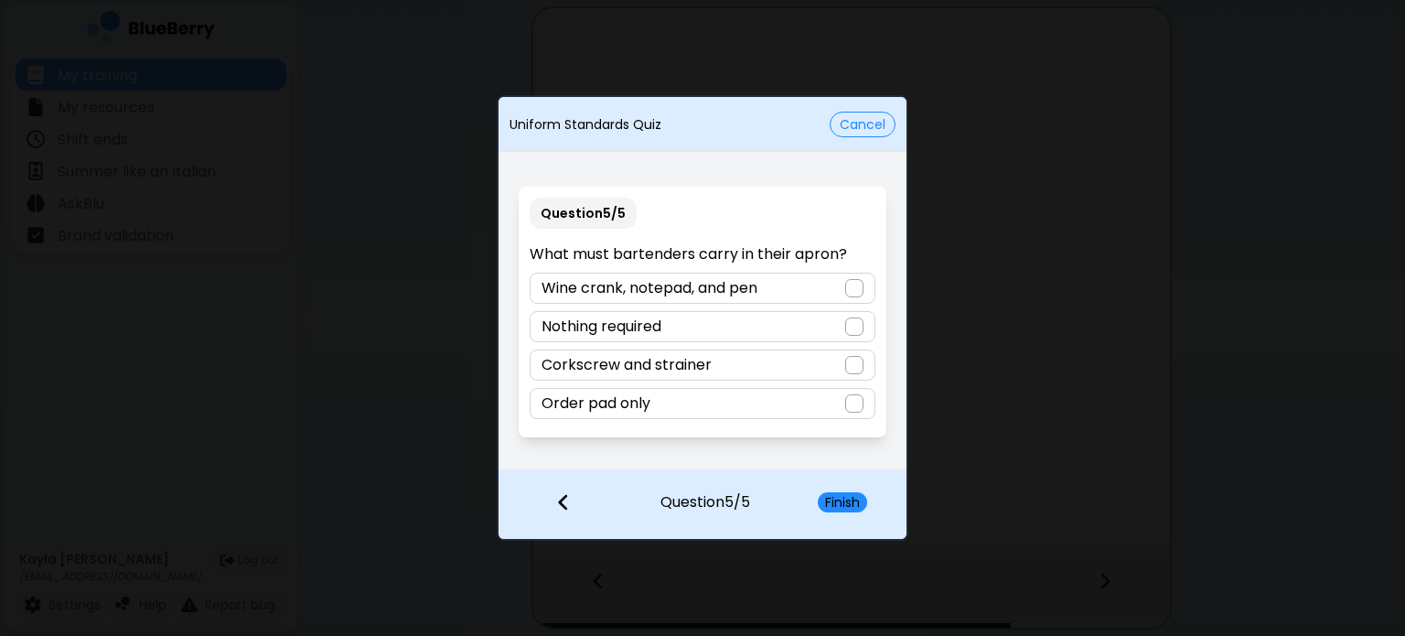
click at [845, 291] on div at bounding box center [854, 288] width 18 height 18
click at [845, 505] on button "Finish" at bounding box center [842, 502] width 49 height 20
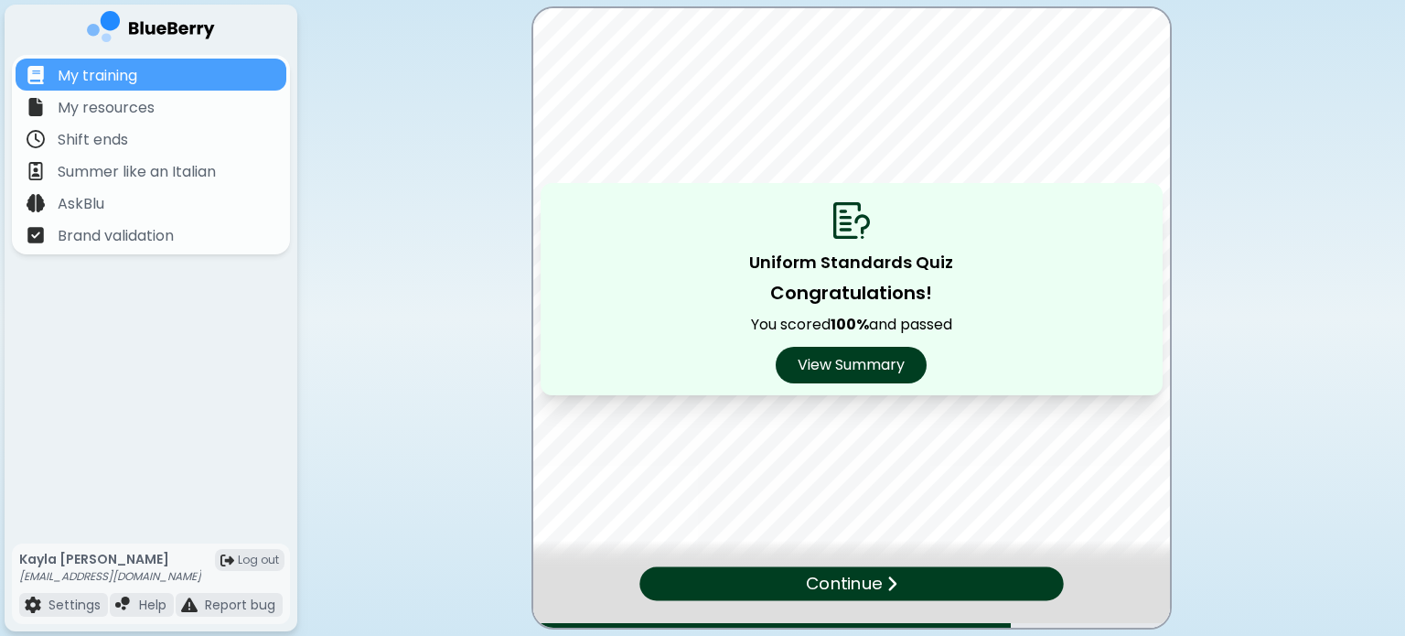
click at [830, 563] on div at bounding box center [851, 554] width 637 height 27
click at [833, 582] on p "Continue" at bounding box center [844, 584] width 76 height 27
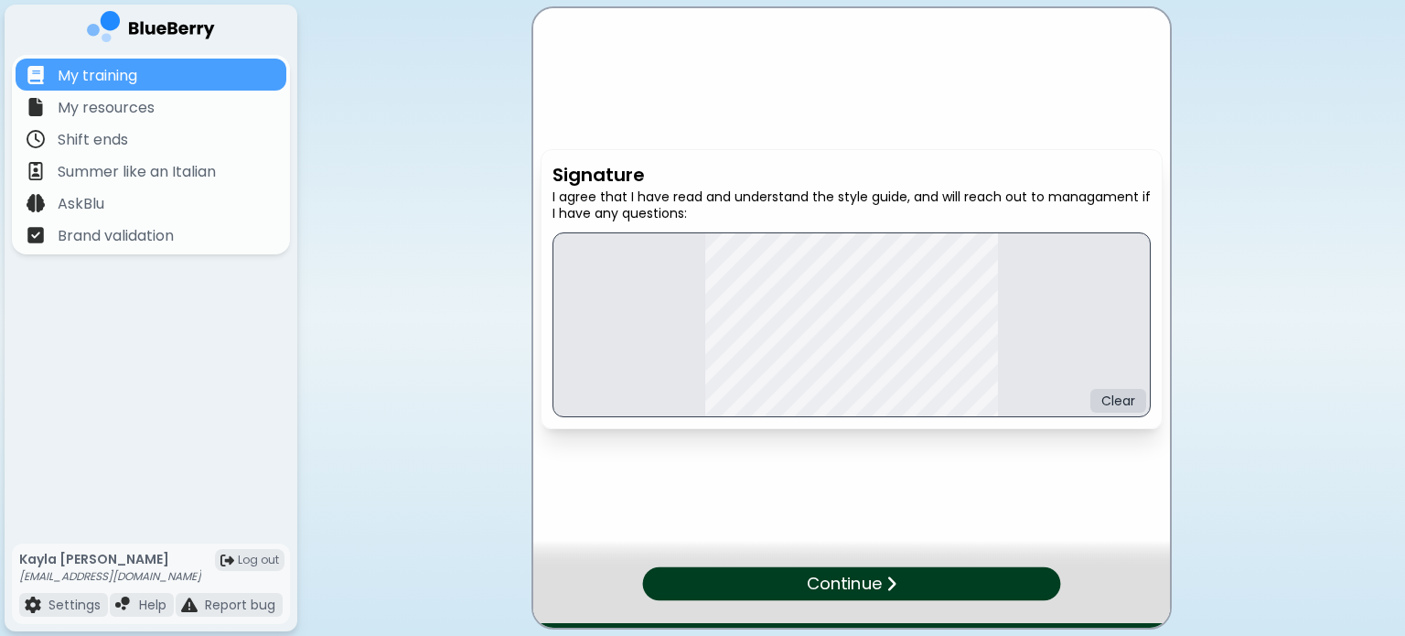
click at [929, 581] on div "Continue" at bounding box center [851, 584] width 418 height 34
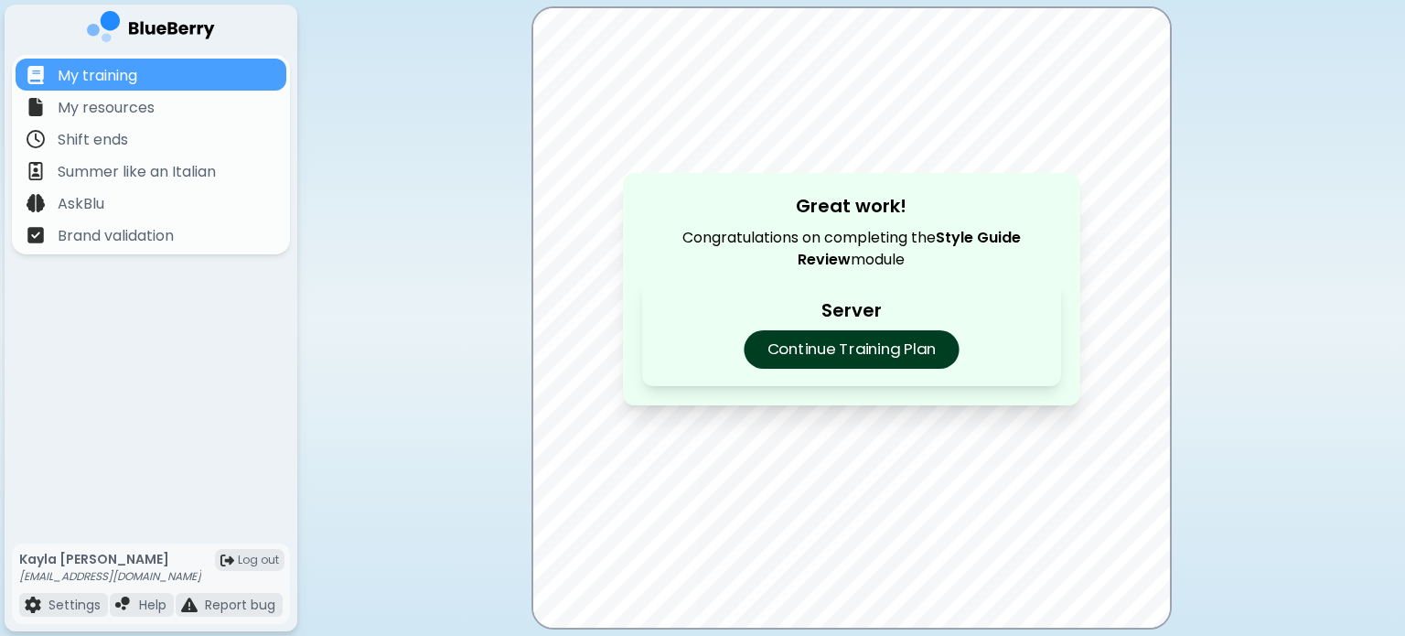
click at [886, 349] on p "Continue Training Plan" at bounding box center [851, 349] width 215 height 38
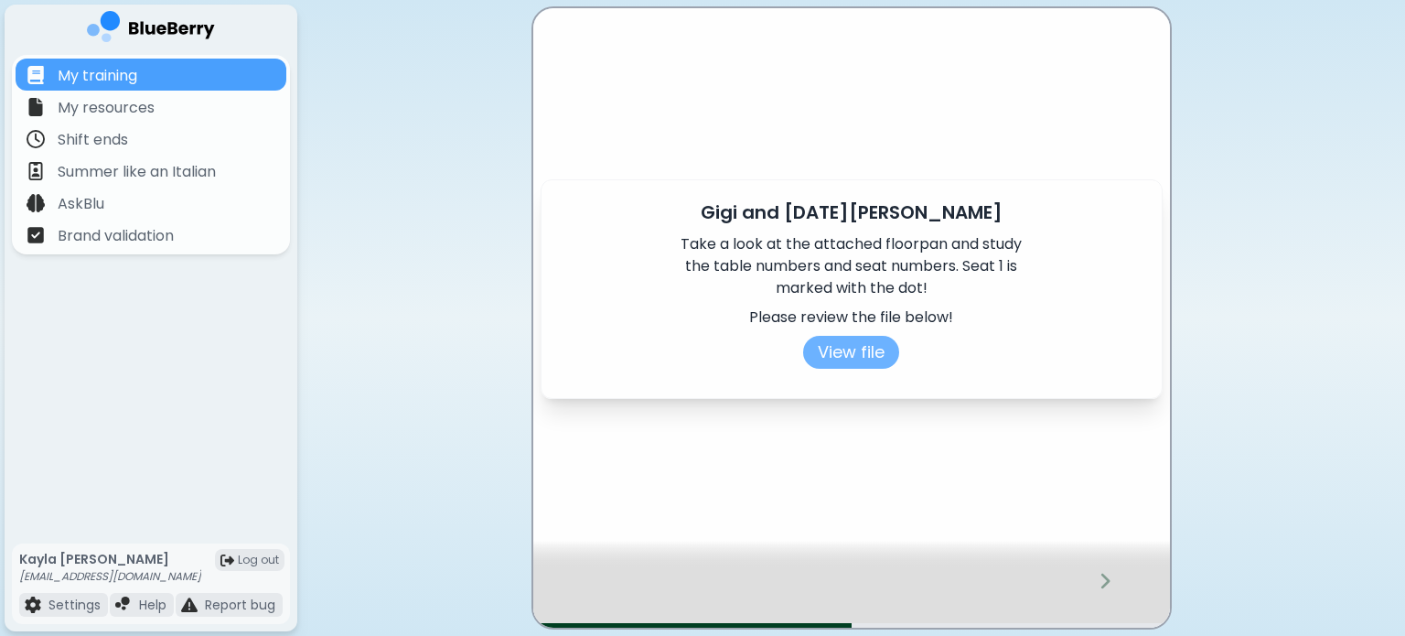
click at [886, 354] on button "View file" at bounding box center [851, 352] width 96 height 33
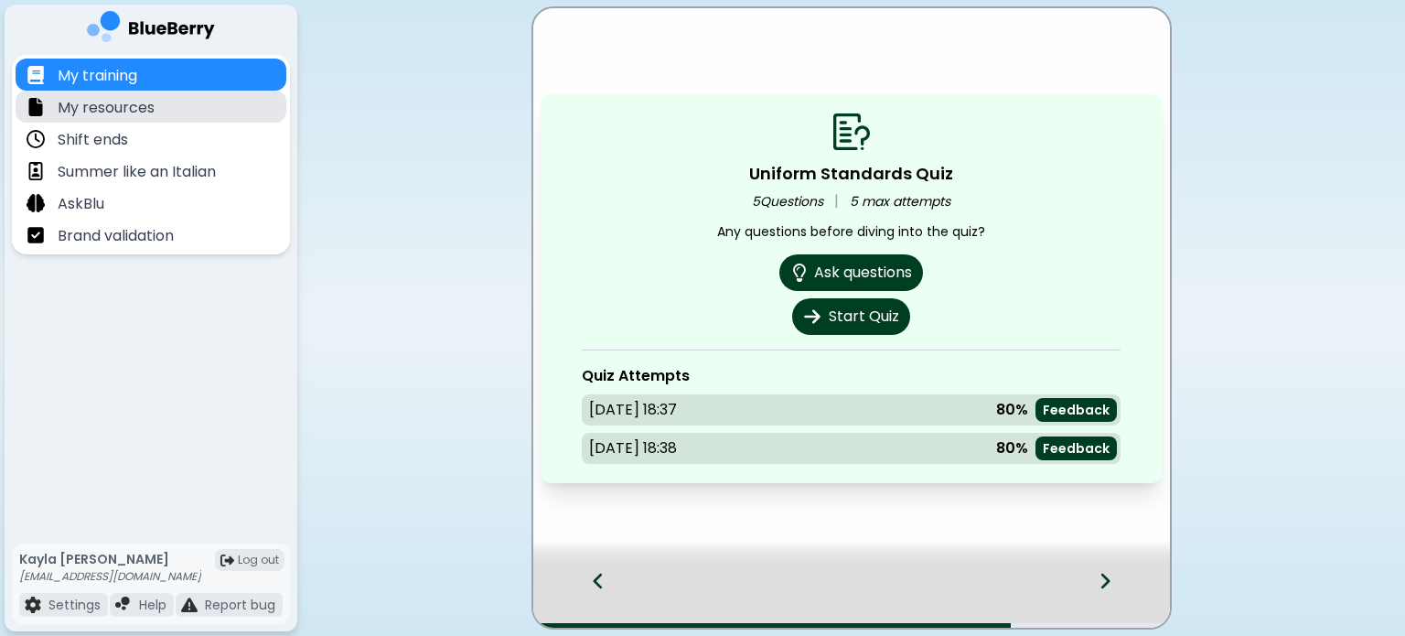
click at [108, 101] on p "My resources" at bounding box center [106, 108] width 97 height 22
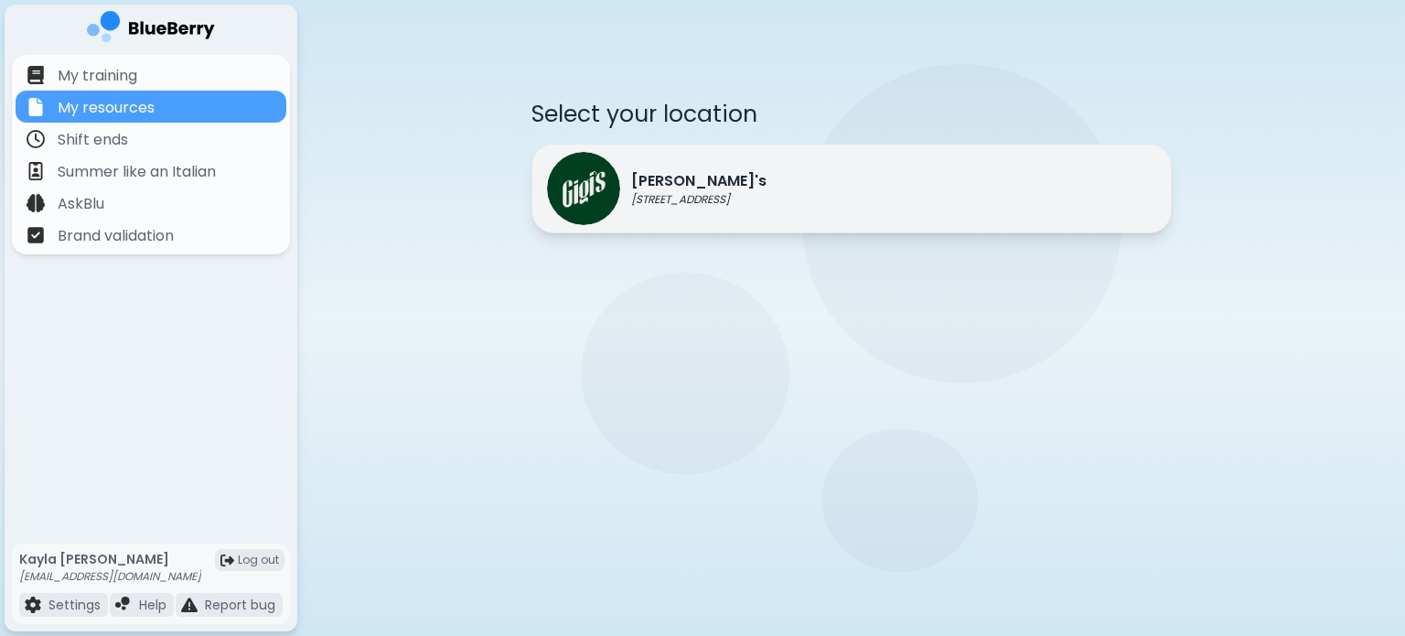
click at [653, 187] on p "[PERSON_NAME]'s" at bounding box center [698, 181] width 135 height 22
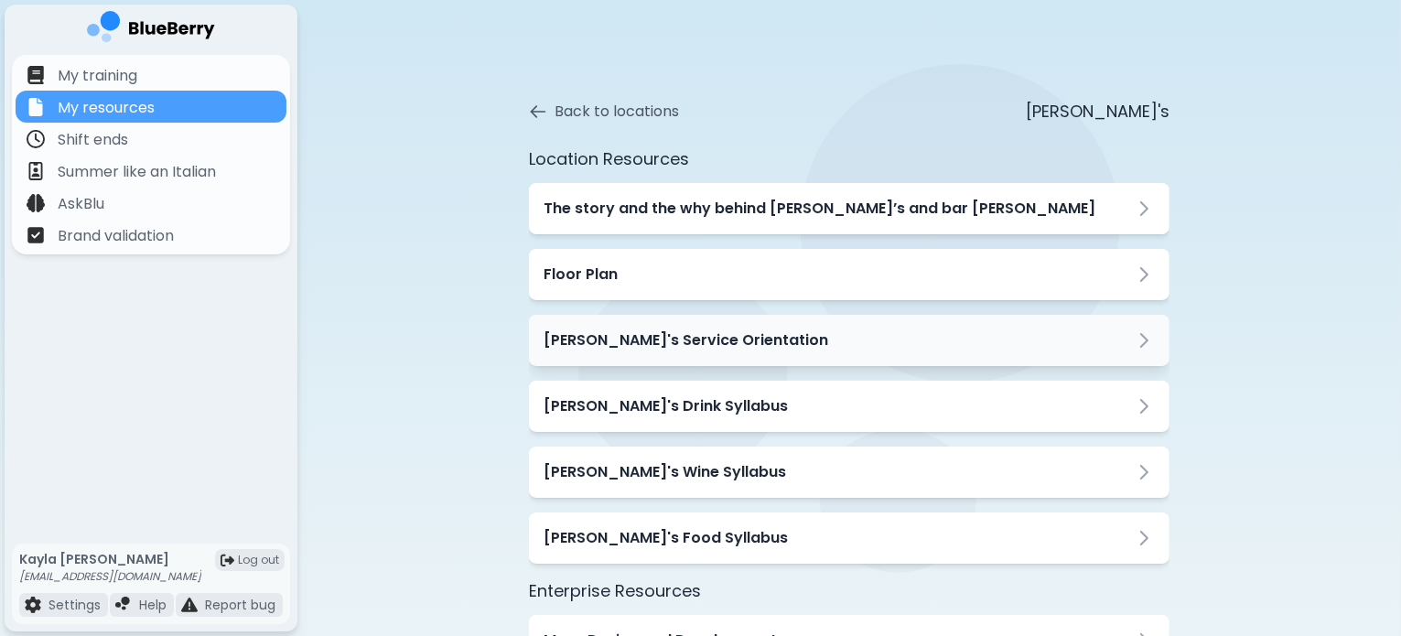
click at [758, 343] on div "[PERSON_NAME]'s Service Orientation" at bounding box center [848, 340] width 611 height 22
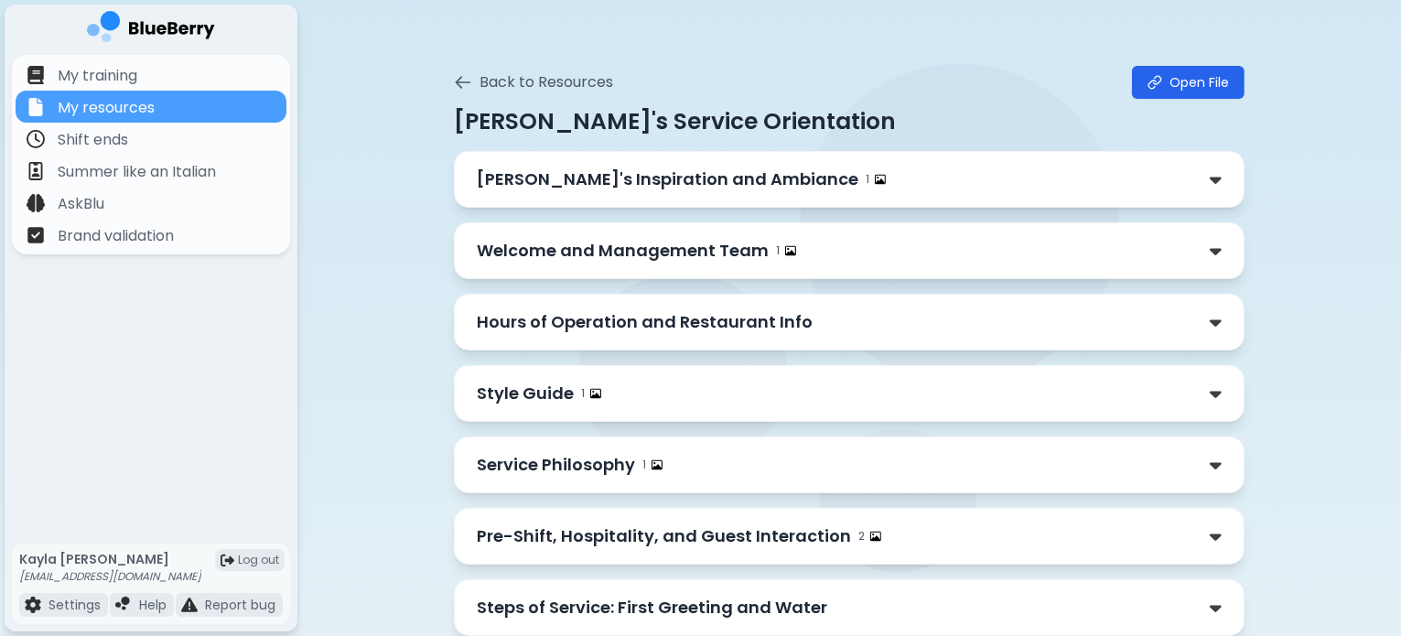
scroll to position [91, 0]
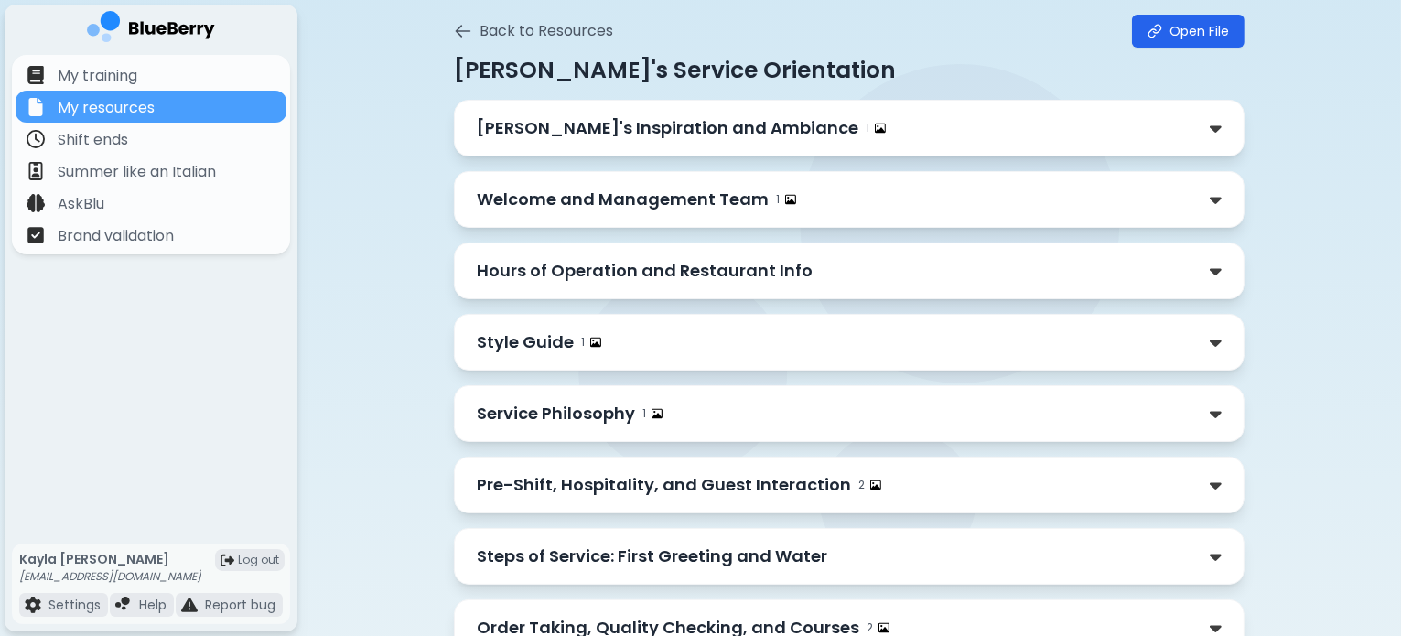
click at [530, 341] on p "Style Guide" at bounding box center [525, 342] width 97 height 26
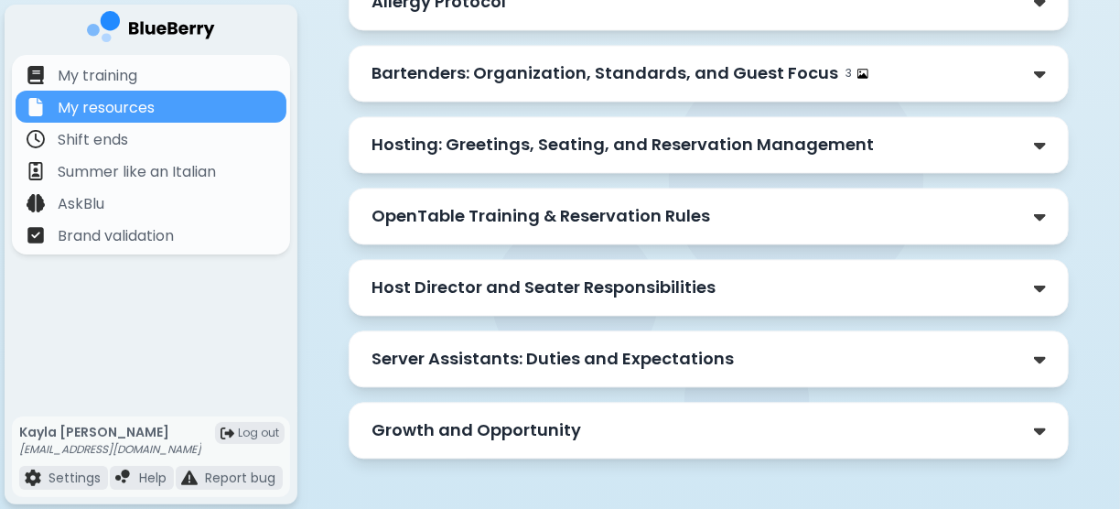
scroll to position [1793, 0]
